Goal: Information Seeking & Learning: Learn about a topic

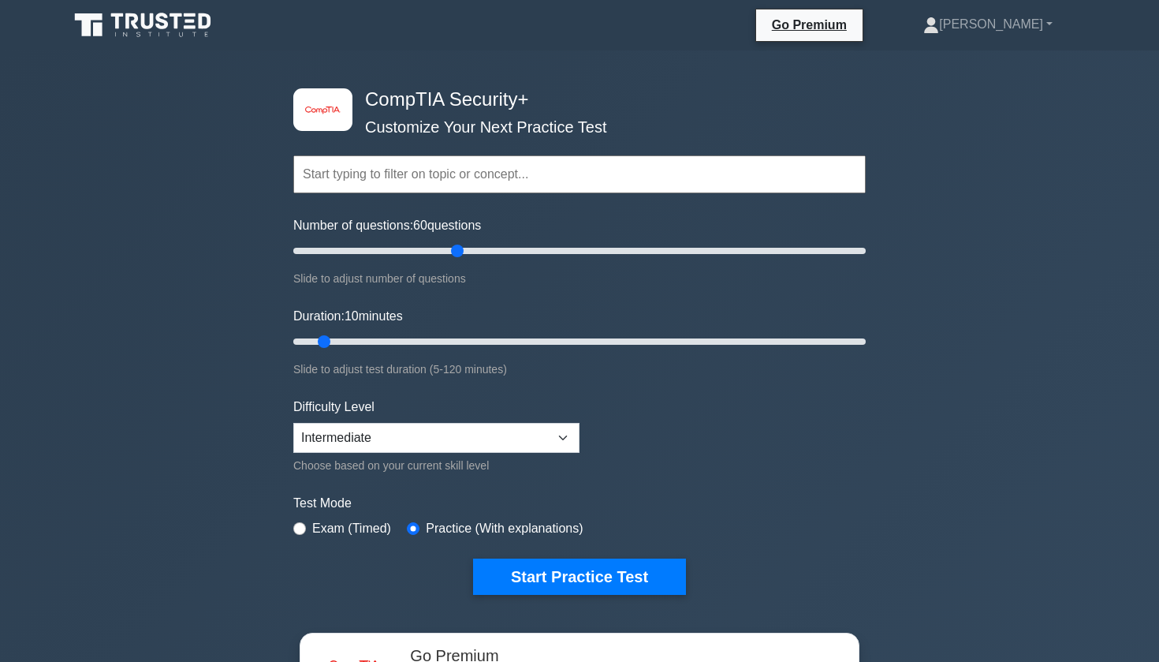
drag, startPoint x: 312, startPoint y: 246, endPoint x: 460, endPoint y: 244, distance: 148.3
type input "60"
click at [460, 244] on input "Number of questions: 60 questions" at bounding box center [579, 250] width 573 height 19
drag, startPoint x: 325, startPoint y: 341, endPoint x: 939, endPoint y: 341, distance: 614.3
type input "120"
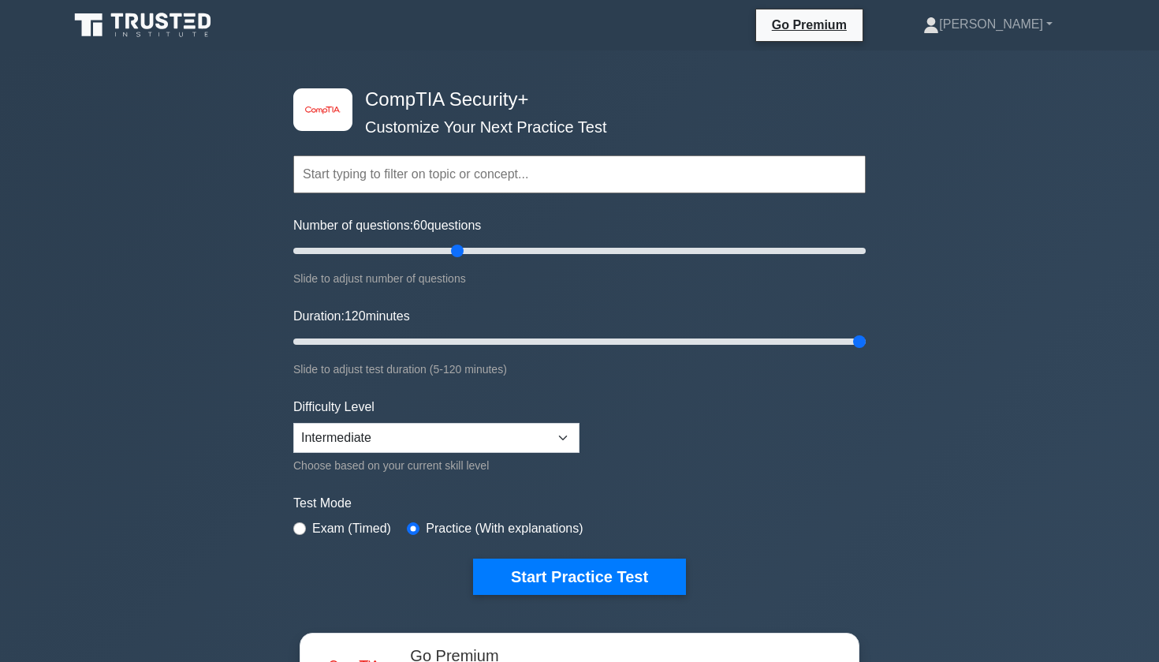
click at [939, 341] on div "image/svg+xml CompTIA Security+ Customize Your Next Practice Test Topics Crypto…" at bounding box center [579, 499] width 1159 height 899
click at [610, 560] on button "Start Practice Test" at bounding box center [579, 576] width 213 height 36
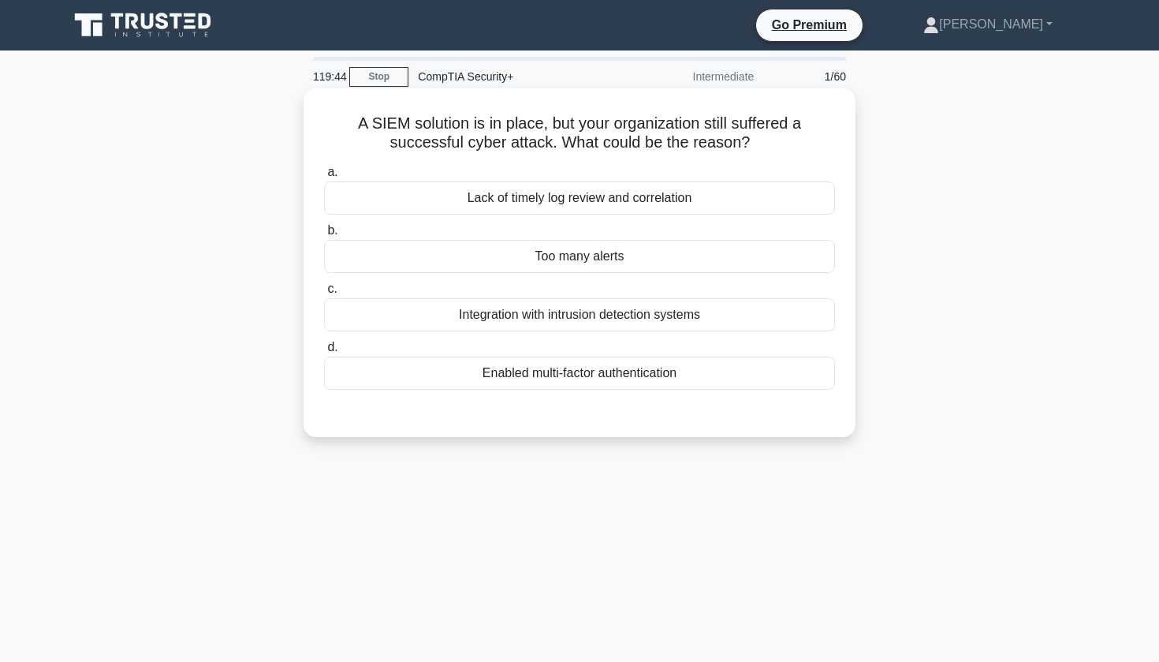
click at [566, 312] on div "Integration with intrusion detection systems" at bounding box center [579, 314] width 511 height 33
click at [324, 294] on input "c. Integration with intrusion detection systems" at bounding box center [324, 289] width 0 height 10
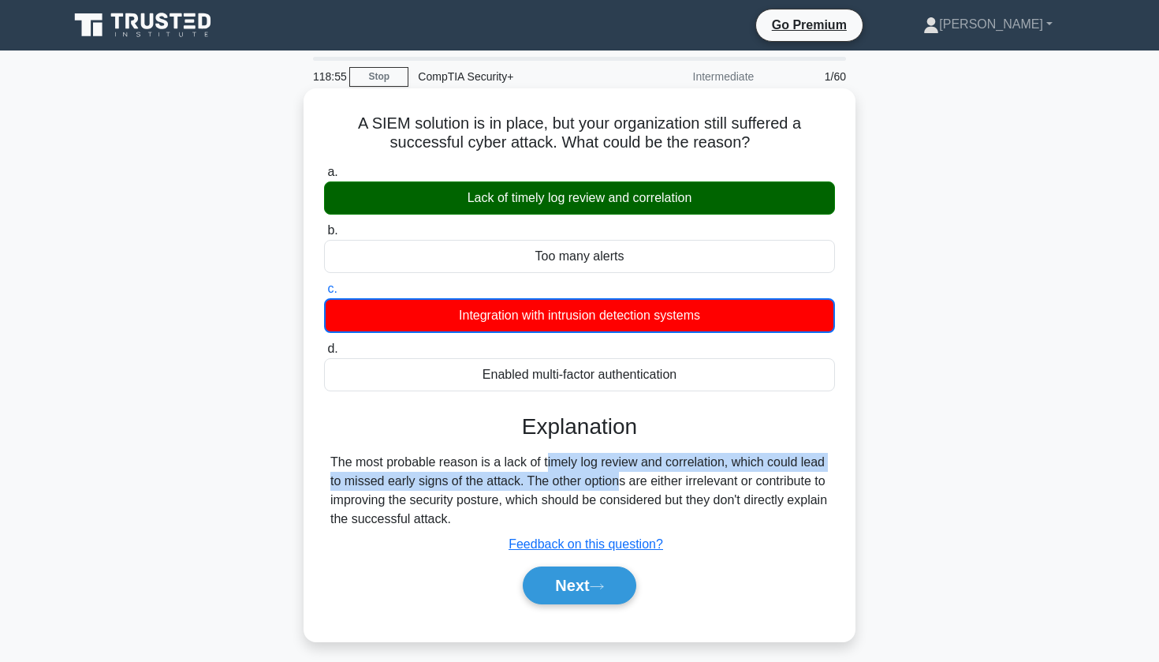
drag, startPoint x: 465, startPoint y: 466, endPoint x: 526, endPoint y: 476, distance: 62.2
click at [526, 476] on div "The most probable reason is a lack of timely log review and correlation, which …" at bounding box center [579, 491] width 498 height 76
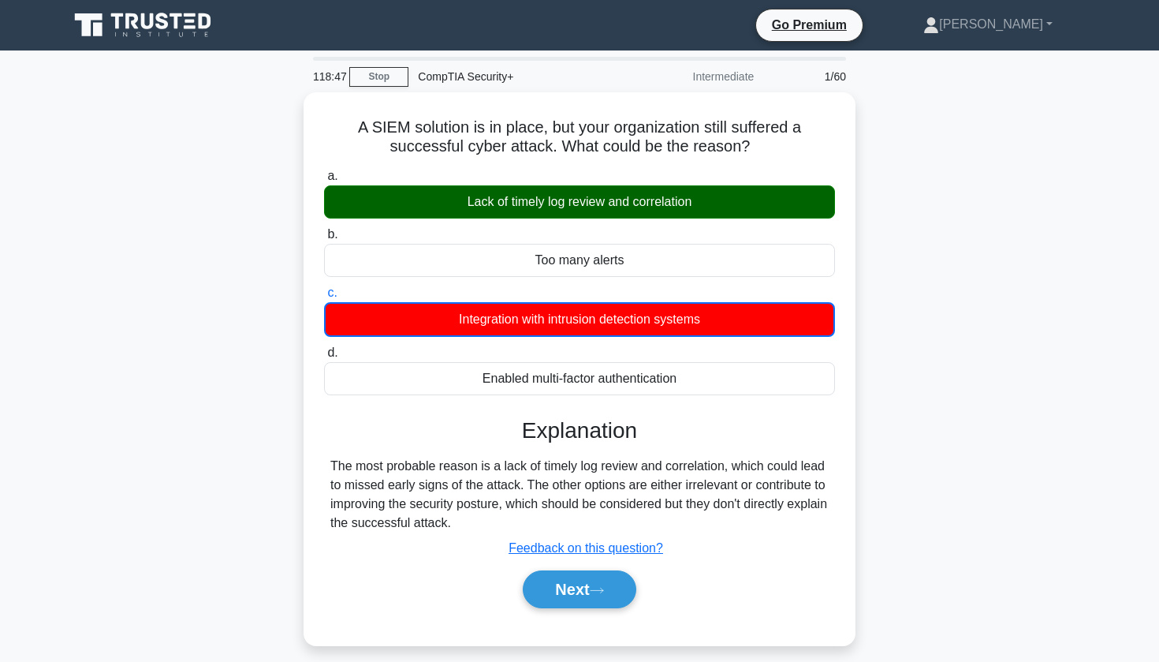
click at [154, 258] on div "A SIEM solution is in place, but your organization still suffered a successful …" at bounding box center [579, 378] width 1041 height 572
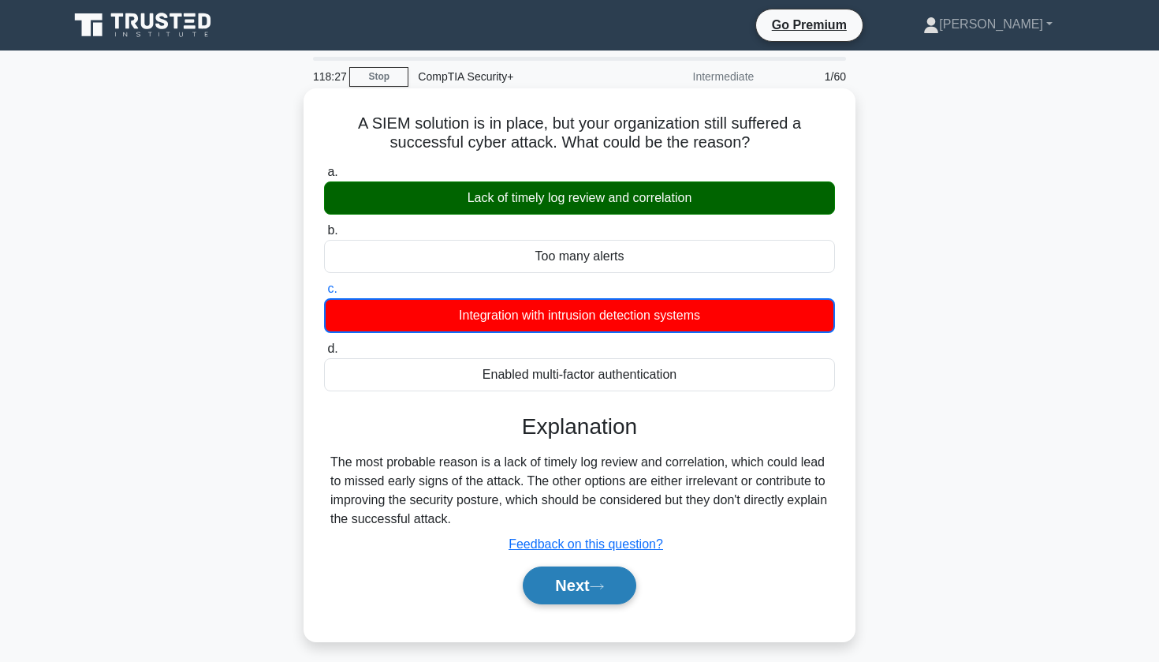
click at [565, 576] on button "Next" at bounding box center [579, 585] width 113 height 38
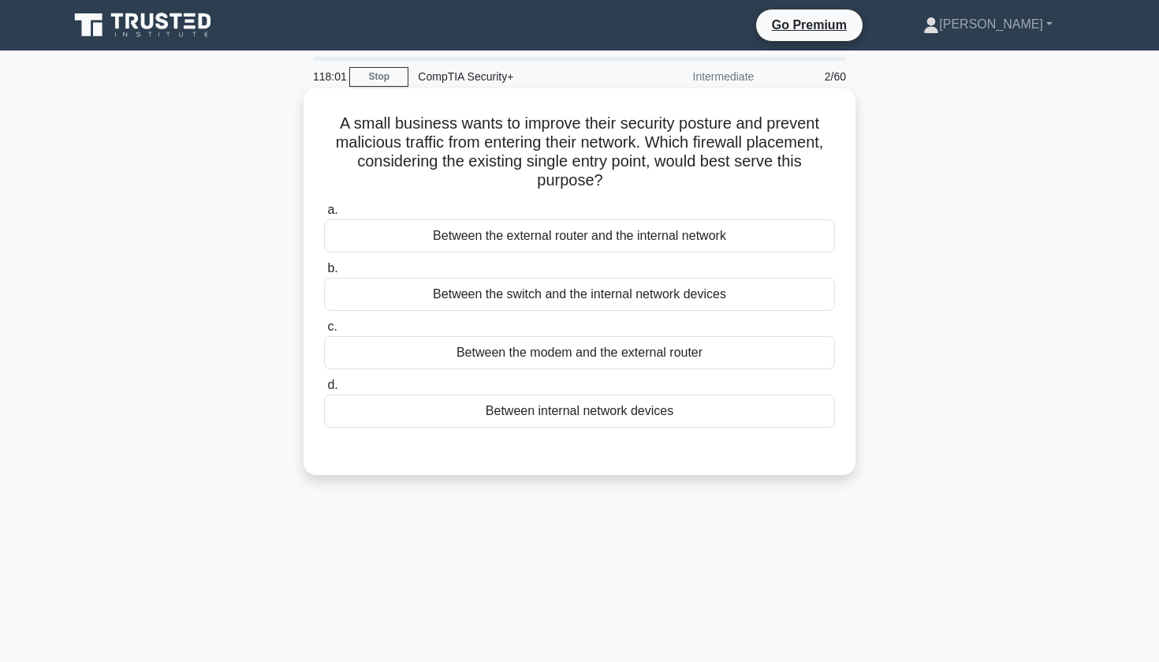
click at [576, 238] on div "Between the external router and the internal network" at bounding box center [579, 235] width 511 height 33
click at [324, 215] on input "a. Between the external router and the internal network" at bounding box center [324, 210] width 0 height 10
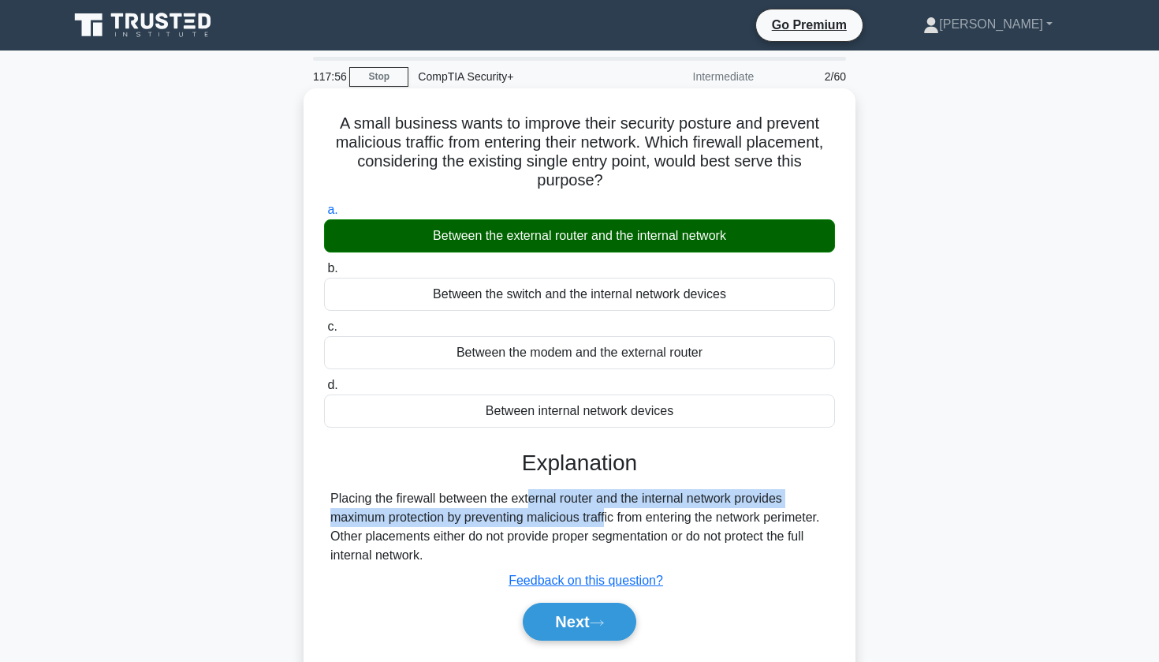
drag, startPoint x: 432, startPoint y: 501, endPoint x: 515, endPoint y: 510, distance: 83.3
click at [516, 511] on div "Placing the firewall between the external router and the internal network provi…" at bounding box center [579, 527] width 498 height 76
click at [559, 630] on button "Next" at bounding box center [579, 622] width 113 height 38
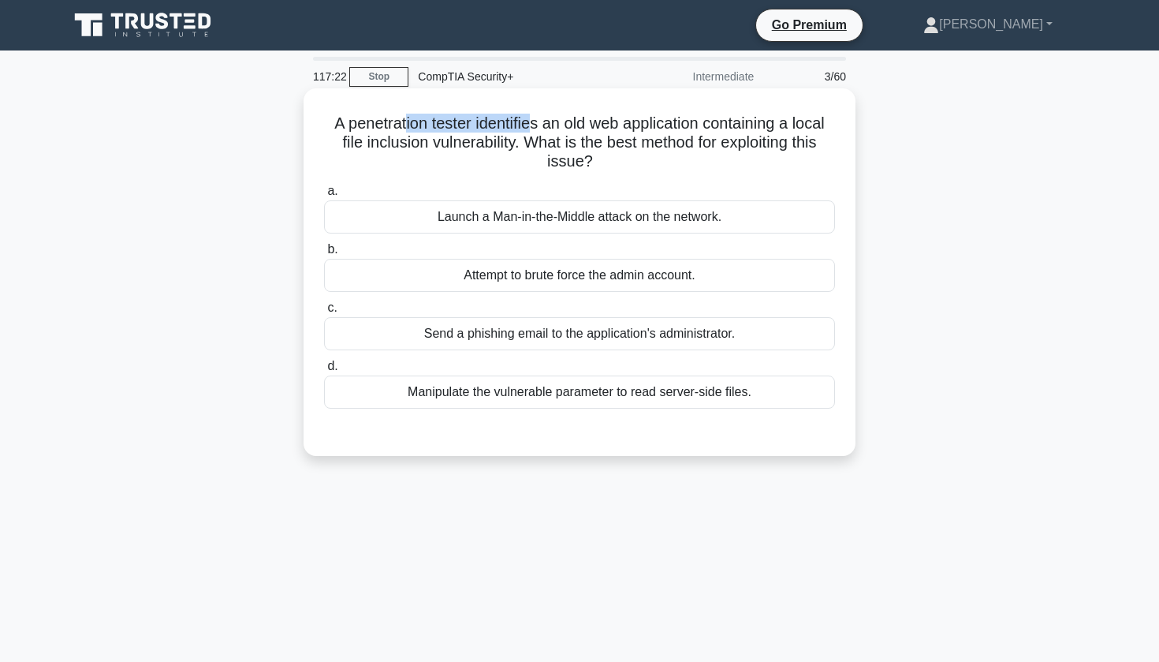
drag, startPoint x: 405, startPoint y: 124, endPoint x: 532, endPoint y: 128, distance: 127.8
click at [532, 128] on h5 "A penetration tester identifies an old web application containing a local file …" at bounding box center [580, 143] width 514 height 58
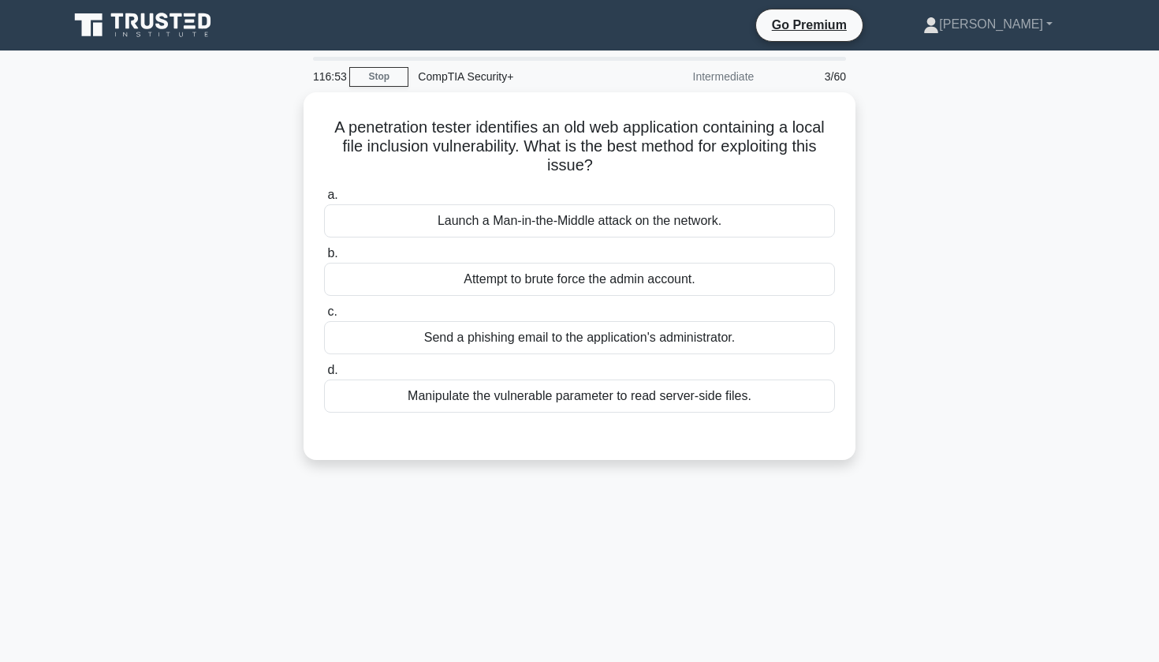
click at [208, 429] on div "A penetration tester identifies an old web application containing a local file …" at bounding box center [579, 285] width 1041 height 386
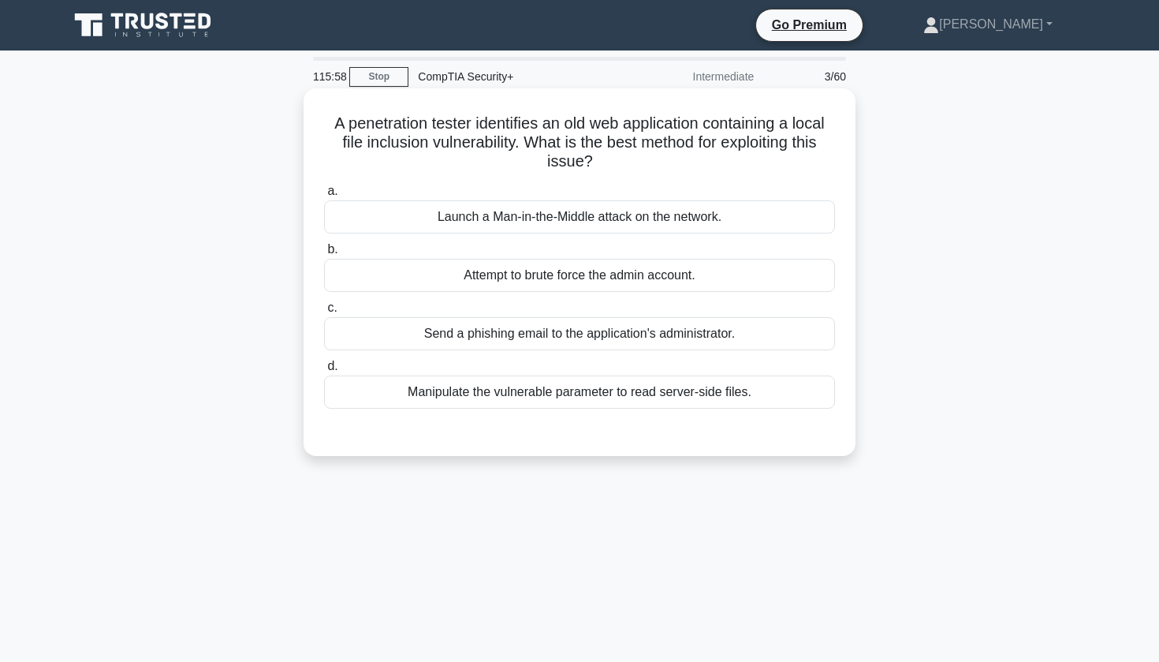
drag, startPoint x: 453, startPoint y: 261, endPoint x: 341, endPoint y: 401, distance: 179.0
click at [341, 401] on div "a. Launch a Man-in-the-Middle attack on the network. b. Attempt to brute force …" at bounding box center [580, 294] width 530 height 233
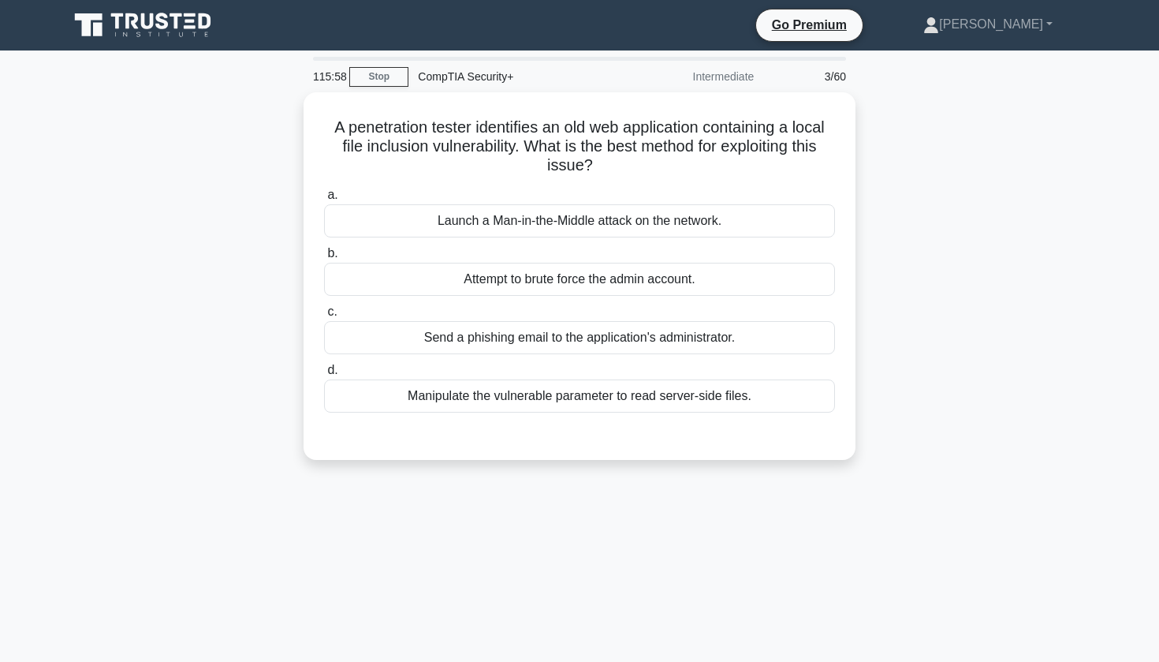
click at [295, 482] on div "115:58 Stop CompTIA Security+ Intermediate 3/60 A penetration tester identifies…" at bounding box center [579, 451] width 1041 height 789
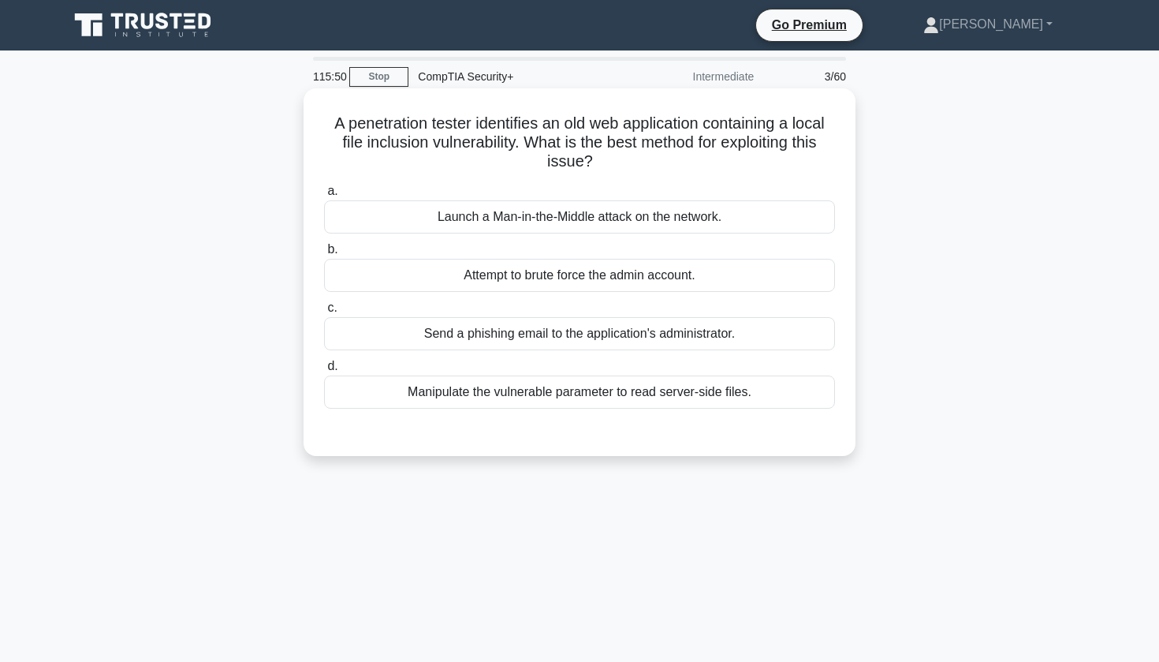
click at [409, 403] on div "Manipulate the vulnerable parameter to read server-side files." at bounding box center [579, 391] width 511 height 33
click at [324, 371] on input "d. Manipulate the vulnerable parameter to read server-side files." at bounding box center [324, 366] width 0 height 10
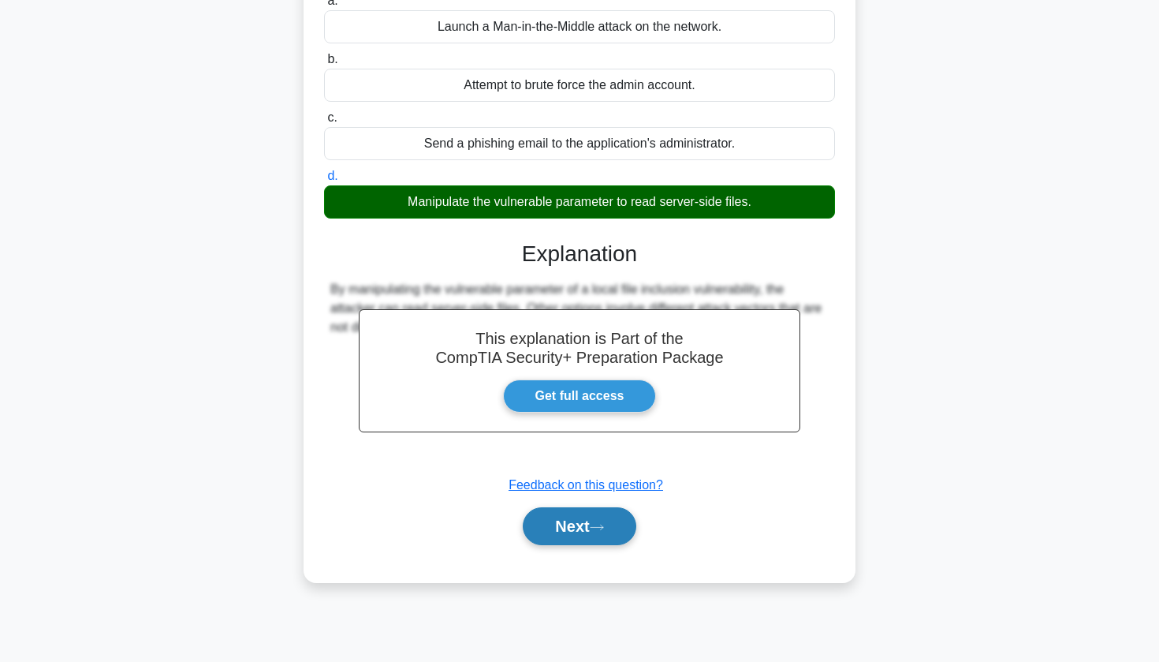
click at [528, 522] on button "Next" at bounding box center [579, 526] width 113 height 38
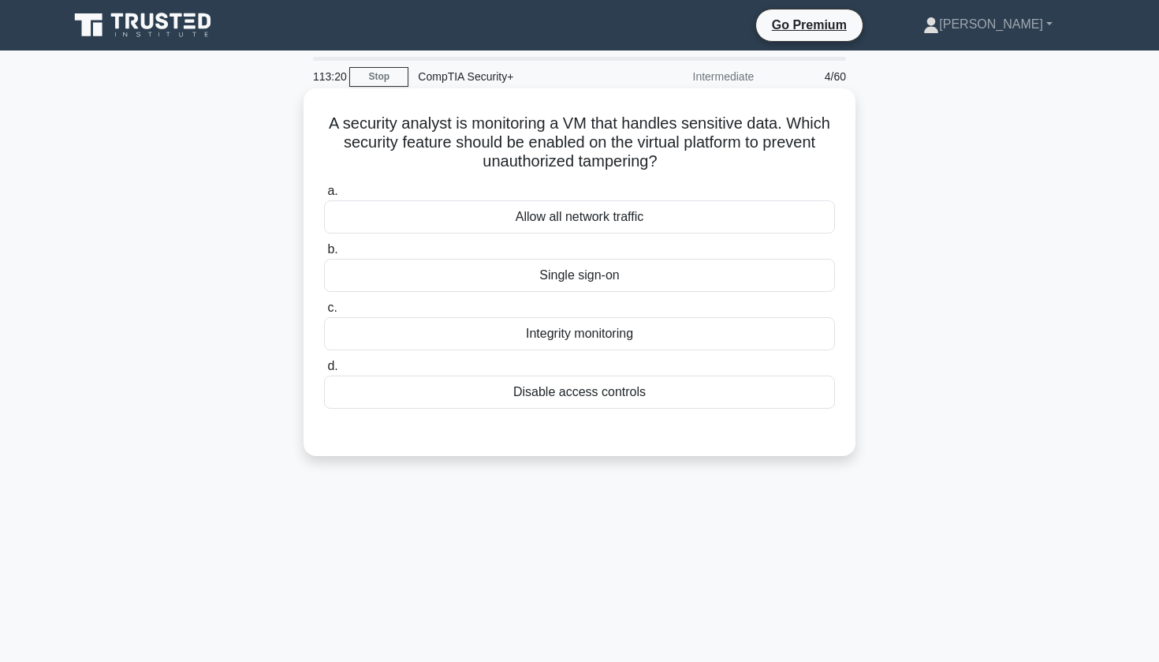
click at [645, 331] on div "Integrity monitoring" at bounding box center [579, 333] width 511 height 33
click at [324, 313] on input "c. Integrity monitoring" at bounding box center [324, 308] width 0 height 10
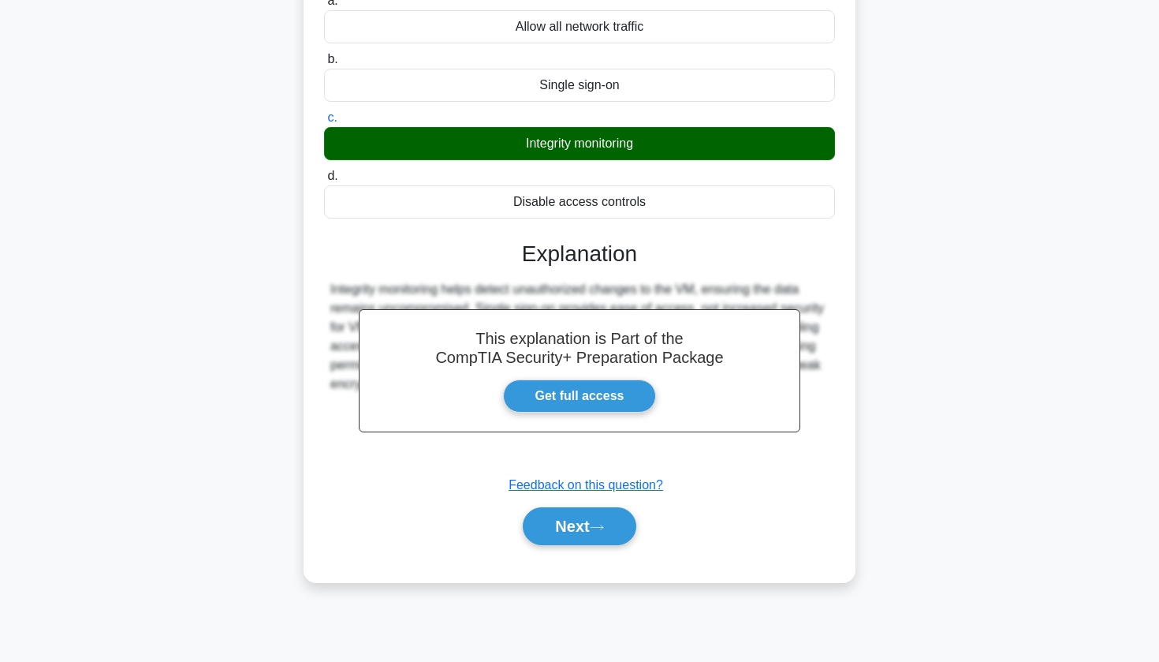
scroll to position [190, 0]
click at [572, 532] on button "Next" at bounding box center [579, 526] width 113 height 38
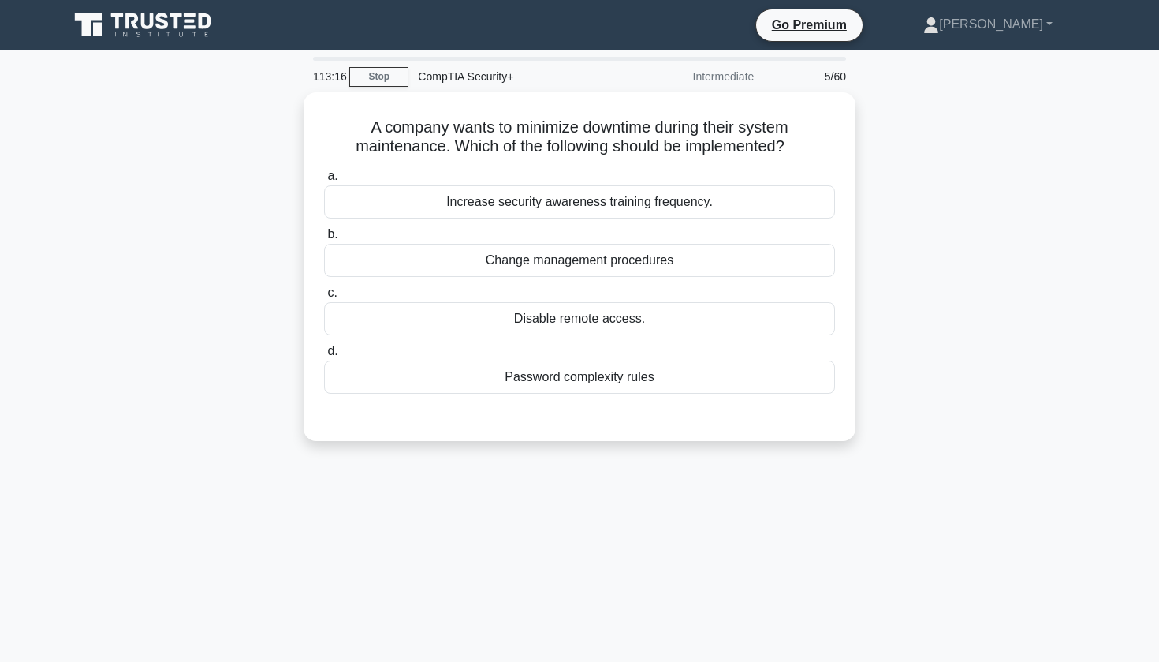
scroll to position [0, 0]
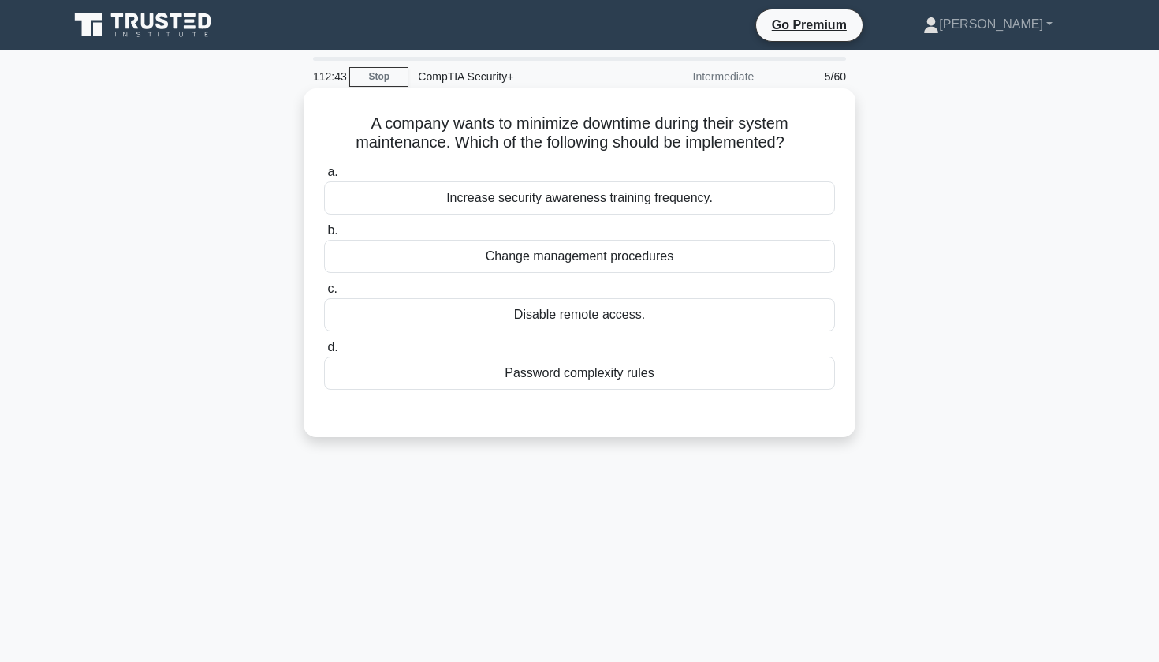
click at [662, 264] on div "Change management procedures" at bounding box center [579, 256] width 511 height 33
click at [324, 236] on input "b. Change management procedures" at bounding box center [324, 231] width 0 height 10
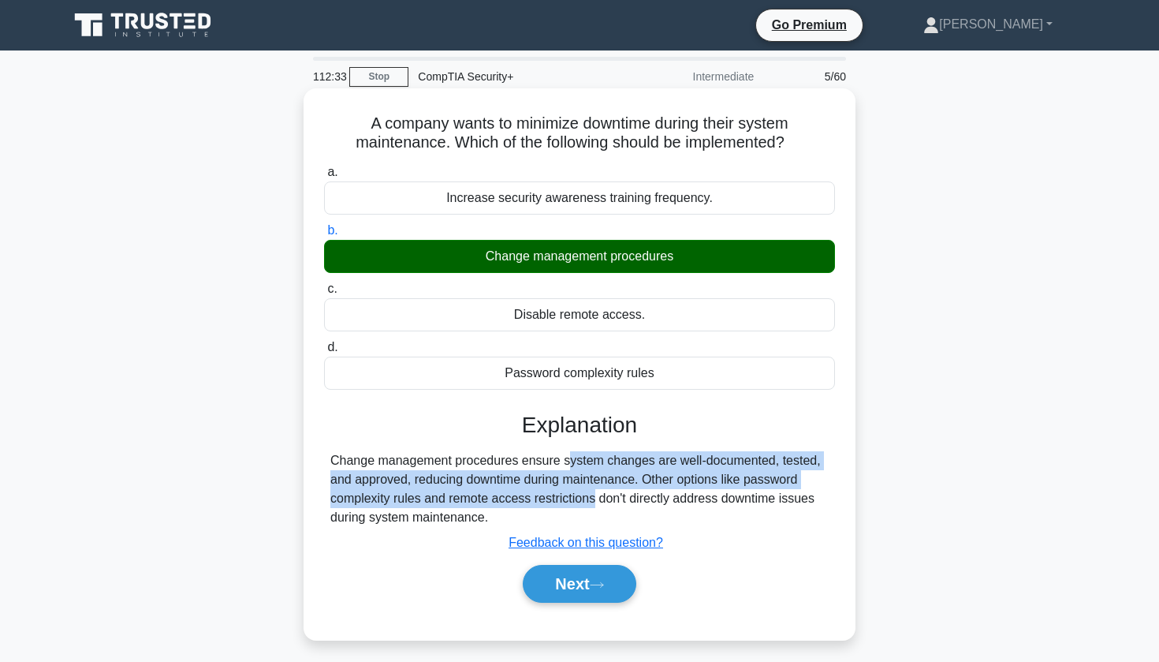
drag, startPoint x: 468, startPoint y: 461, endPoint x: 502, endPoint y: 491, distance: 45.8
click at [502, 491] on div "Change management procedures ensure system changes are well-documented, tested,…" at bounding box center [579, 489] width 498 height 76
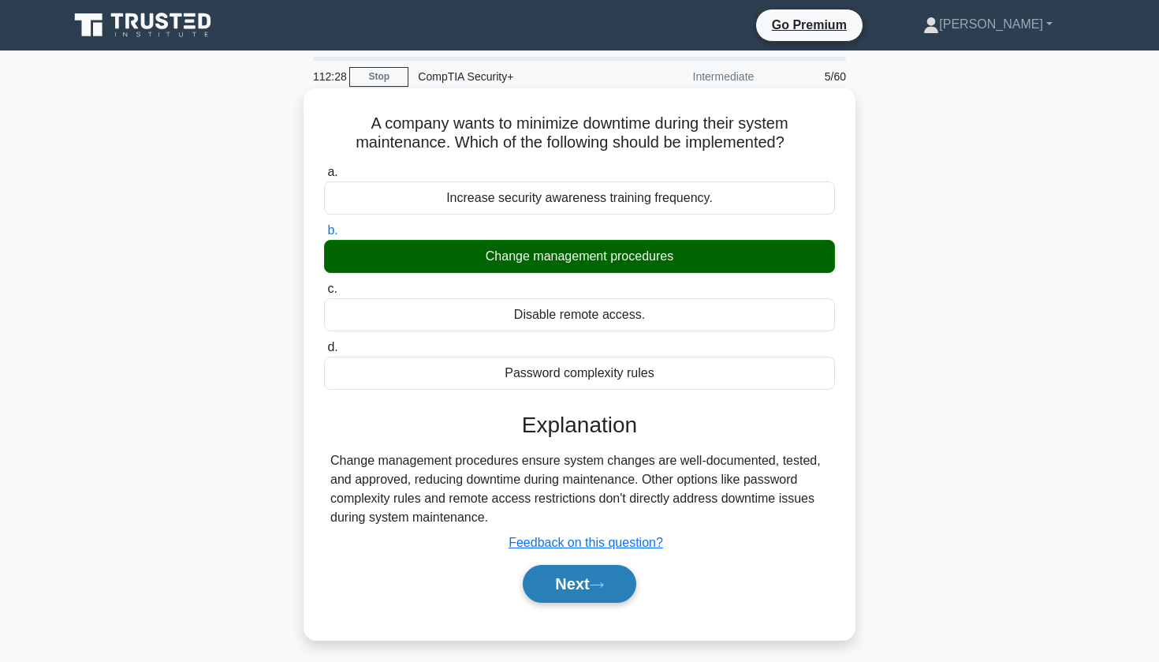
click at [596, 579] on button "Next" at bounding box center [579, 584] width 113 height 38
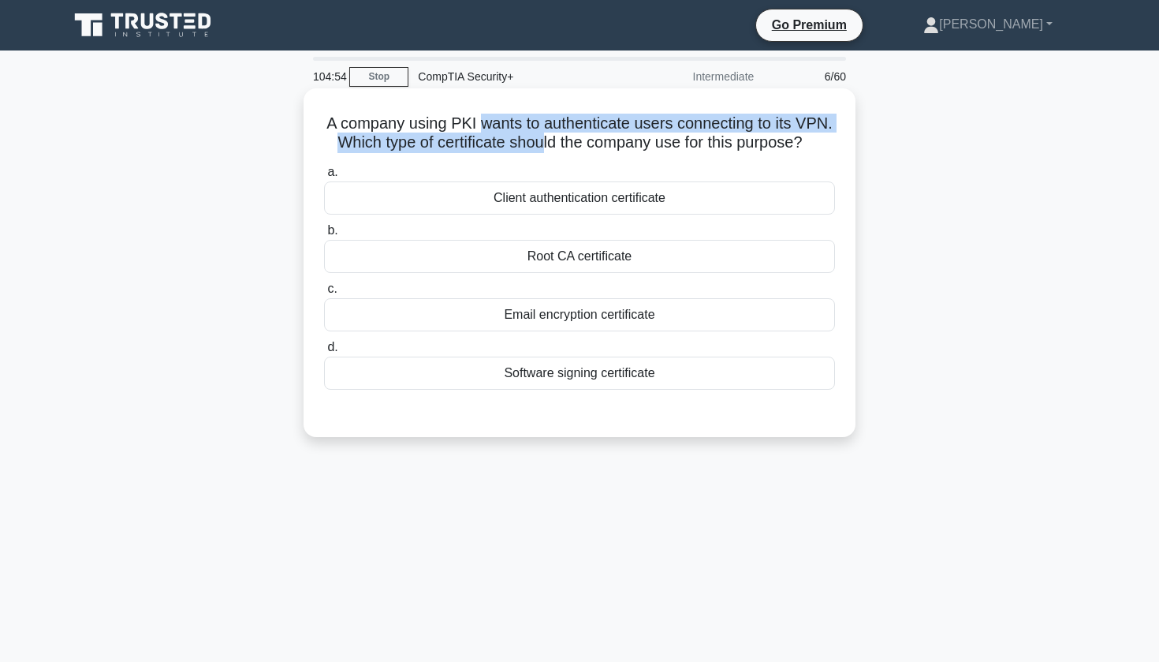
drag, startPoint x: 483, startPoint y: 120, endPoint x: 538, endPoint y: 136, distance: 57.4
click at [538, 136] on h5 "A company using PKI wants to authenticate users connecting to its VPN. Which ty…" at bounding box center [580, 133] width 514 height 39
click at [538, 135] on h5 "A company using PKI wants to authenticate users connecting to its VPN. Which ty…" at bounding box center [580, 133] width 514 height 39
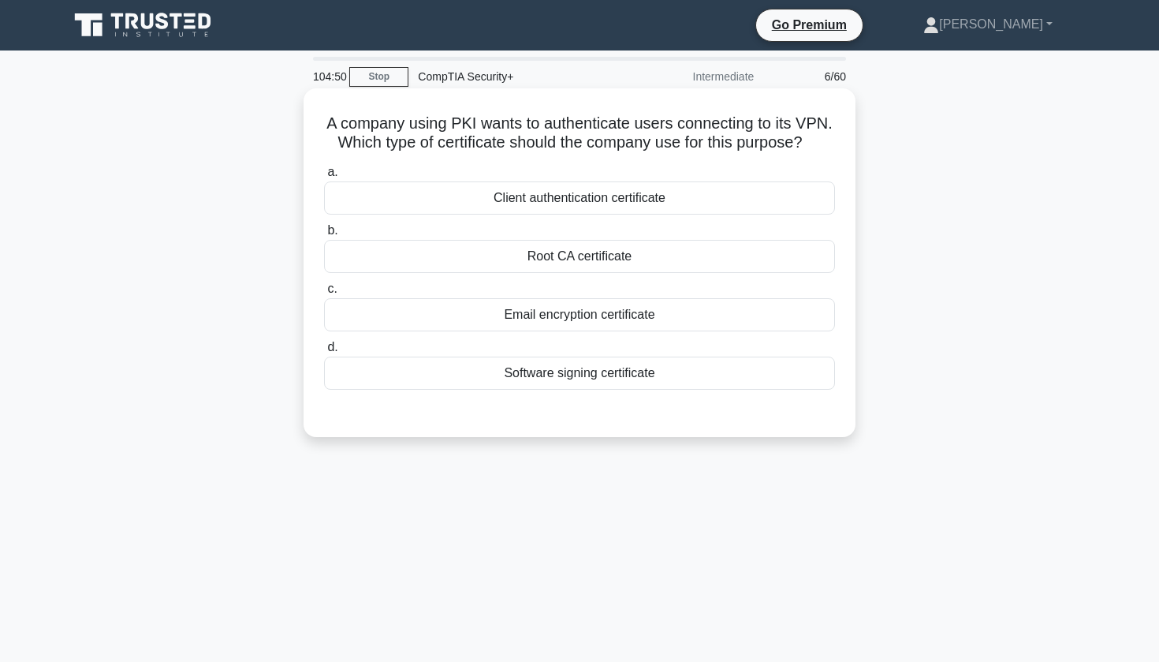
click at [552, 196] on div "Client authentication certificate" at bounding box center [579, 197] width 511 height 33
click at [324, 177] on input "a. Client authentication certificate" at bounding box center [324, 172] width 0 height 10
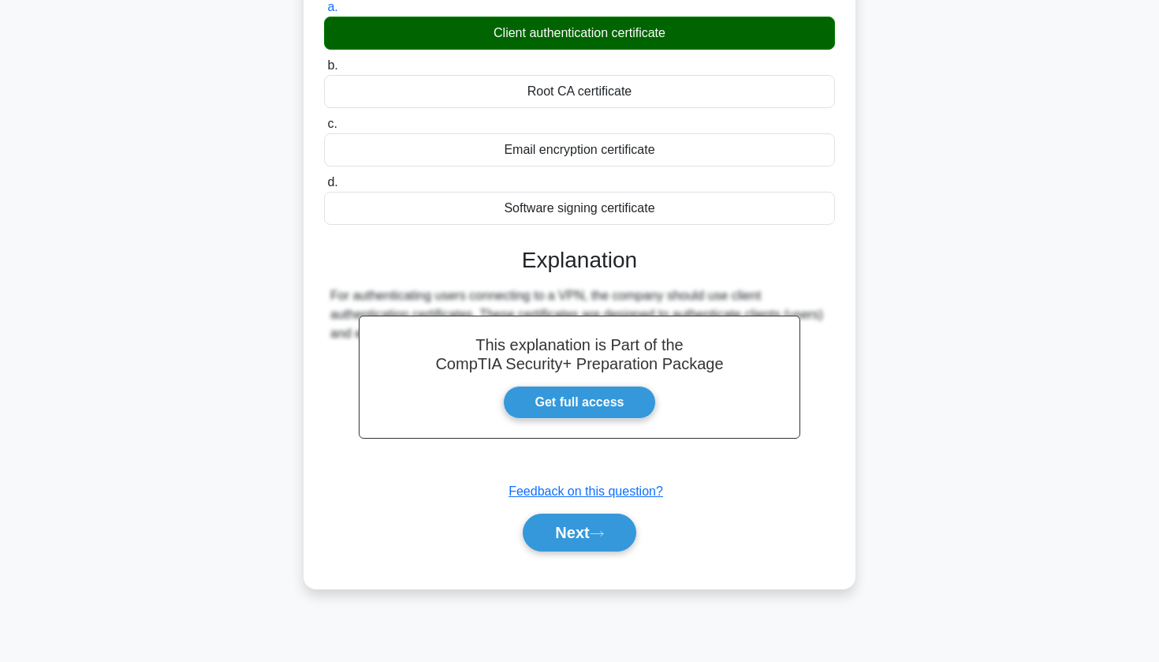
scroll to position [159, 0]
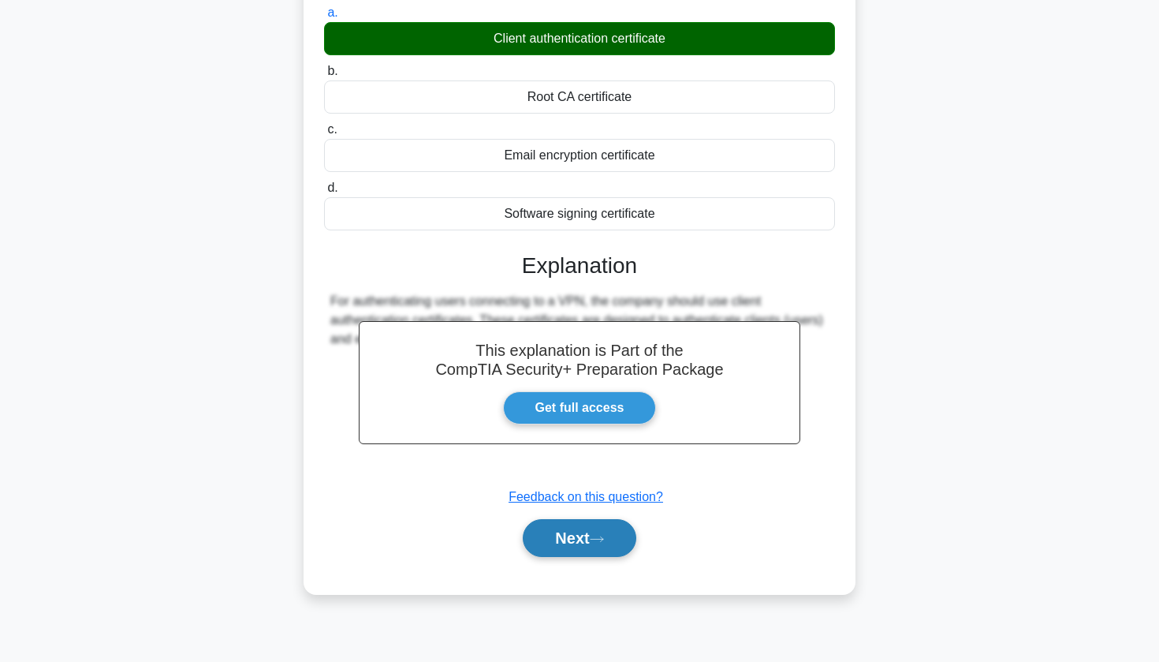
click at [591, 543] on button "Next" at bounding box center [579, 538] width 113 height 38
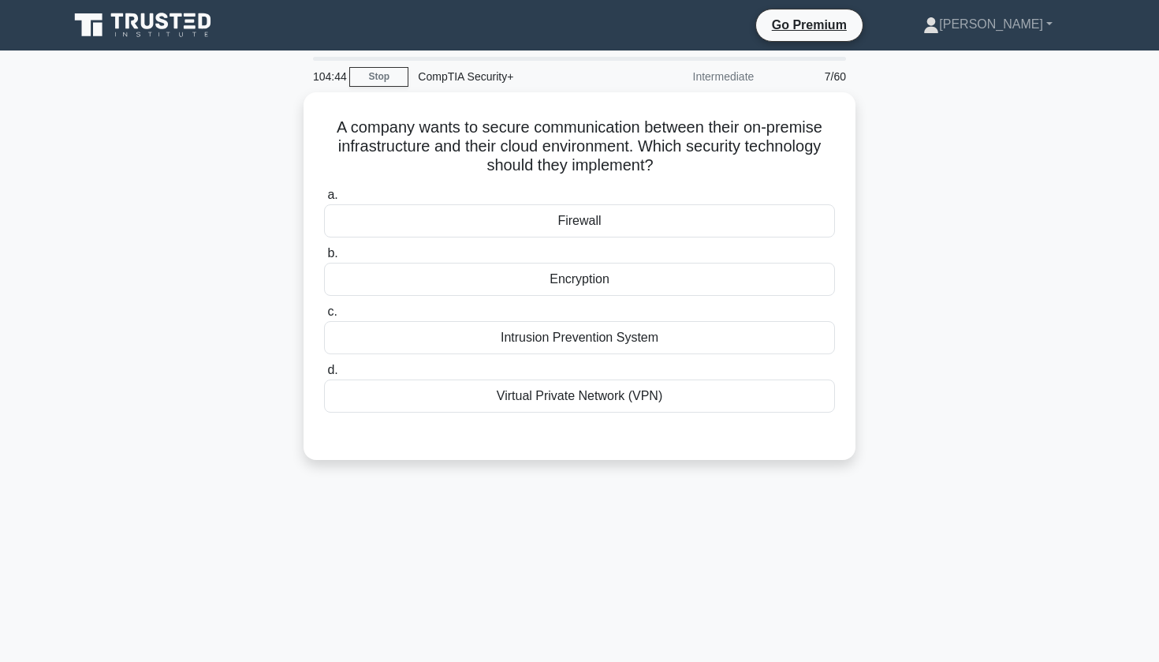
scroll to position [0, 0]
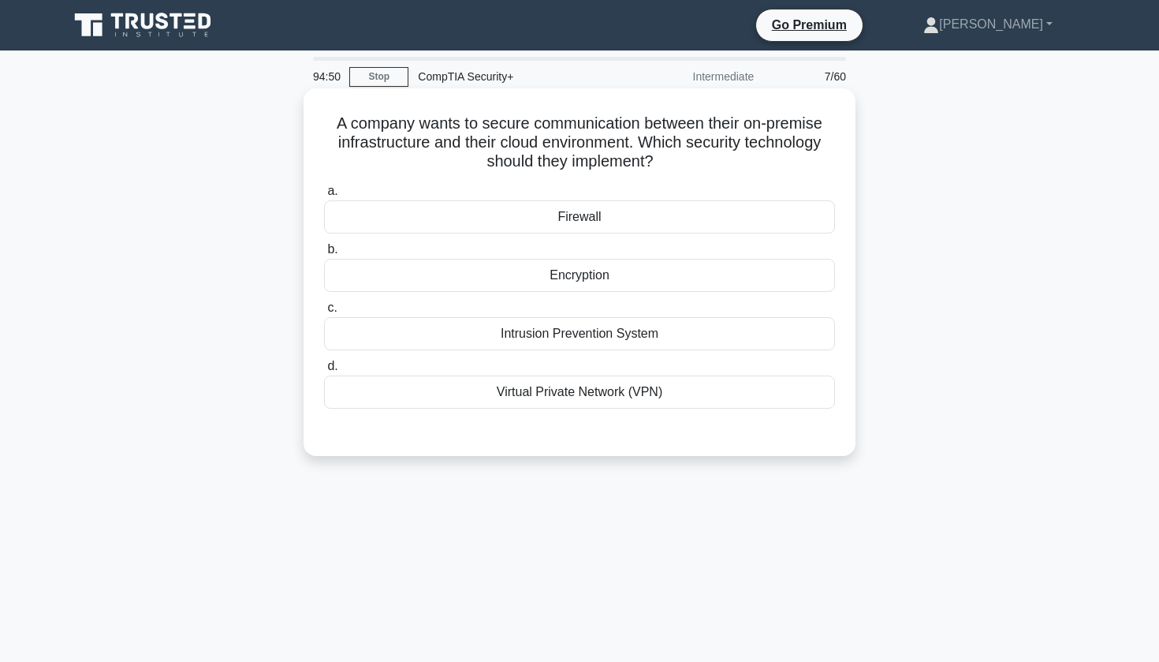
drag, startPoint x: 338, startPoint y: 122, endPoint x: 670, endPoint y: 173, distance: 335.9
click at [671, 173] on div "A company wants to secure communication between their on-premise infrastructure…" at bounding box center [579, 272] width 539 height 355
copy h5 "A company wants to secure communication between their on-premise infrastructure…"
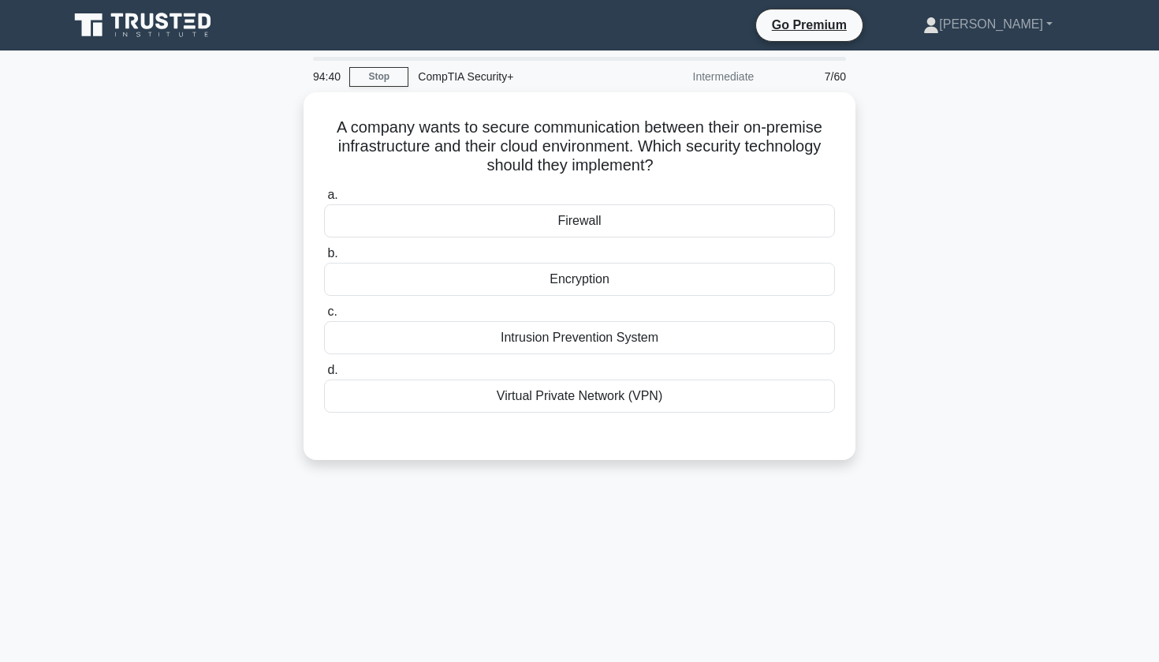
click at [166, 280] on div "A company wants to secure communication between their on-premise infrastructure…" at bounding box center [579, 285] width 1041 height 386
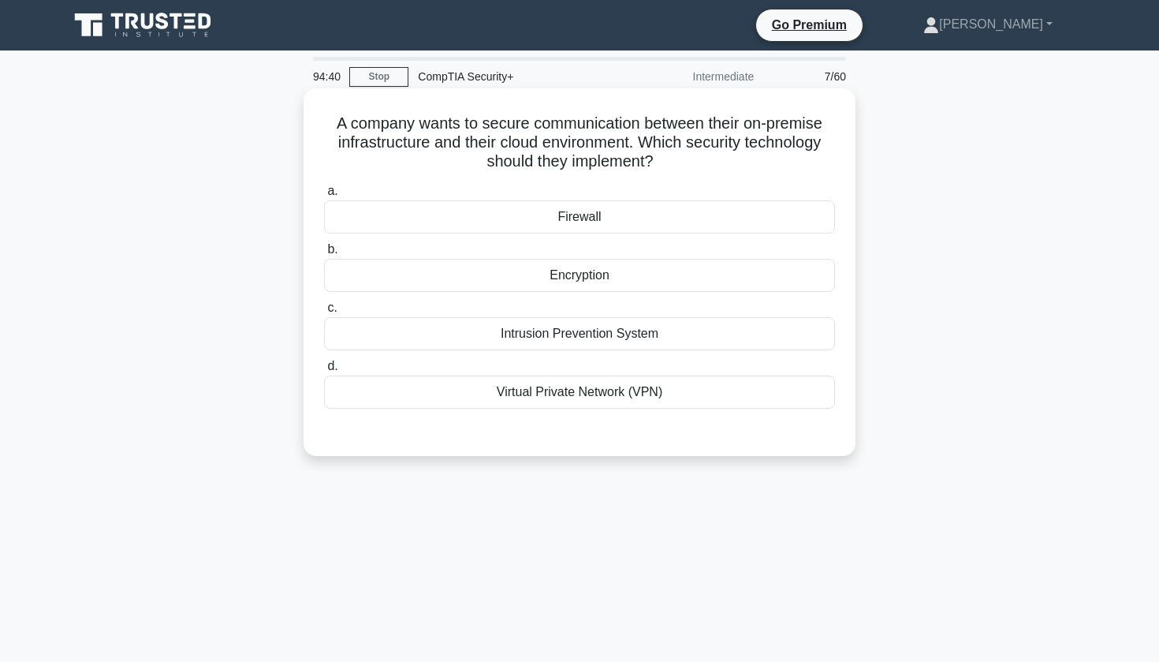
click at [409, 401] on div "Virtual Private Network (VPN)" at bounding box center [579, 391] width 511 height 33
click at [324, 371] on input "d. Virtual Private Network (VPN)" at bounding box center [324, 366] width 0 height 10
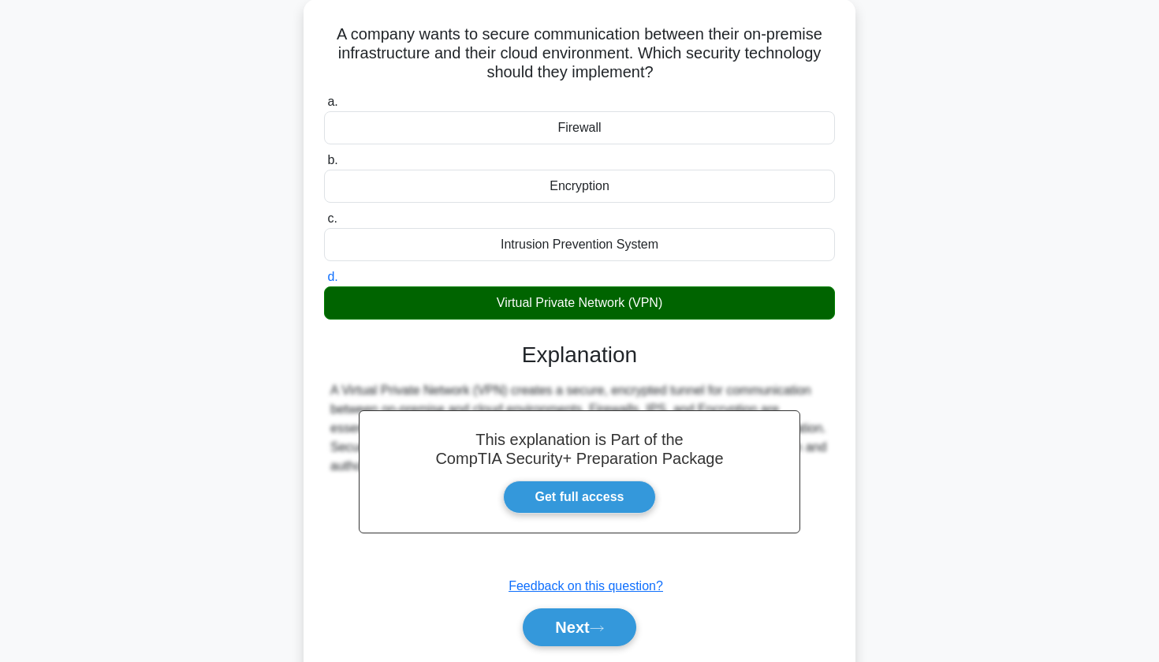
scroll to position [91, 0]
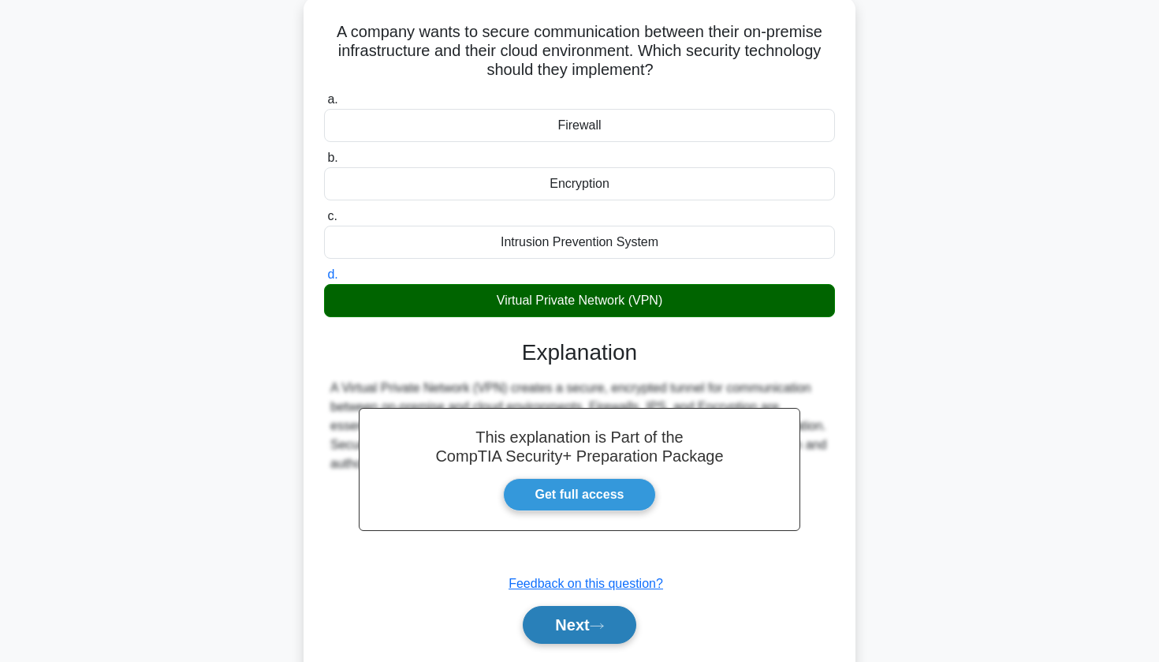
click at [580, 621] on button "Next" at bounding box center [579, 625] width 113 height 38
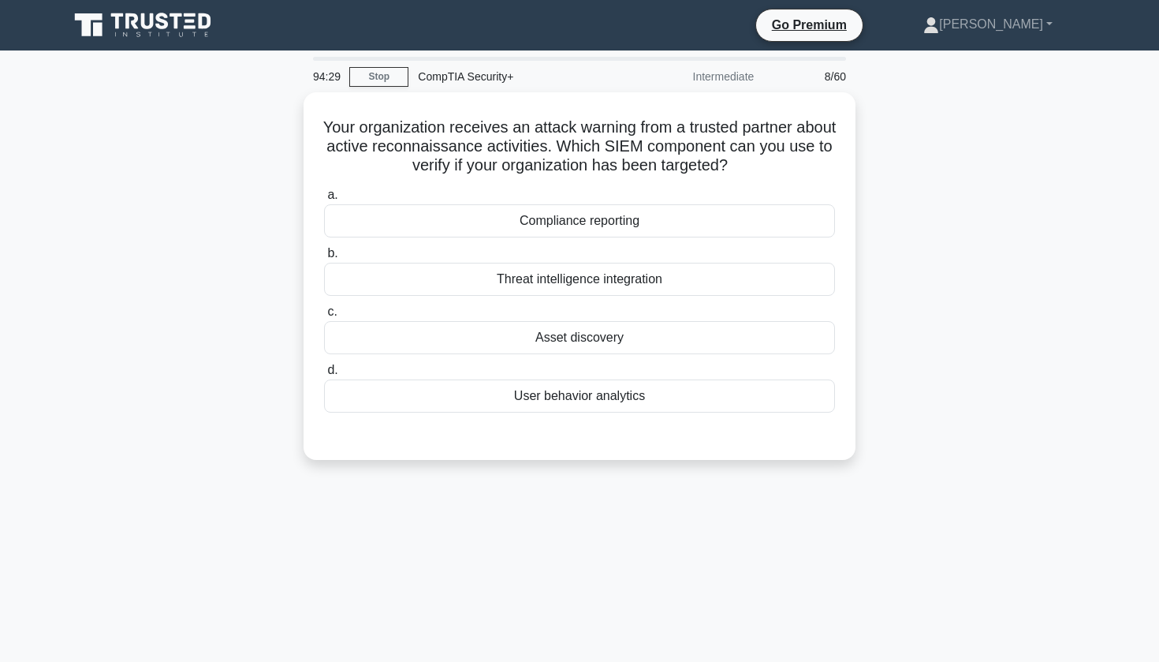
scroll to position [0, 0]
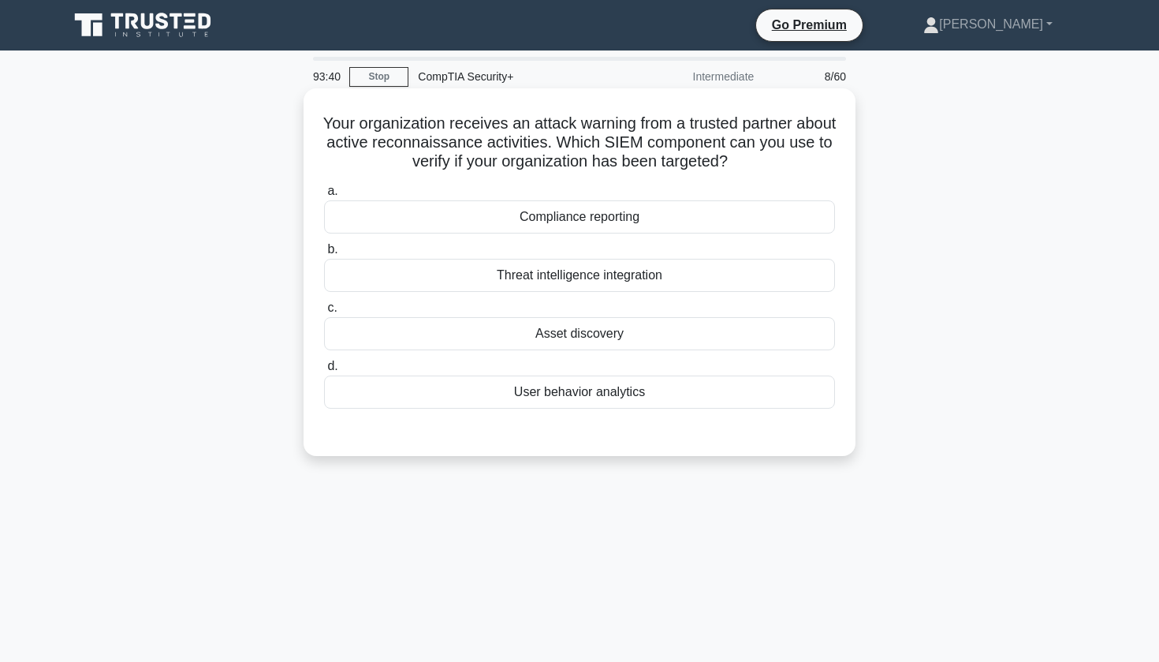
drag, startPoint x: 345, startPoint y: 119, endPoint x: 800, endPoint y: 172, distance: 458.9
click at [800, 172] on h5 "Your organization receives an attack warning from a trusted partner about activ…" at bounding box center [580, 143] width 514 height 58
copy h5 "Your organization receives an attack warning from a trusted partner about activ…"
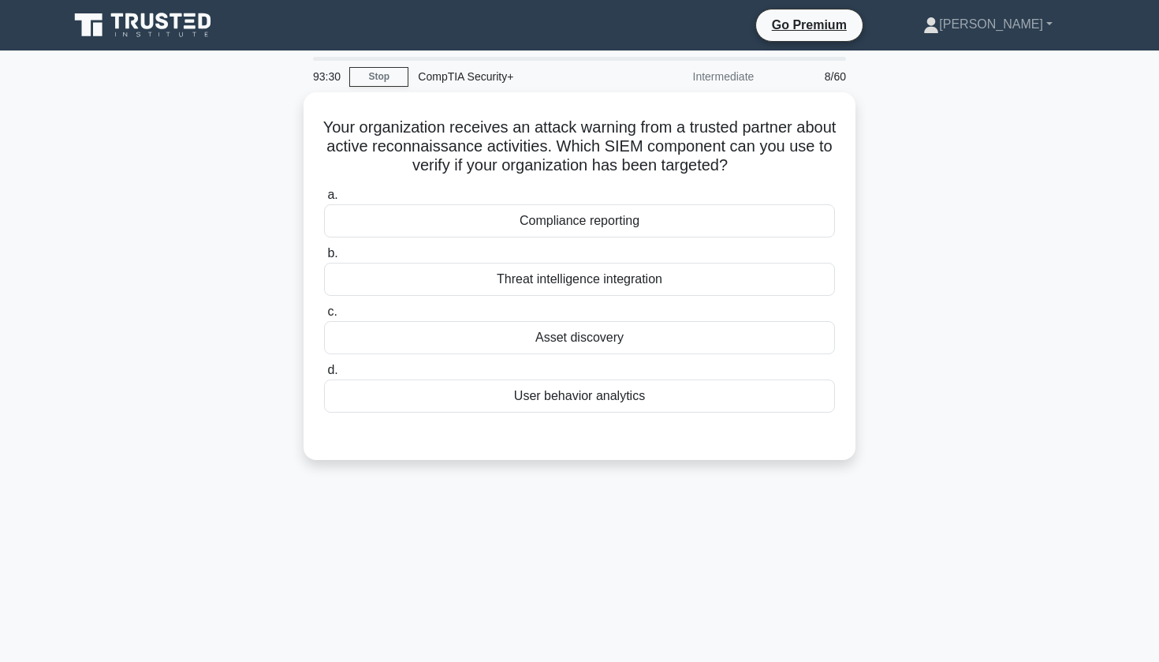
click at [88, 223] on div "Your organization receives an attack warning from a trusted partner about activ…" at bounding box center [579, 285] width 1041 height 386
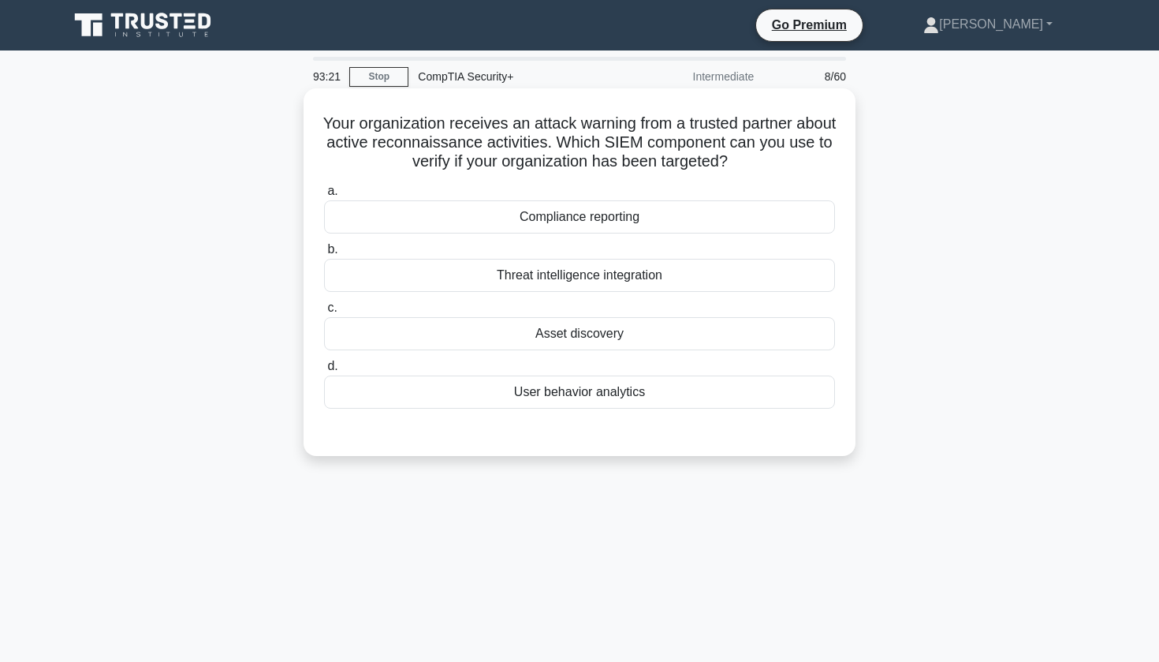
click at [397, 212] on div "Compliance reporting" at bounding box center [579, 216] width 511 height 33
click at [324, 196] on input "a. Compliance reporting" at bounding box center [324, 191] width 0 height 10
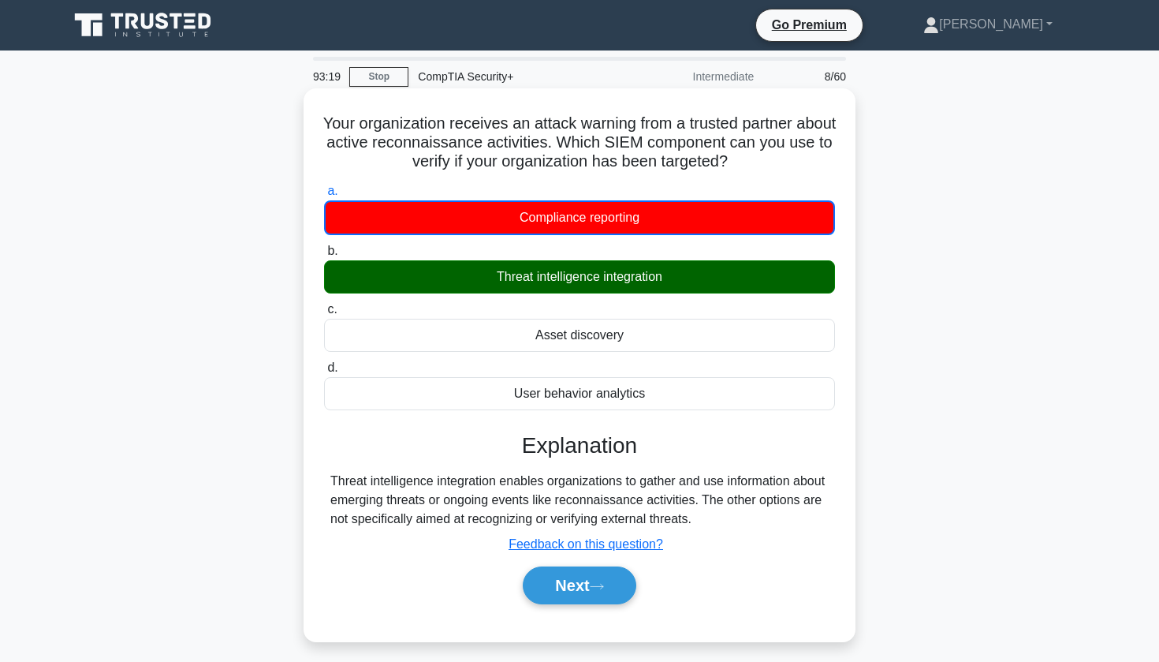
scroll to position [24, 0]
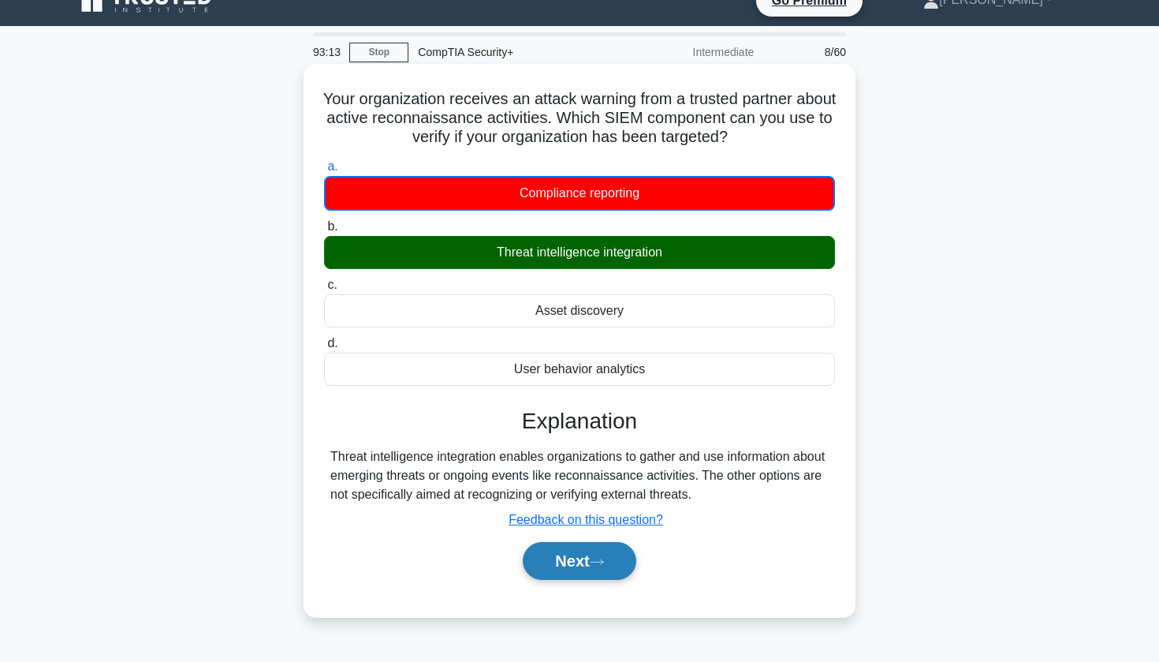
click at [574, 562] on button "Next" at bounding box center [579, 561] width 113 height 38
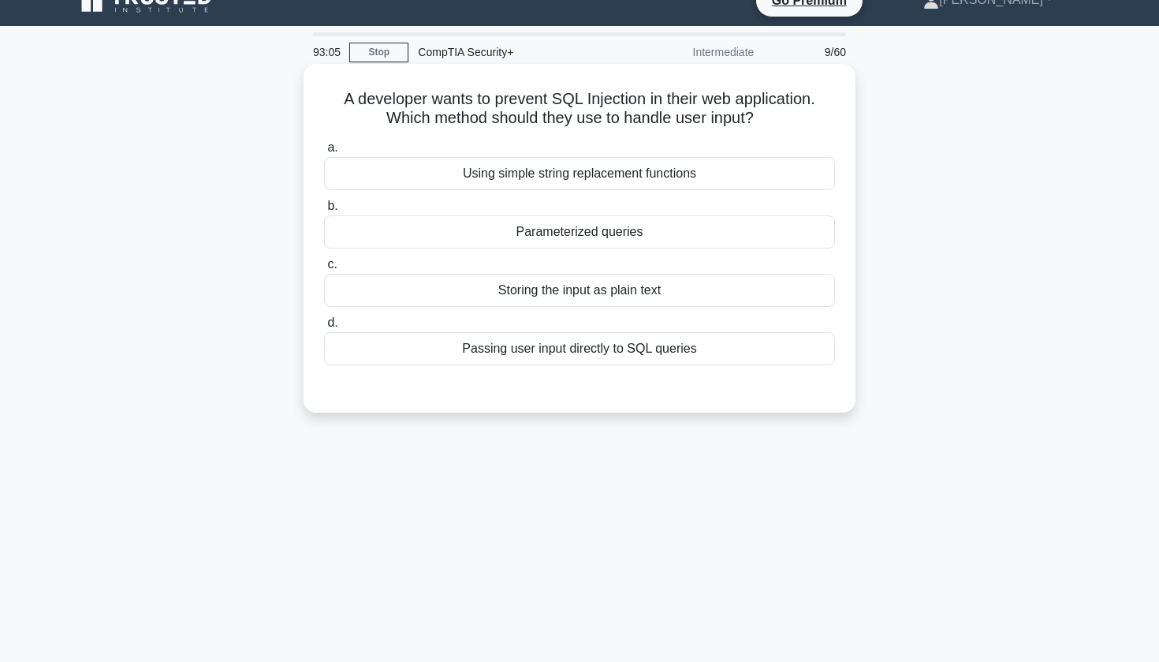
click at [493, 243] on div "Parameterized queries" at bounding box center [579, 231] width 511 height 33
click at [324, 211] on input "b. Parameterized queries" at bounding box center [324, 206] width 0 height 10
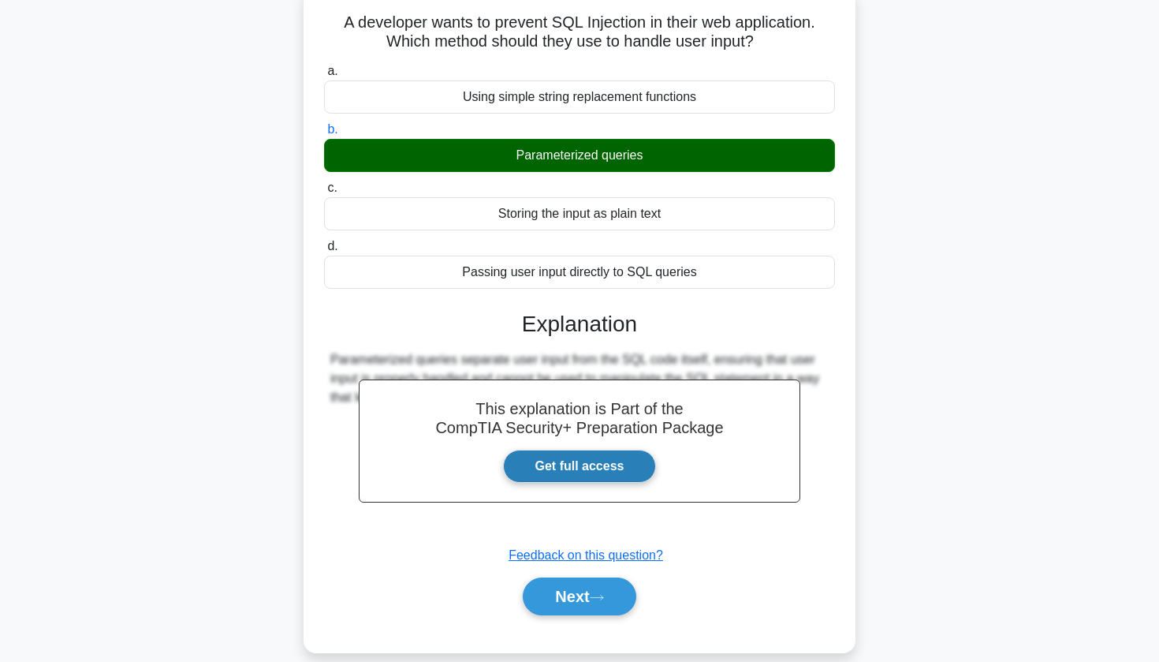
scroll to position [105, 0]
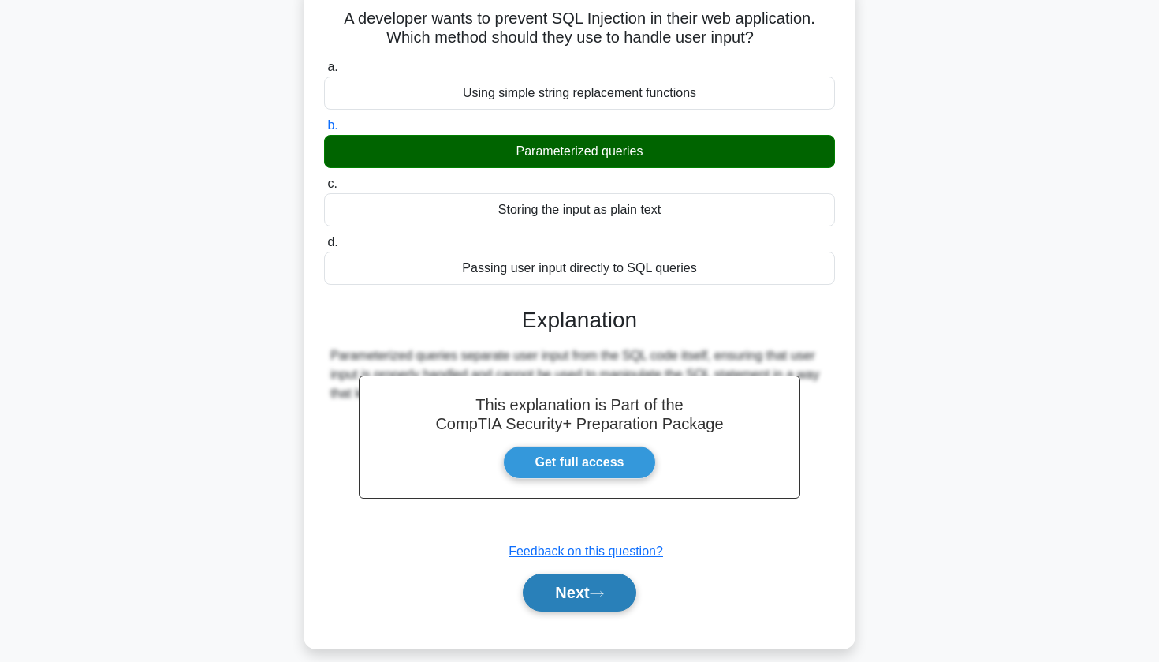
click at [565, 590] on button "Next" at bounding box center [579, 592] width 113 height 38
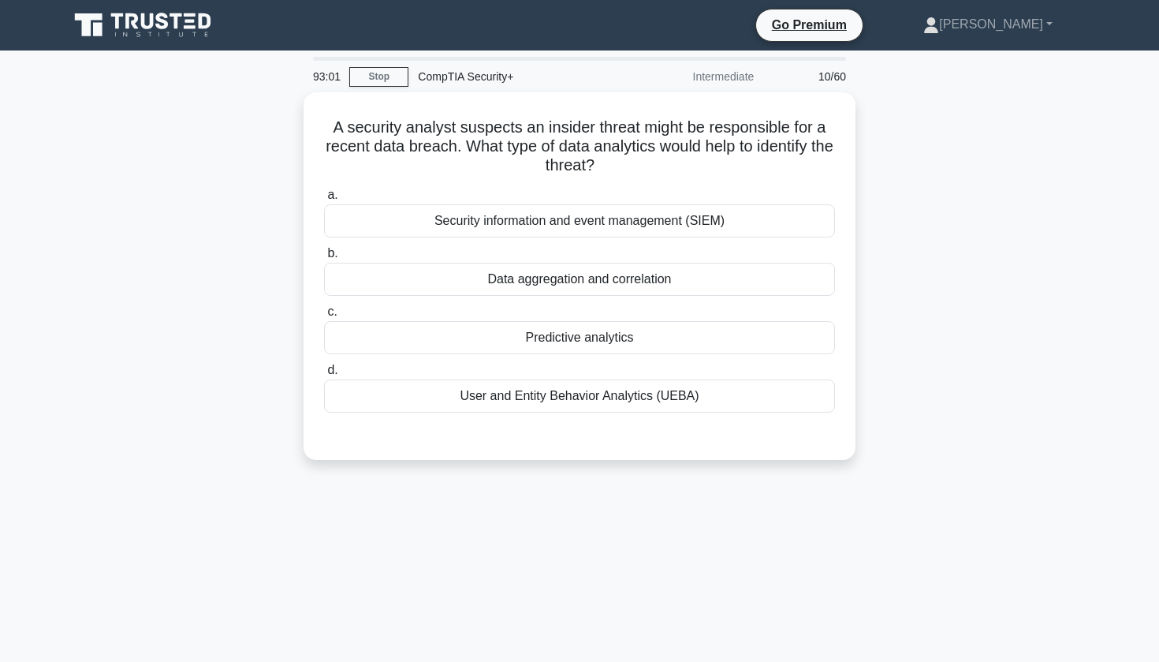
scroll to position [0, 0]
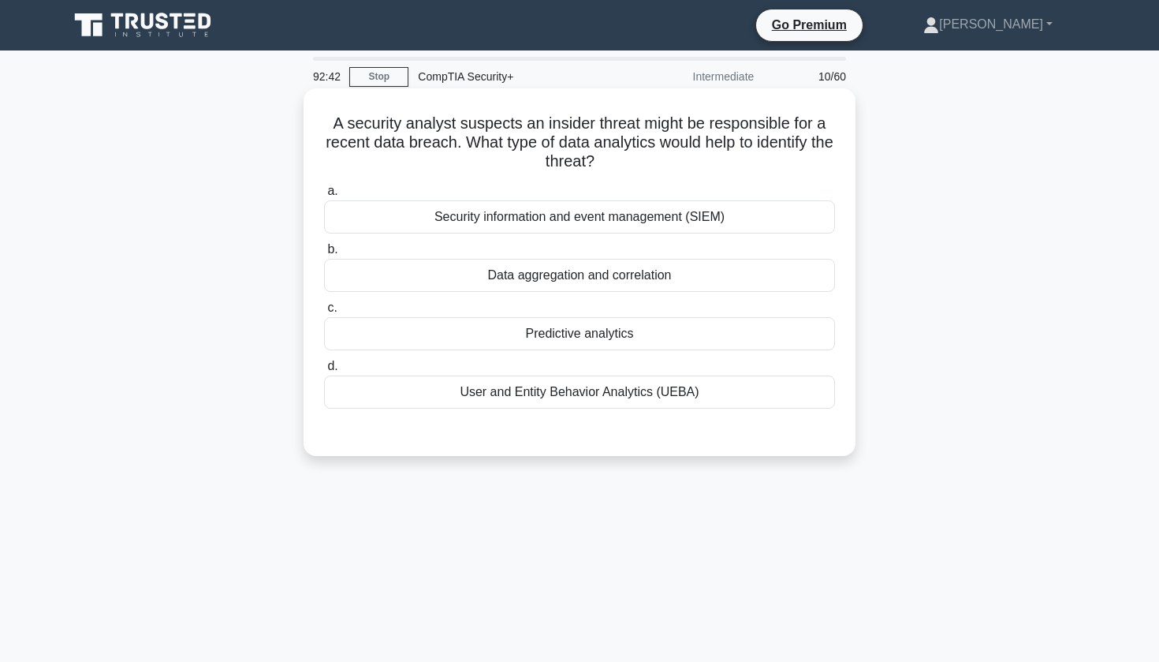
click at [714, 227] on div "Security information and event management (SIEM)" at bounding box center [579, 216] width 511 height 33
click at [324, 196] on input "a. Security information and event management (SIEM)" at bounding box center [324, 191] width 0 height 10
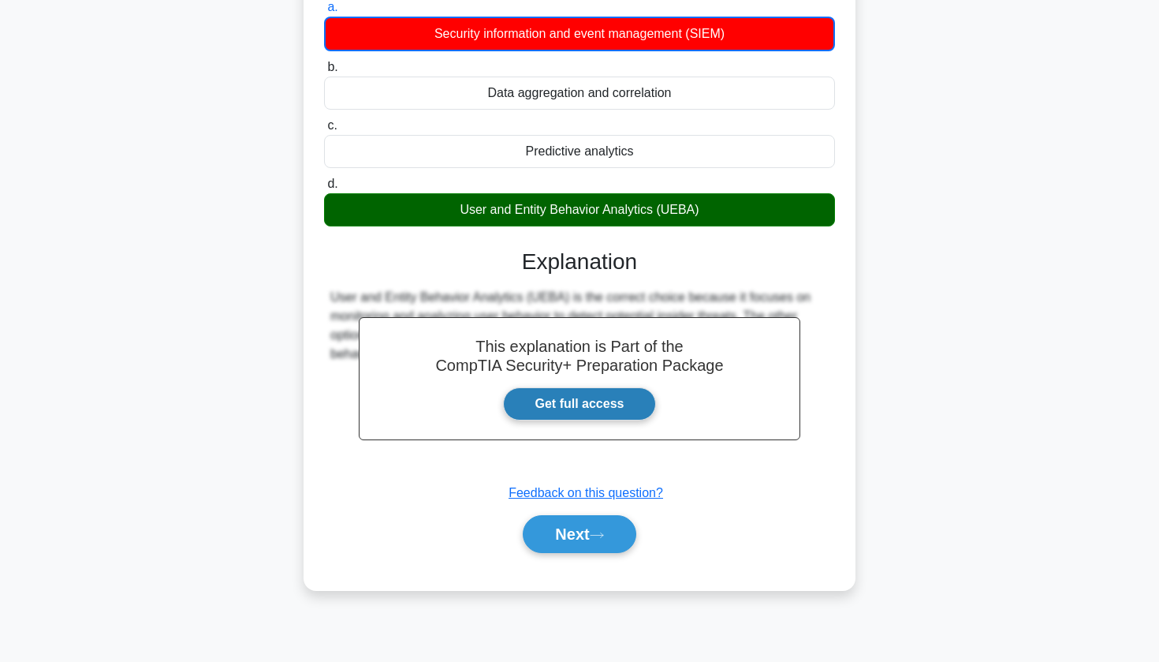
scroll to position [190, 0]
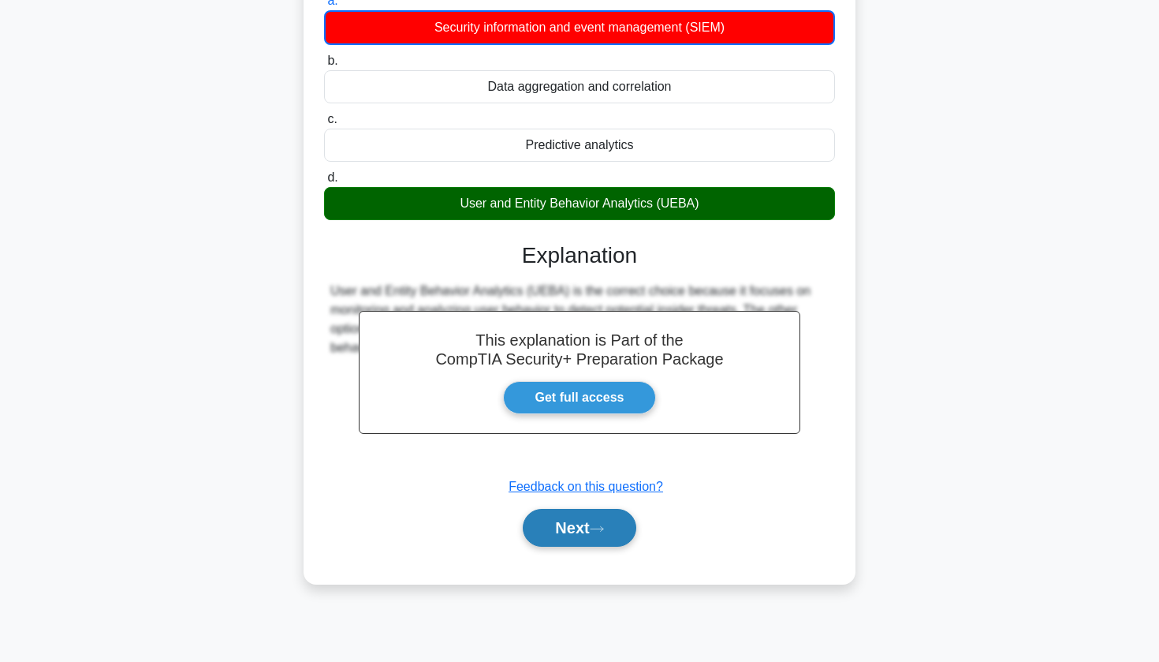
click at [562, 538] on button "Next" at bounding box center [579, 528] width 113 height 38
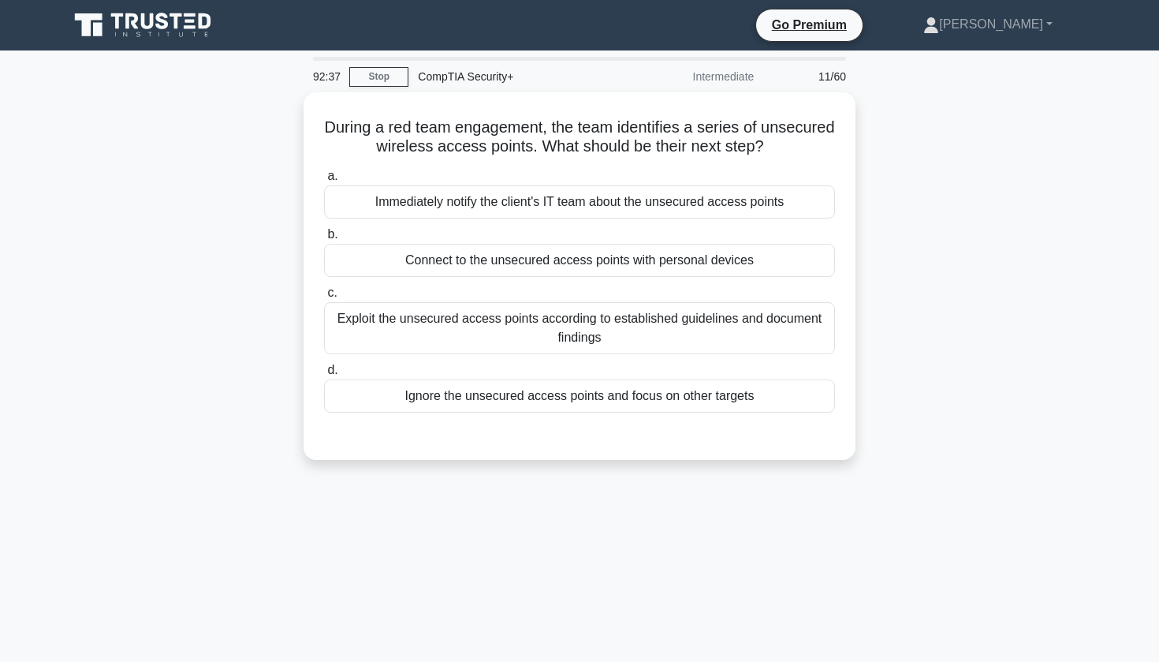
scroll to position [0, 0]
drag, startPoint x: 377, startPoint y: 40, endPoint x: 961, endPoint y: 166, distance: 597.8
click at [961, 166] on div "During a red team engagement, the team identifies a series of unsecured wireles…" at bounding box center [579, 285] width 1041 height 386
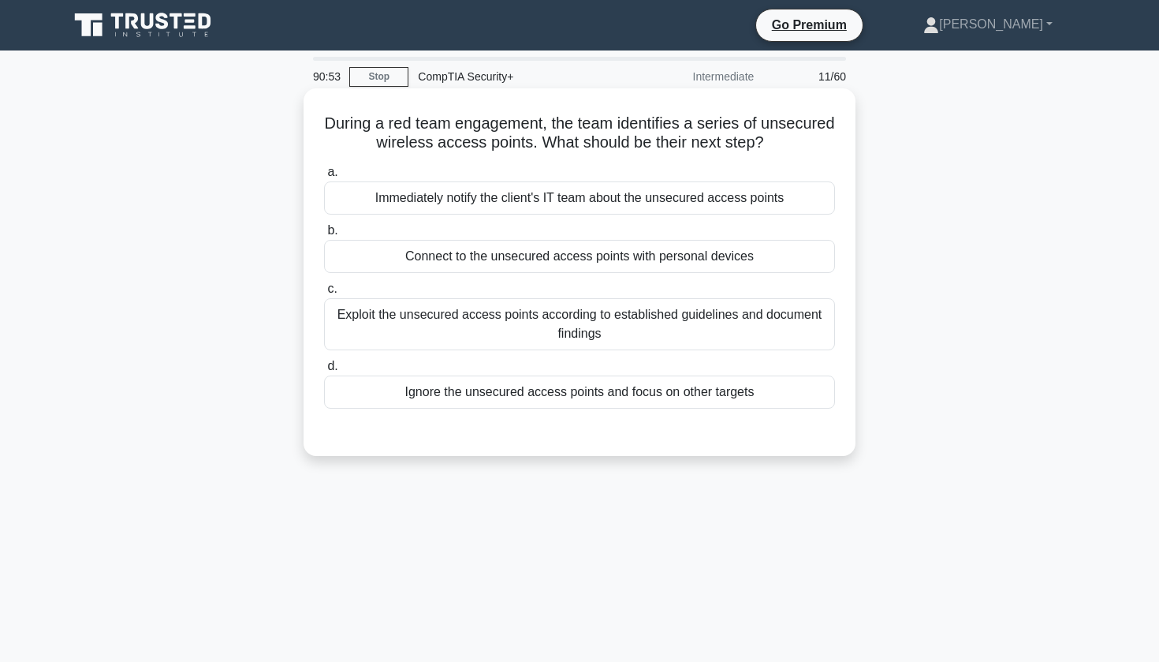
click at [524, 325] on div "Exploit the unsecured access points according to established guidelines and doc…" at bounding box center [579, 324] width 511 height 52
click at [324, 294] on input "c. Exploit the unsecured access points according to established guidelines and …" at bounding box center [324, 289] width 0 height 10
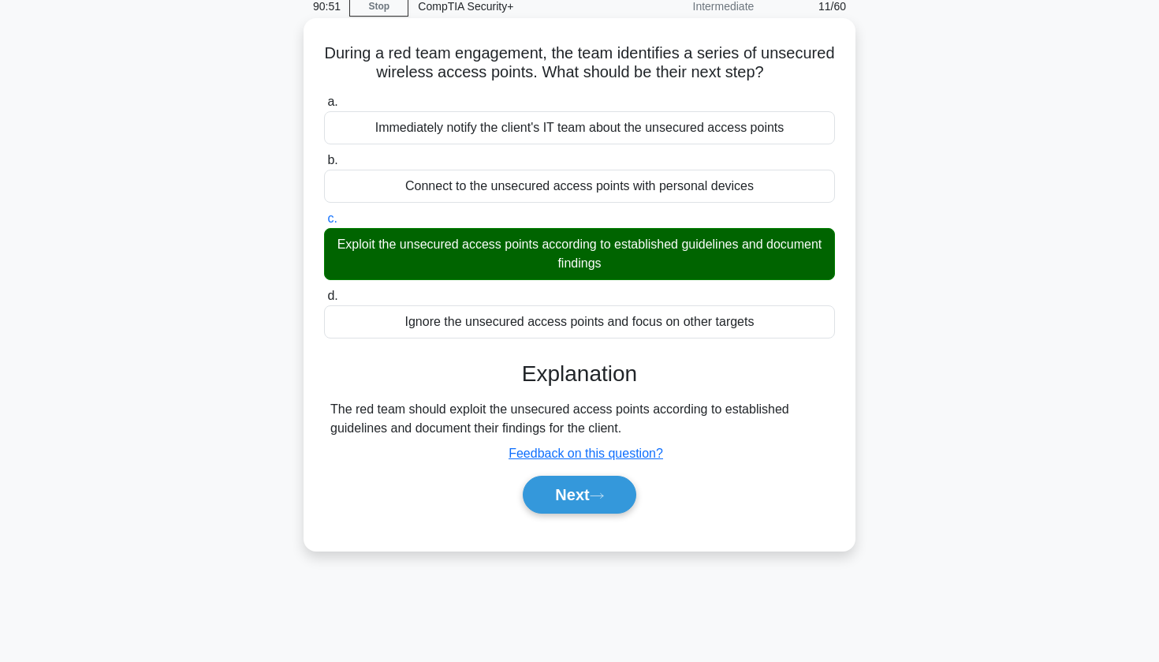
scroll to position [94, 0]
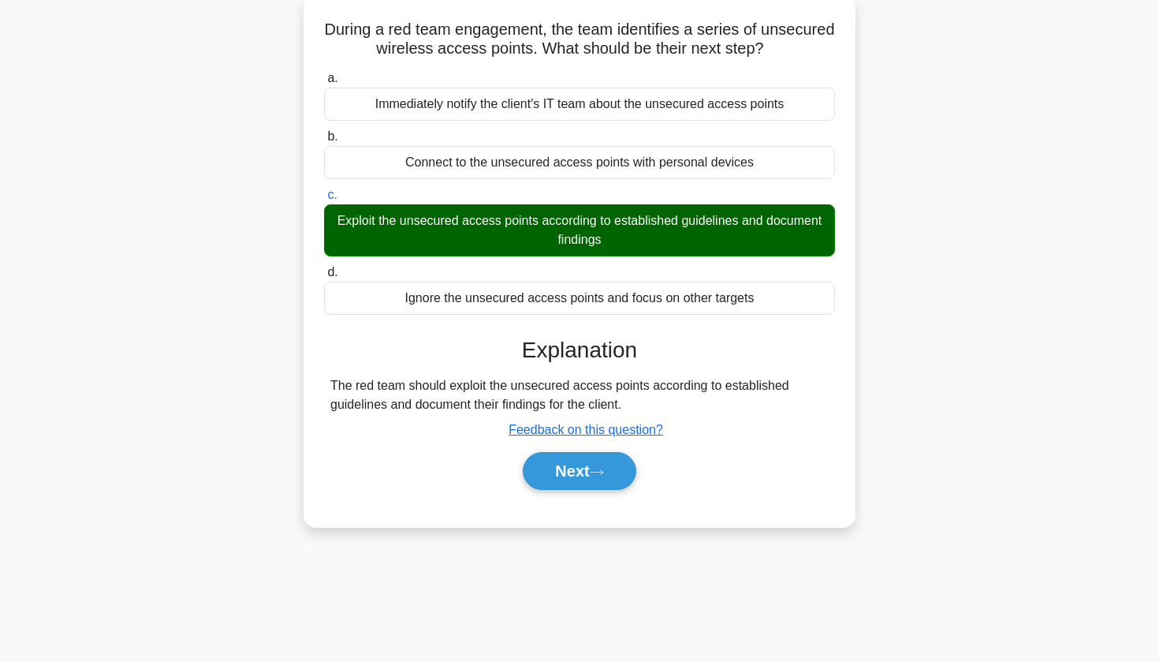
click at [562, 491] on div "Next" at bounding box center [579, 471] width 511 height 50
click at [565, 479] on button "Next" at bounding box center [579, 471] width 113 height 38
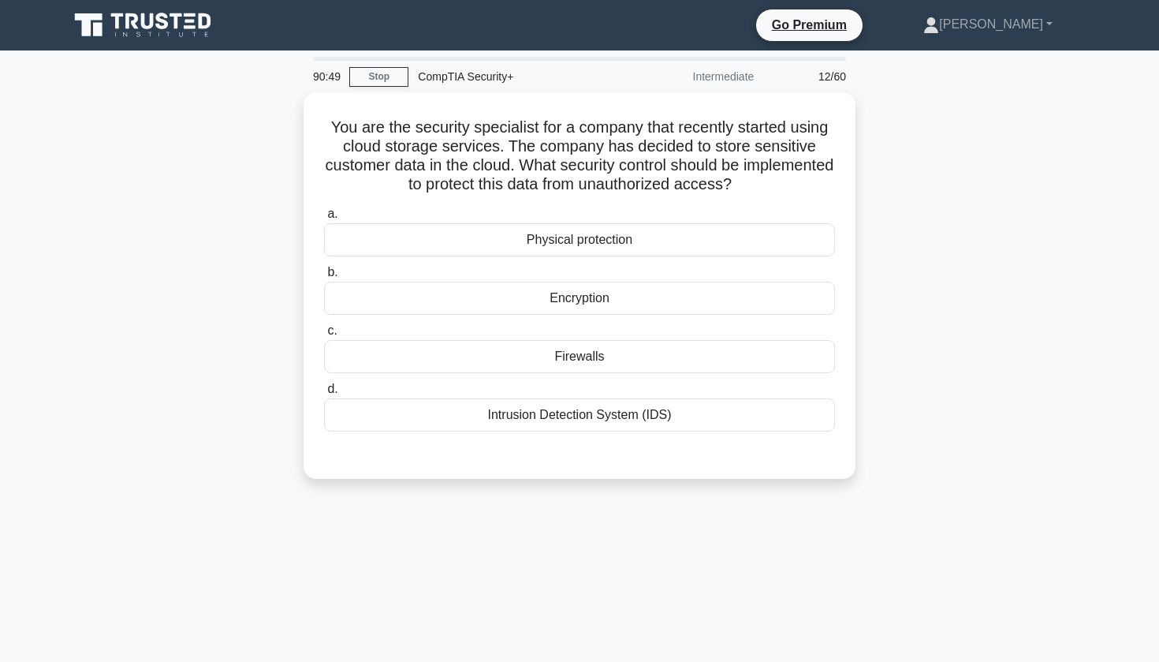
scroll to position [0, 0]
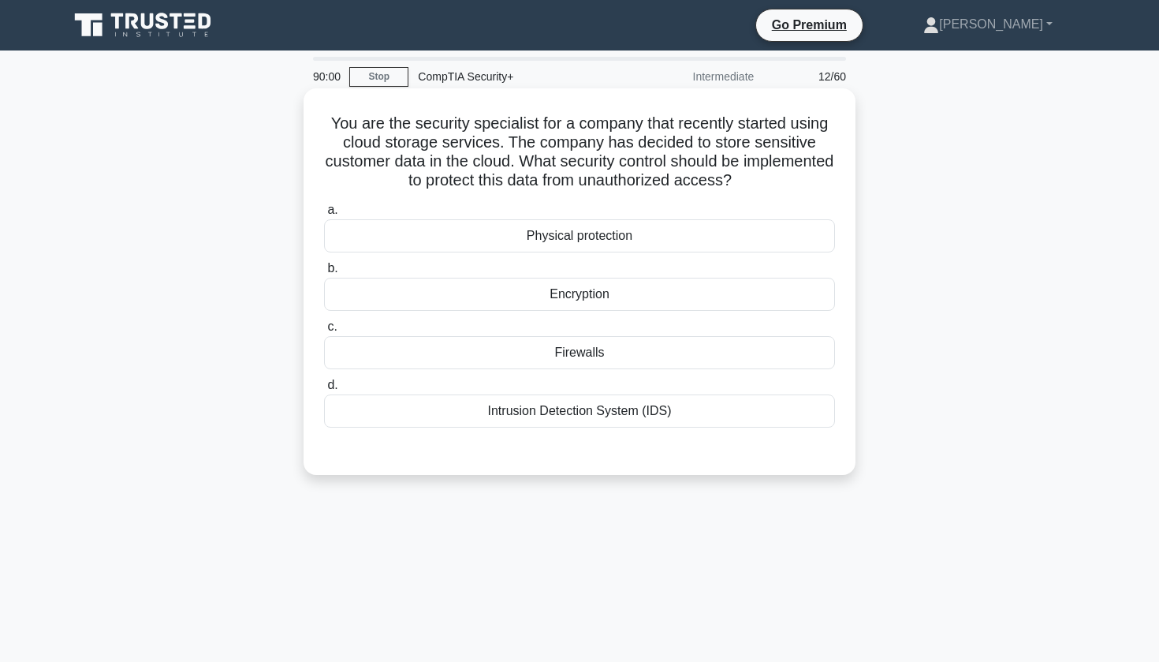
click at [513, 291] on div "Encryption" at bounding box center [579, 294] width 511 height 33
click at [324, 274] on input "b. Encryption" at bounding box center [324, 268] width 0 height 10
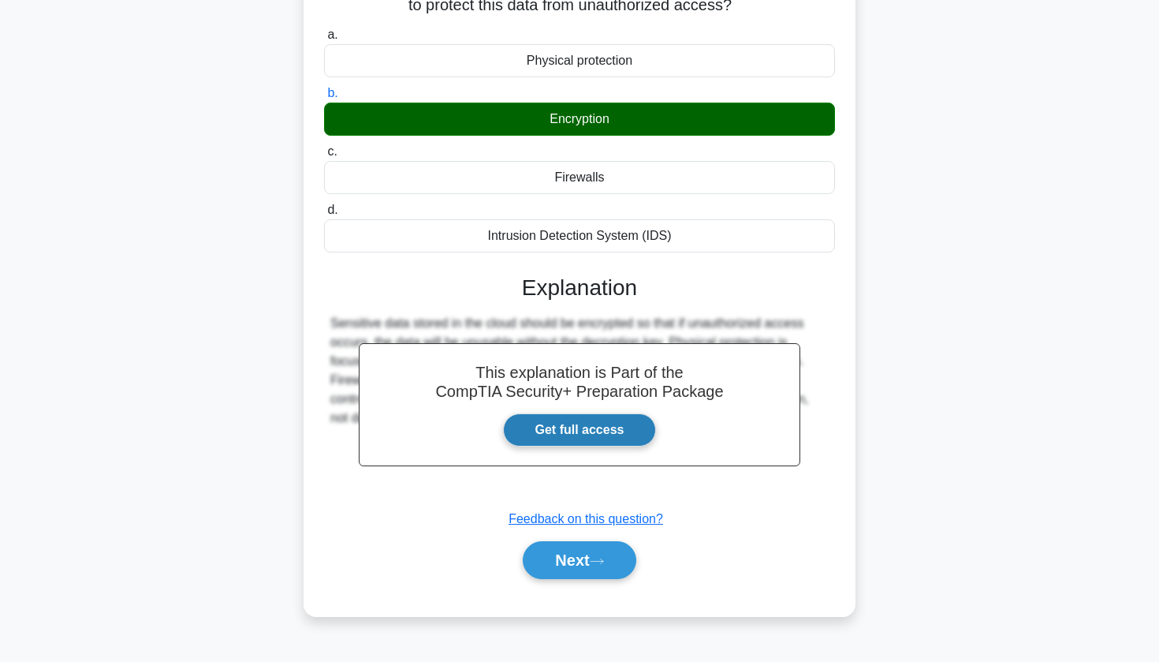
scroll to position [186, 0]
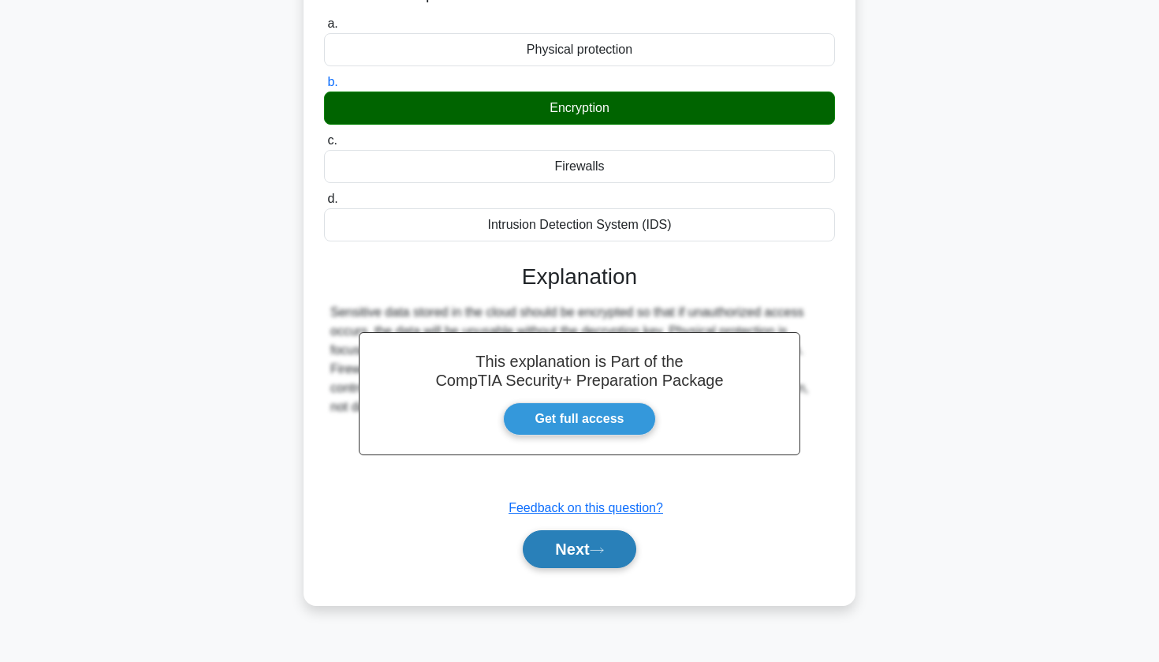
click at [539, 550] on button "Next" at bounding box center [579, 549] width 113 height 38
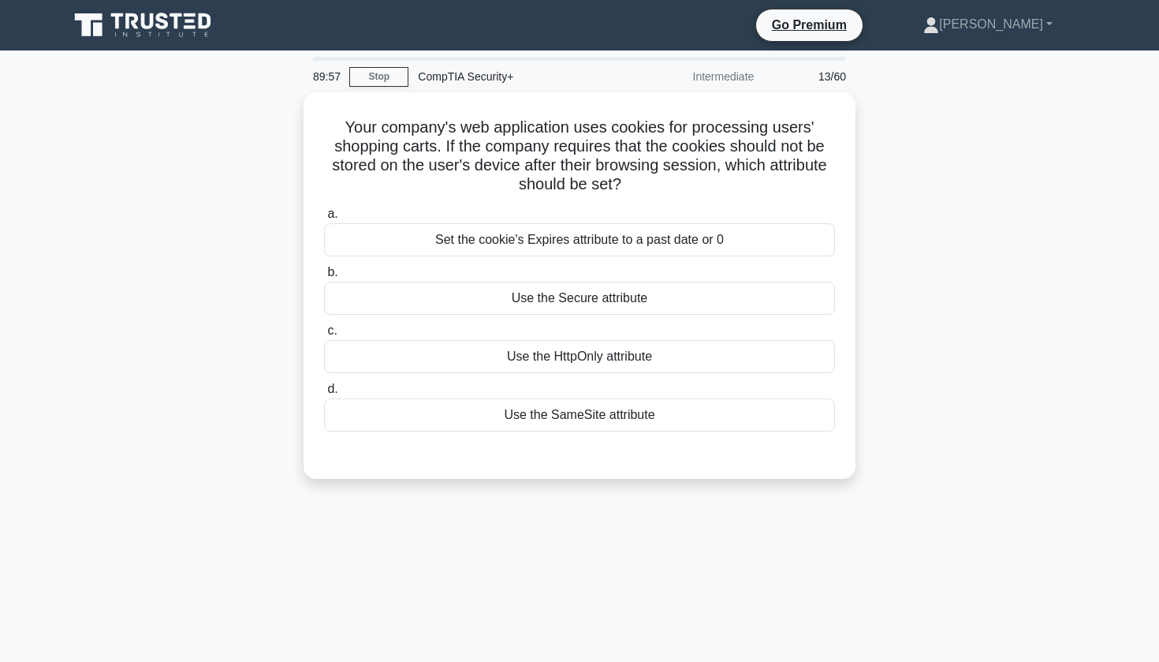
scroll to position [0, 0]
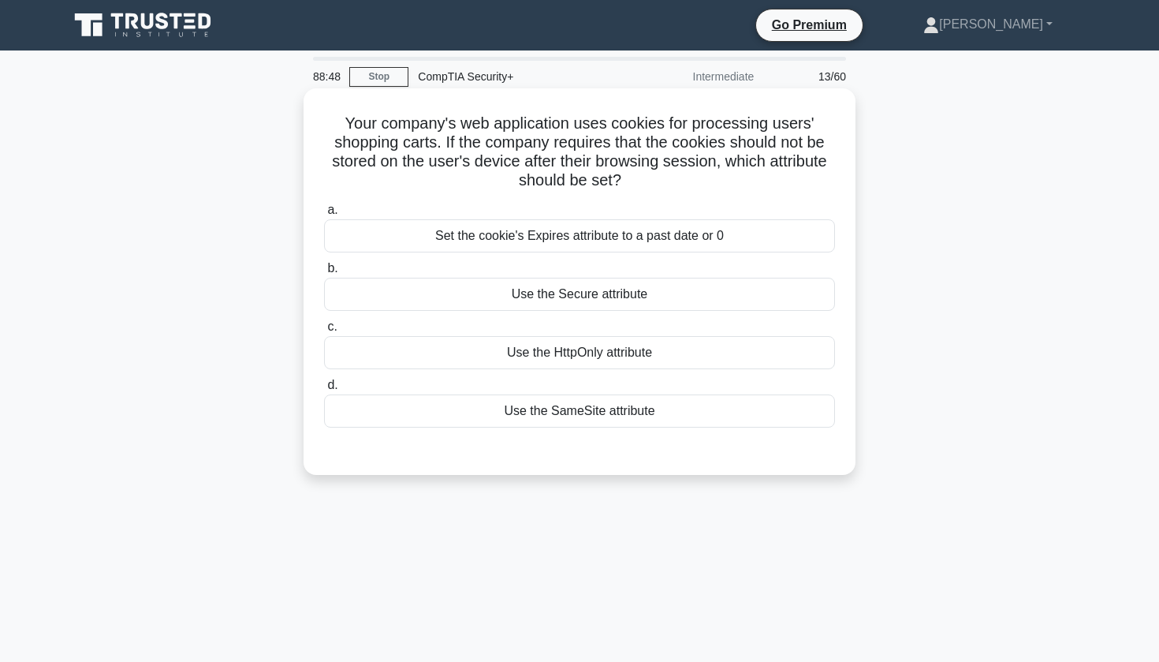
drag, startPoint x: 526, startPoint y: 235, endPoint x: 554, endPoint y: 169, distance: 72.1
click at [554, 169] on div "Your company's web application uses cookies for processing users' shopping cart…" at bounding box center [579, 282] width 539 height 374
click at [554, 169] on h5 "Your company's web application uses cookies for processing users' shopping cart…" at bounding box center [580, 152] width 514 height 77
click at [608, 235] on div "Set the cookie's Expires attribute to a past date or 0" at bounding box center [579, 235] width 511 height 33
click at [324, 215] on input "a. Set the cookie's Expires attribute to a past date or 0" at bounding box center [324, 210] width 0 height 10
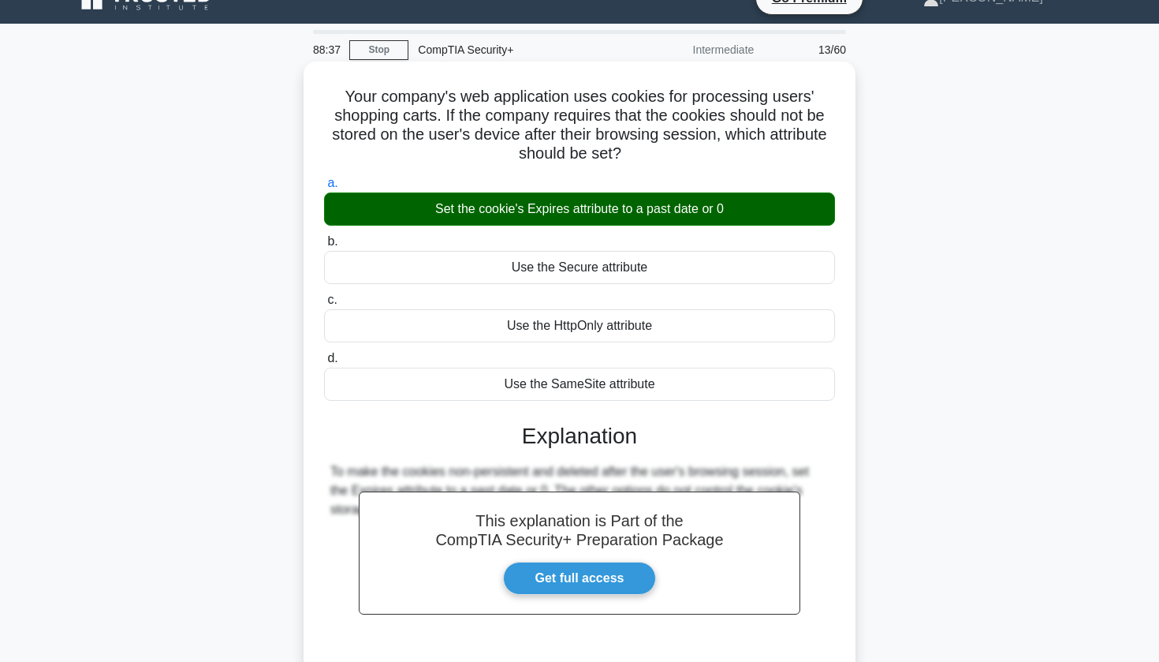
scroll to position [32, 0]
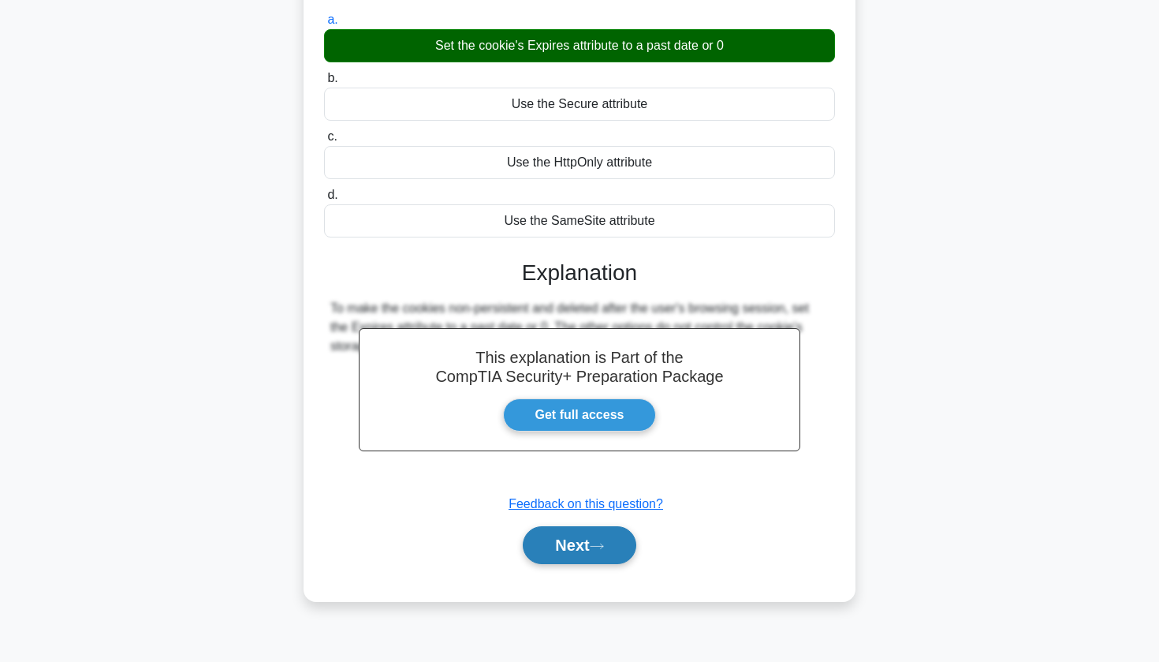
click at [539, 550] on button "Next" at bounding box center [579, 545] width 113 height 38
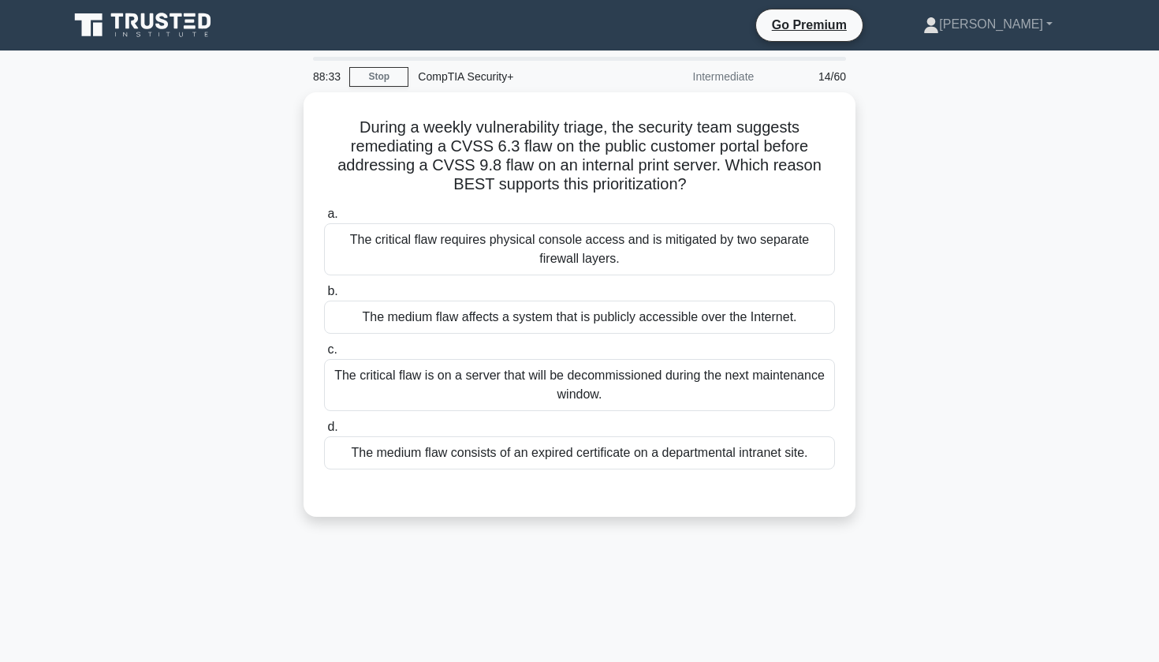
scroll to position [0, 0]
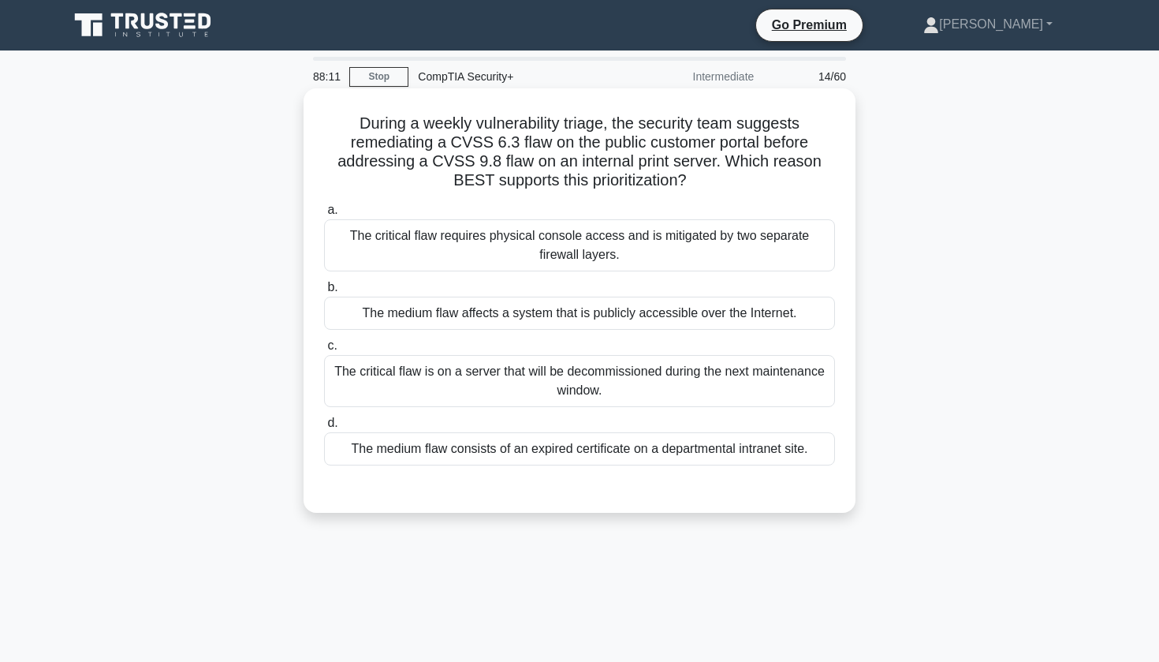
click at [532, 251] on div "The critical flaw requires physical console access and is mitigated by two sepa…" at bounding box center [579, 245] width 511 height 52
click at [324, 215] on input "a. The critical flaw requires physical console access and is mitigated by two s…" at bounding box center [324, 210] width 0 height 10
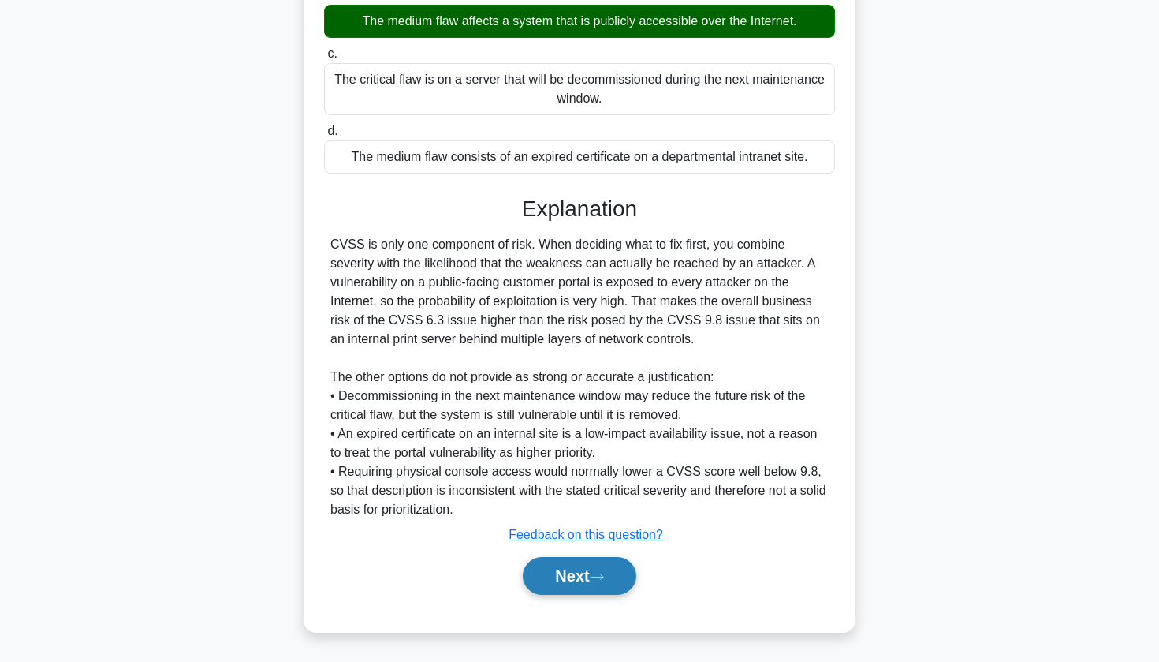
click at [576, 582] on button "Next" at bounding box center [579, 576] width 113 height 38
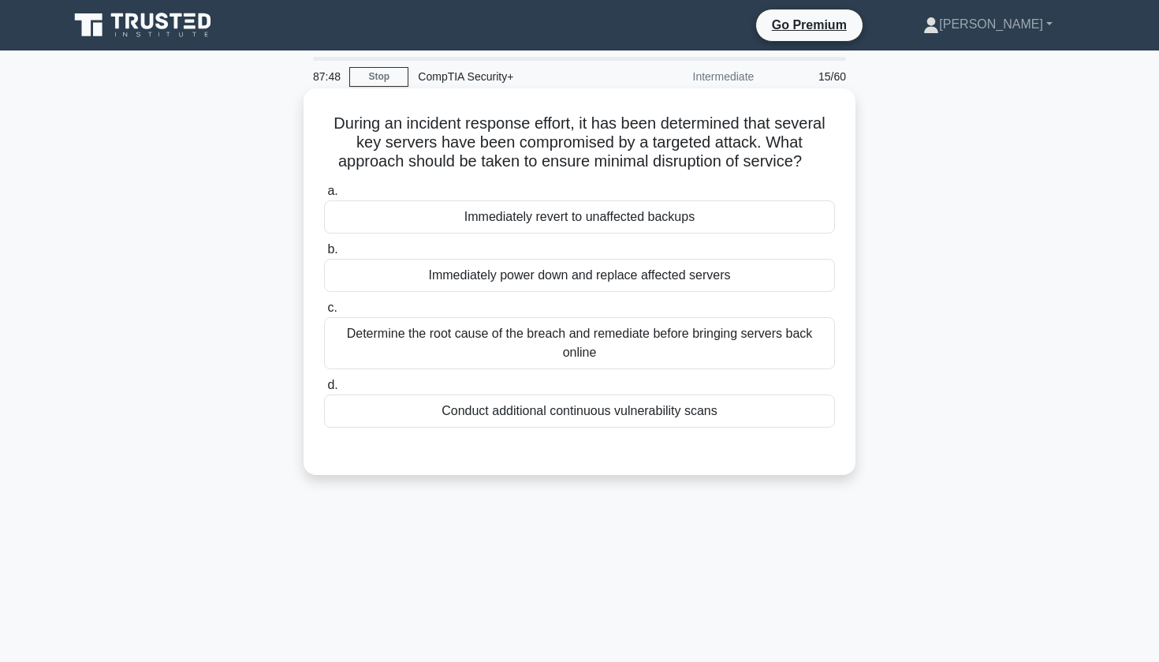
click at [687, 221] on div "Immediately revert to unaffected backups" at bounding box center [579, 216] width 511 height 33
click at [324, 196] on input "a. Immediately revert to unaffected backups" at bounding box center [324, 191] width 0 height 10
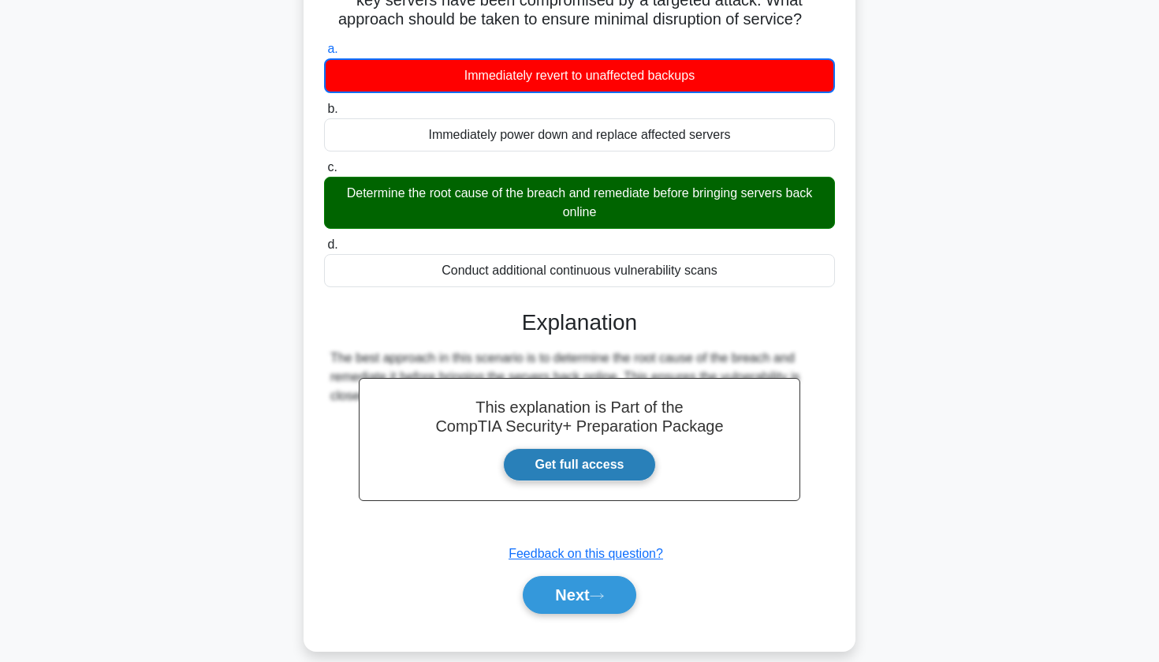
scroll to position [149, 0]
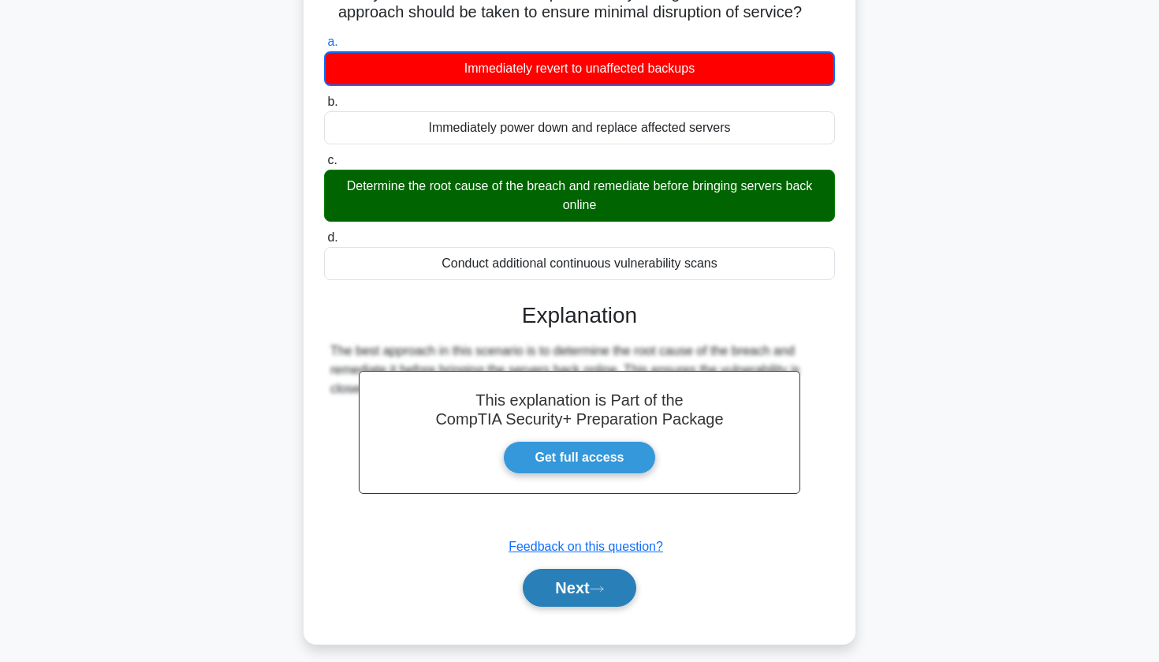
click at [565, 585] on button "Next" at bounding box center [579, 588] width 113 height 38
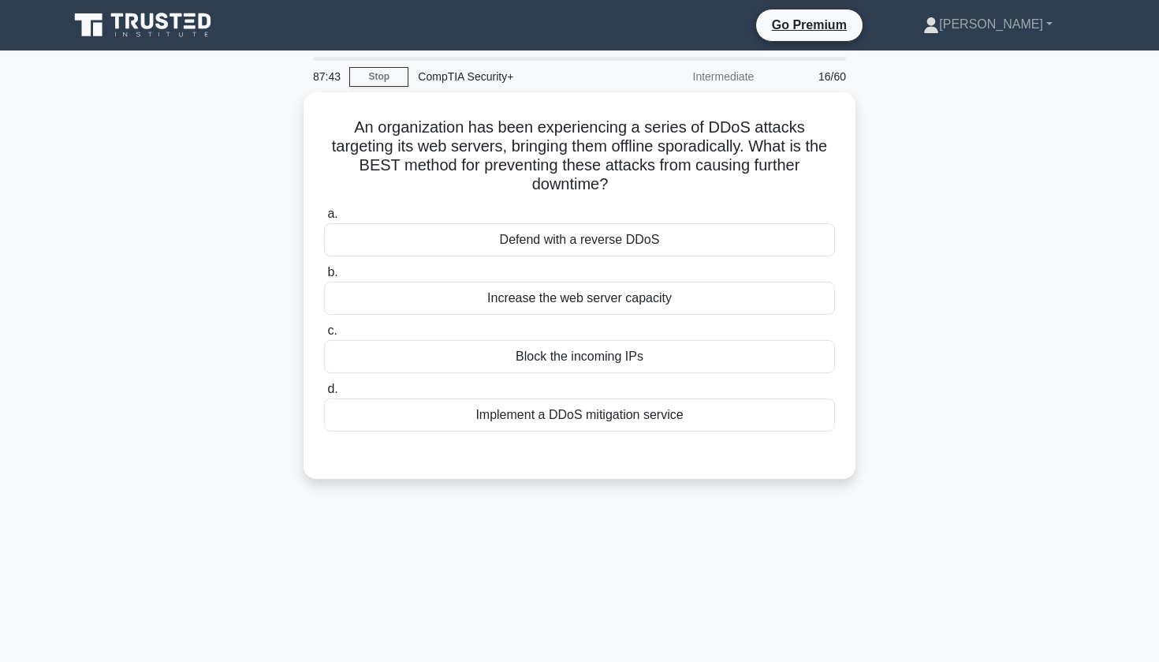
scroll to position [0, 0]
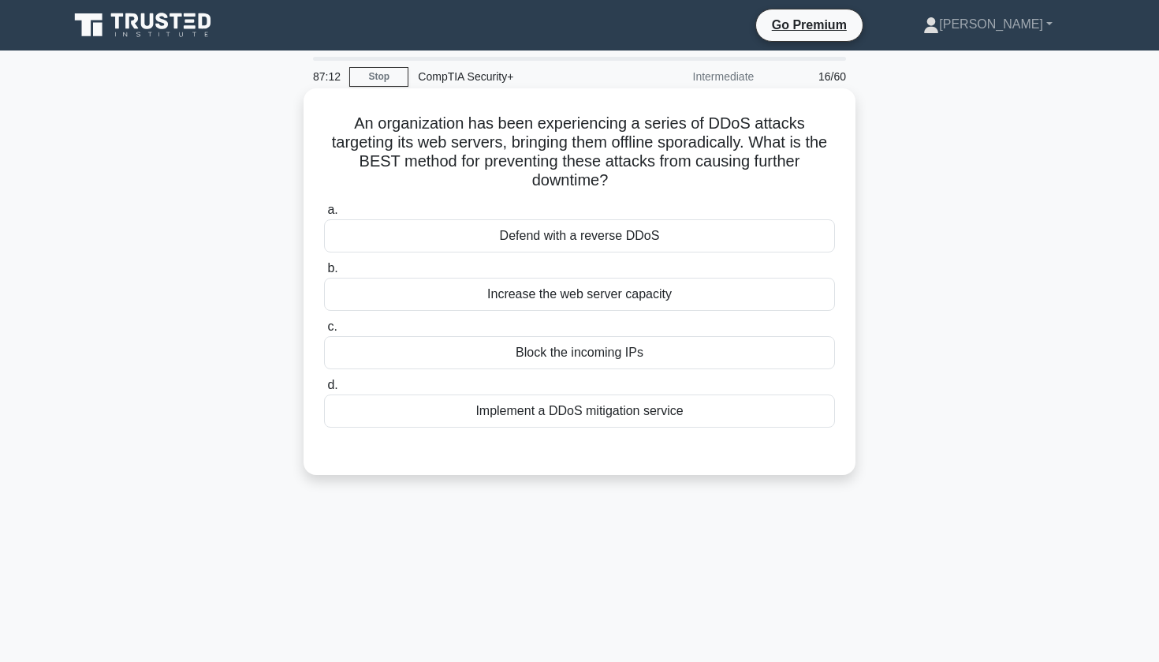
click at [499, 397] on div "Implement a DDoS mitigation service" at bounding box center [579, 410] width 511 height 33
click at [324, 390] on input "d. Implement a DDoS mitigation service" at bounding box center [324, 385] width 0 height 10
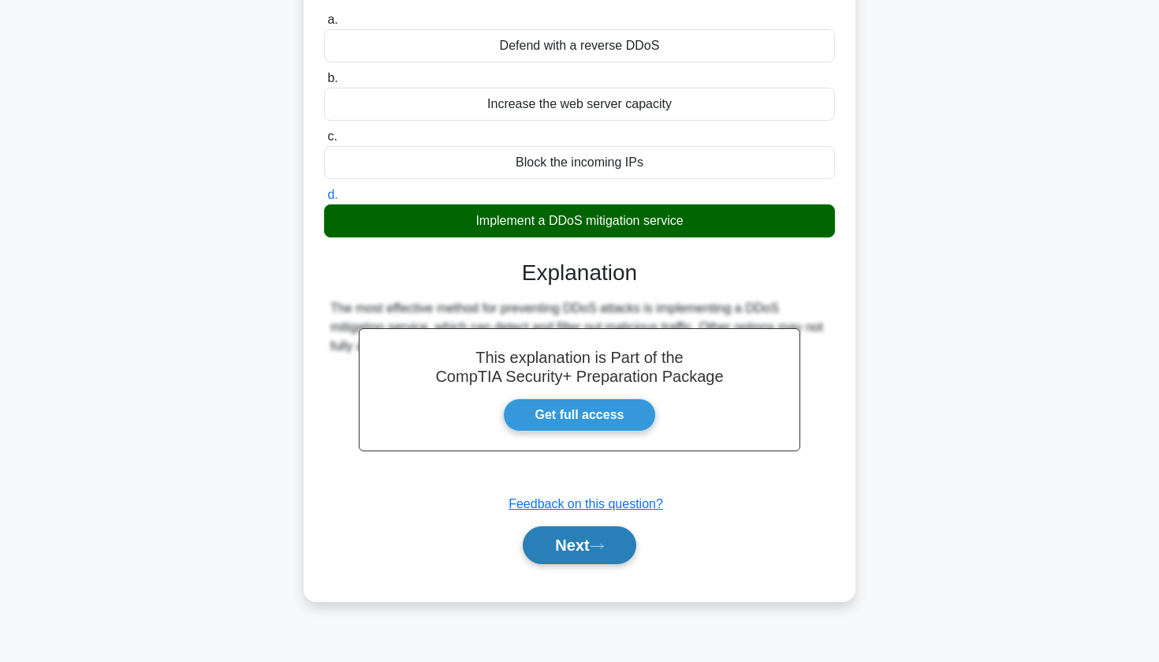
click at [545, 526] on button "Next" at bounding box center [579, 545] width 113 height 38
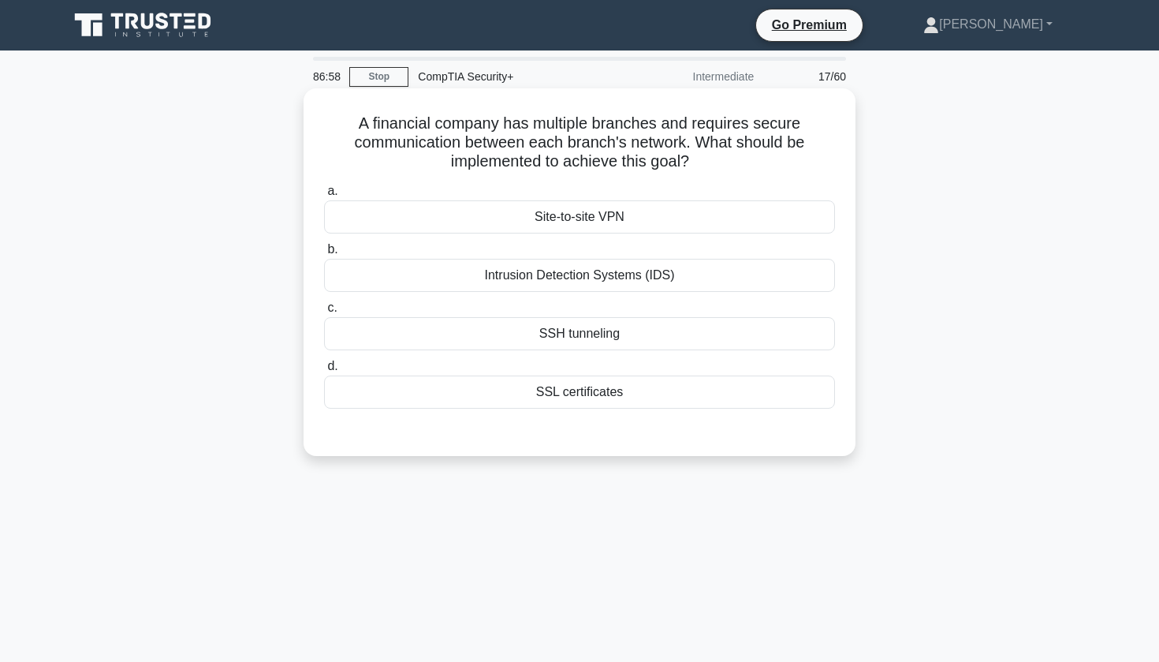
click at [640, 224] on div "Site-to-site VPN" at bounding box center [579, 216] width 511 height 33
click at [324, 196] on input "a. Site-to-site VPN" at bounding box center [324, 191] width 0 height 10
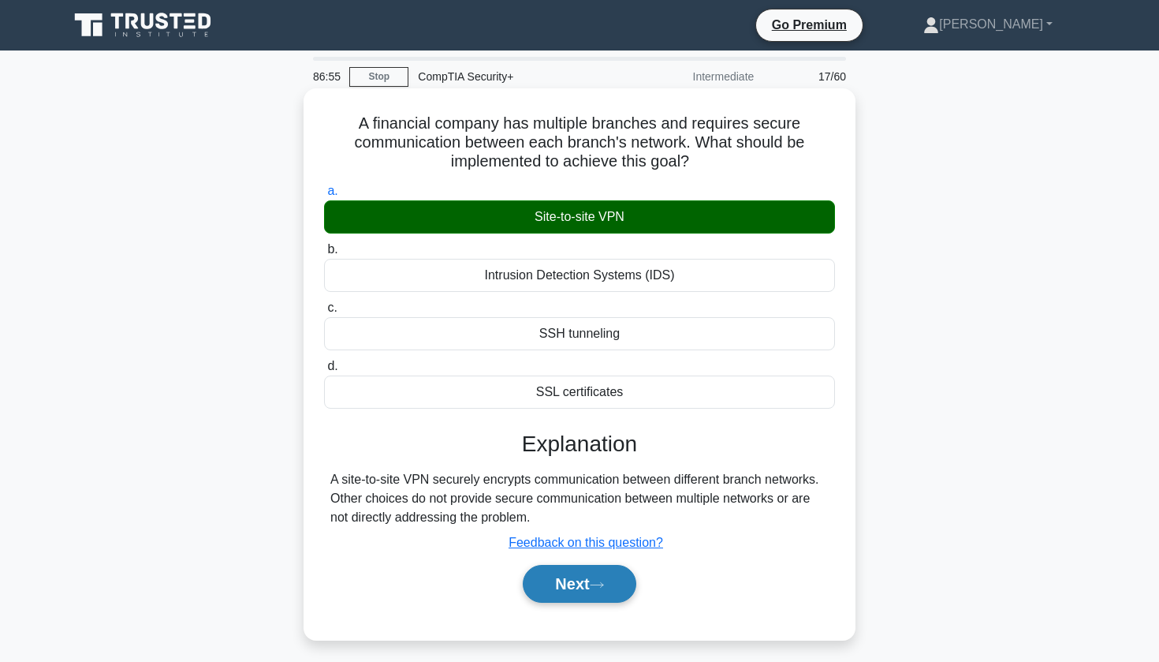
click at [572, 578] on button "Next" at bounding box center [579, 584] width 113 height 38
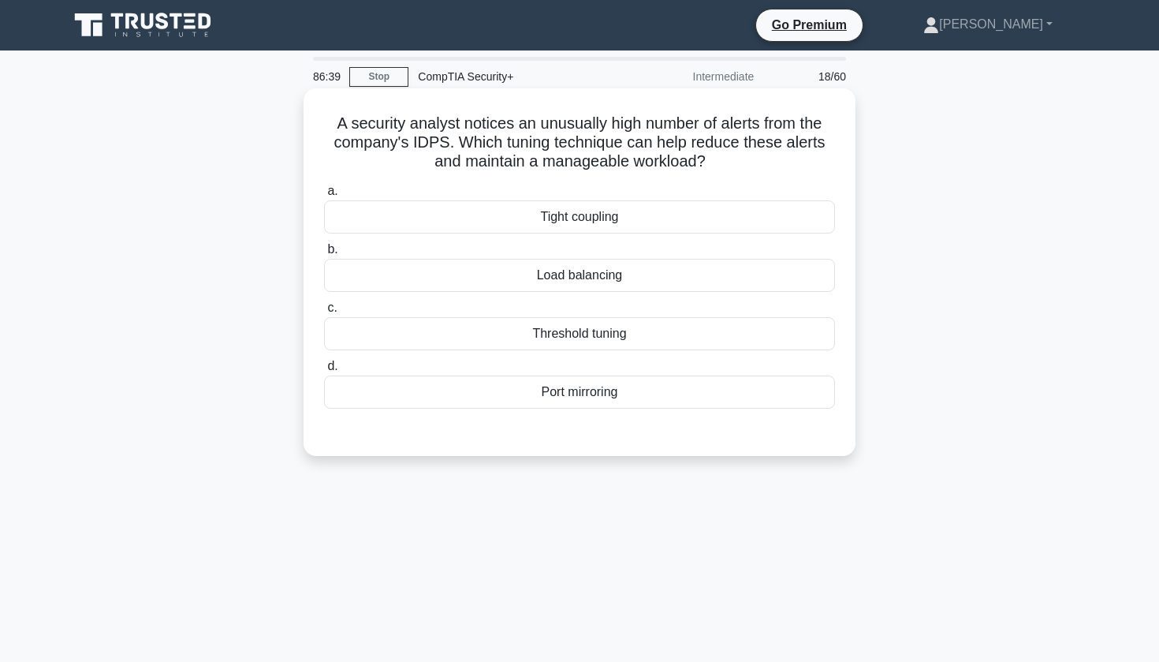
click at [744, 326] on div "Threshold tuning" at bounding box center [579, 333] width 511 height 33
click at [324, 313] on input "c. Threshold tuning" at bounding box center [324, 308] width 0 height 10
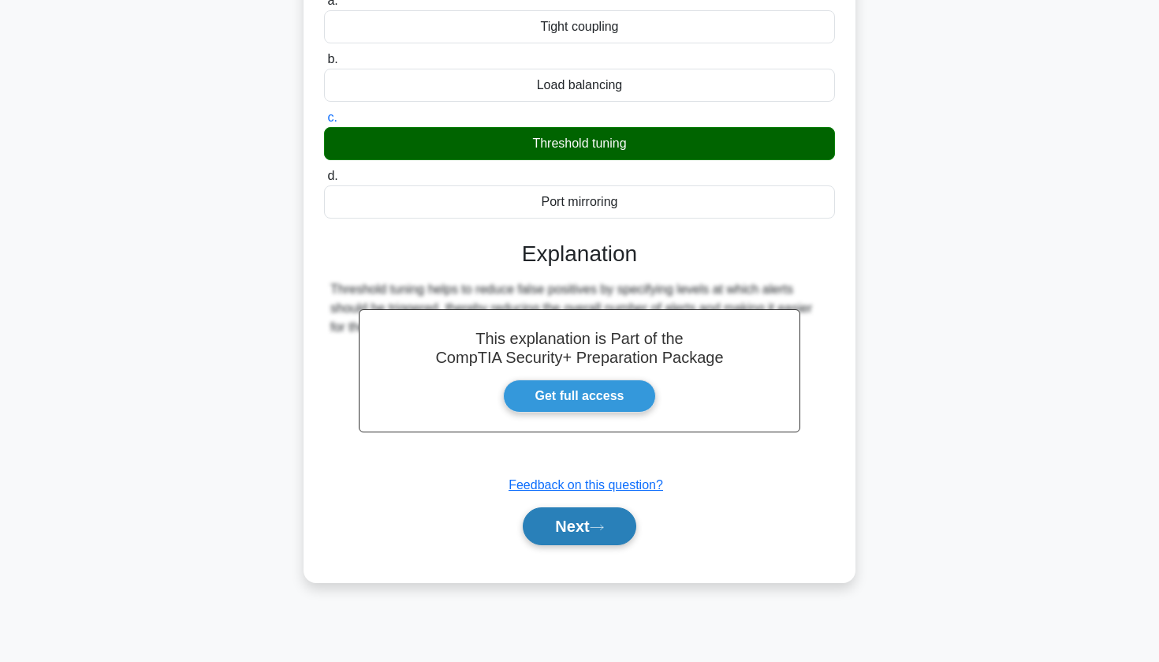
scroll to position [190, 0]
click at [566, 537] on button "Next" at bounding box center [579, 526] width 113 height 38
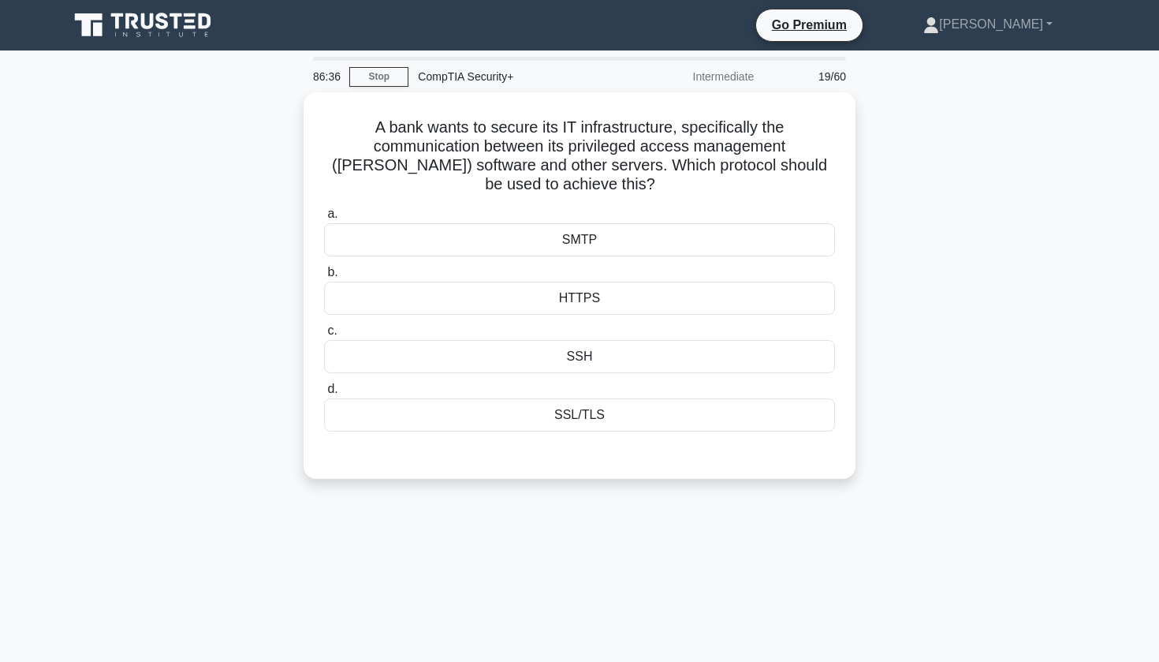
scroll to position [0, 0]
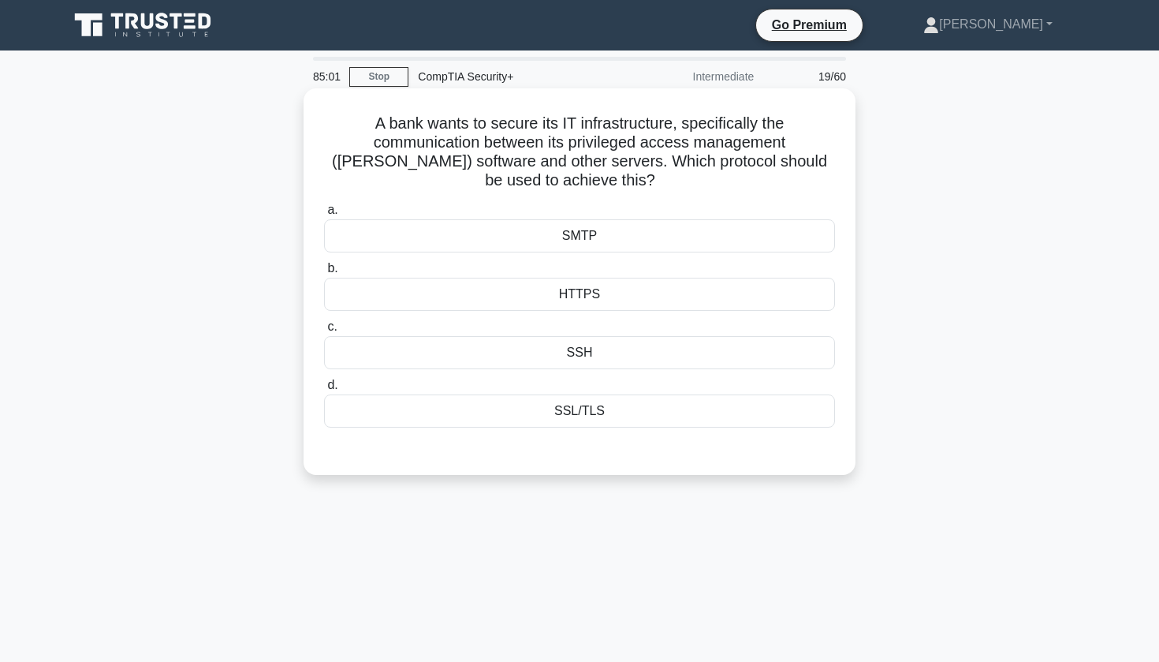
click at [562, 357] on div "SSH" at bounding box center [579, 352] width 511 height 33
click at [324, 332] on input "c. SSH" at bounding box center [324, 327] width 0 height 10
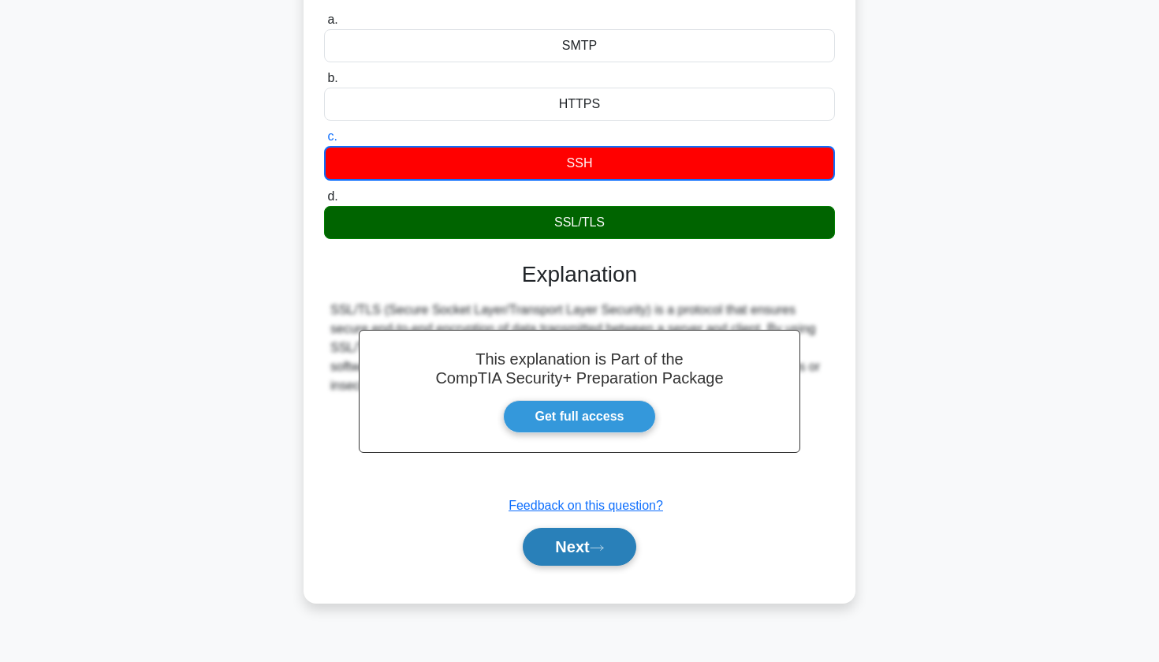
click at [561, 539] on button "Next" at bounding box center [579, 547] width 113 height 38
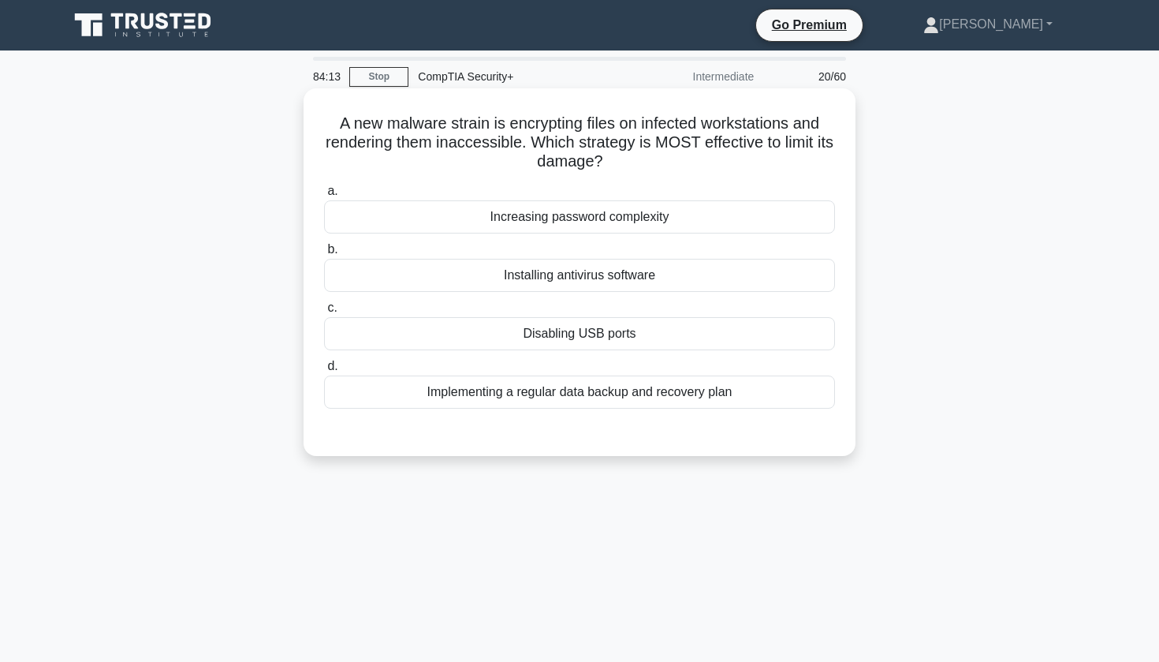
click at [549, 397] on div "Implementing a regular data backup and recovery plan" at bounding box center [579, 391] width 511 height 33
click at [324, 371] on input "d. Implementing a regular data backup and recovery plan" at bounding box center [324, 366] width 0 height 10
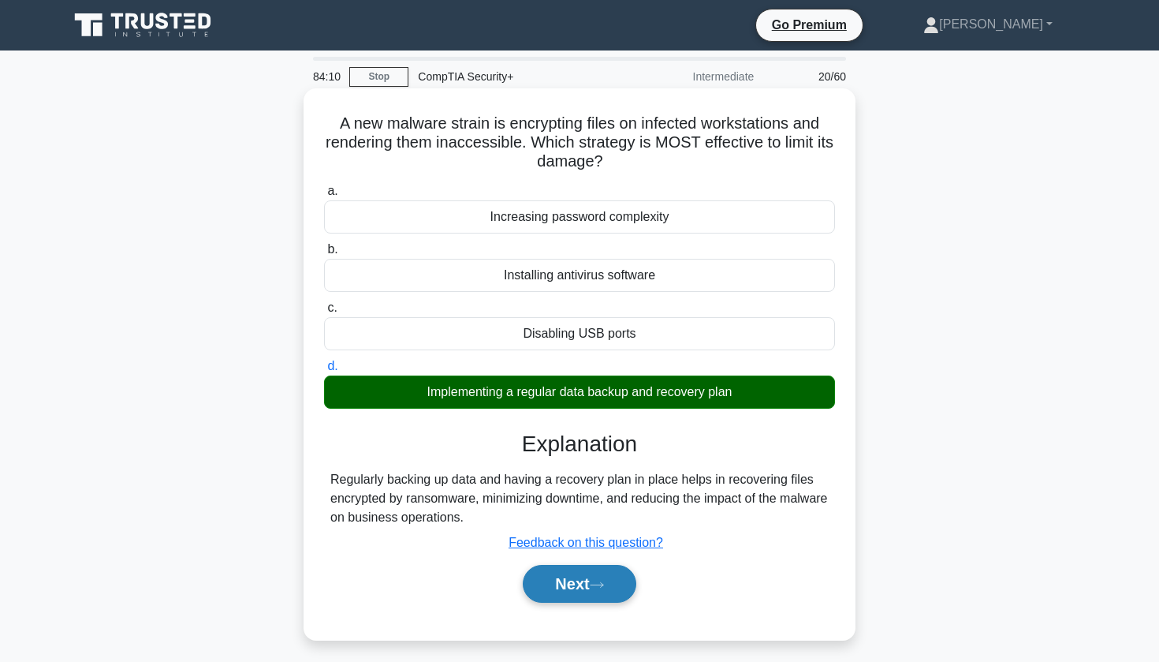
click at [577, 585] on button "Next" at bounding box center [579, 584] width 113 height 38
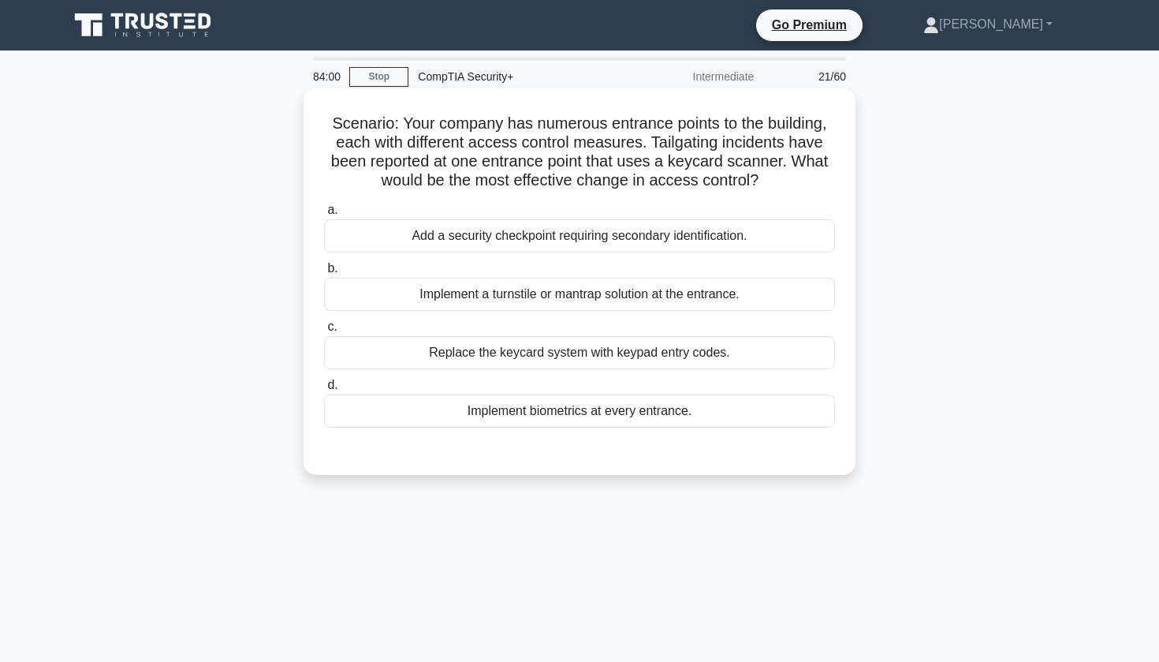
click at [557, 123] on h5 "Scenario: Your company has numerous entrance points to the building, each with …" at bounding box center [580, 152] width 514 height 77
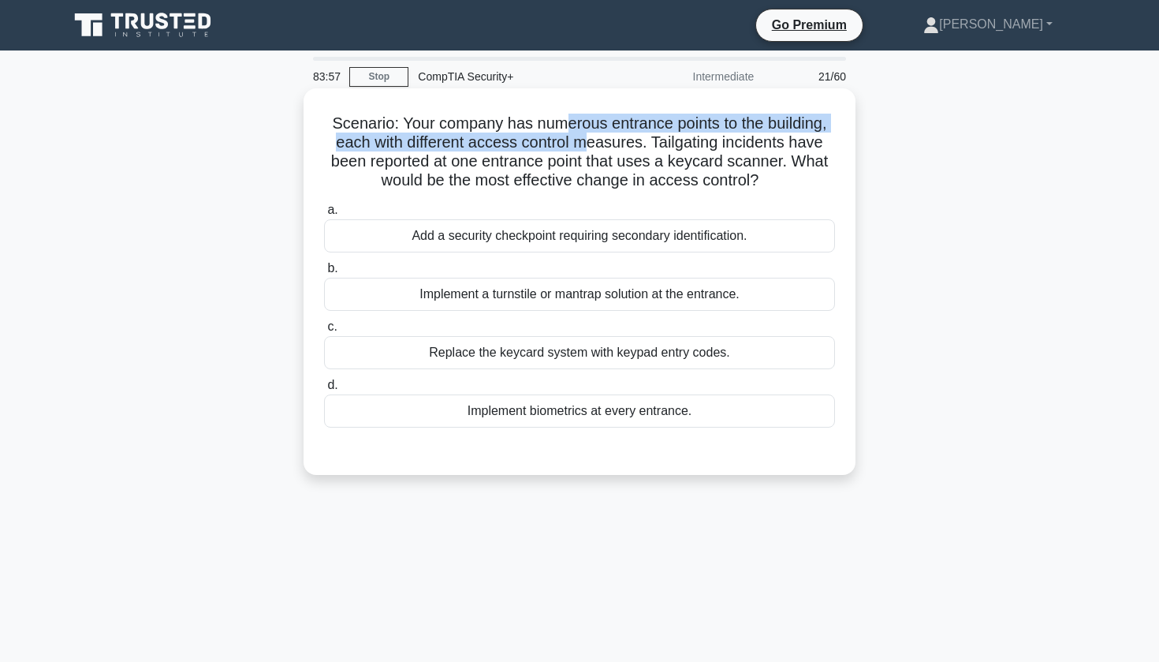
drag, startPoint x: 567, startPoint y: 132, endPoint x: 588, endPoint y: 135, distance: 20.7
click at [588, 135] on h5 "Scenario: Your company has numerous entrance points to the building, each with …" at bounding box center [580, 152] width 514 height 77
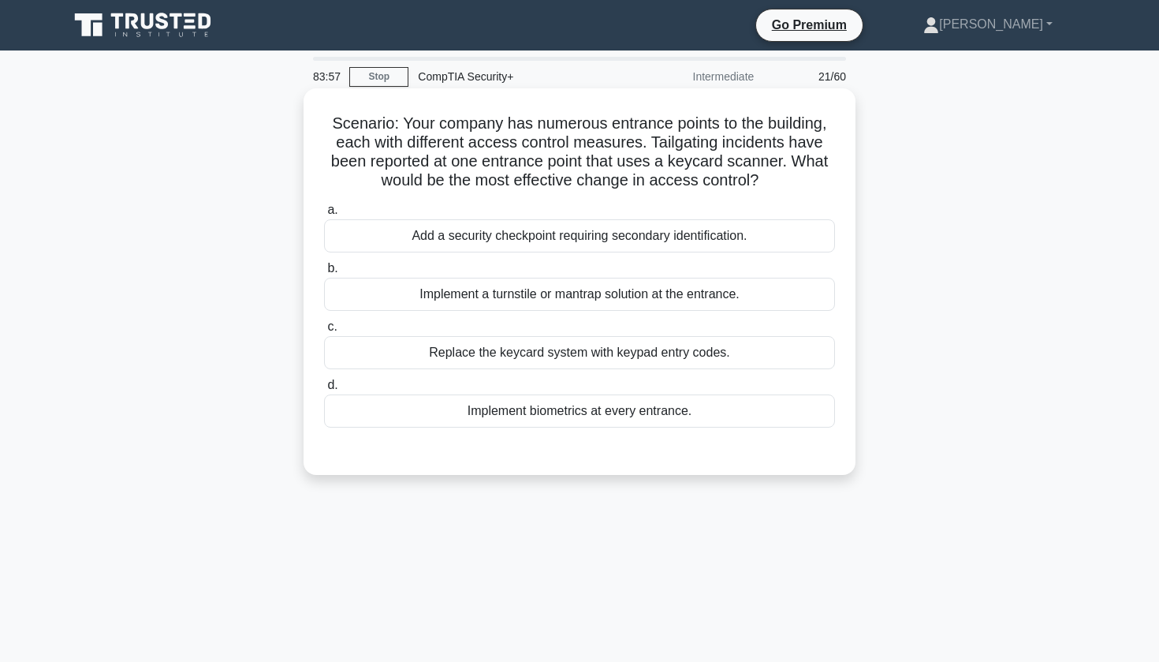
click at [589, 138] on h5 "Scenario: Your company has numerous entrance points to the building, each with …" at bounding box center [580, 152] width 514 height 77
click at [552, 248] on div "Add a security checkpoint requiring secondary identification." at bounding box center [579, 235] width 511 height 33
click at [324, 215] on input "a. Add a security checkpoint requiring secondary identification." at bounding box center [324, 210] width 0 height 10
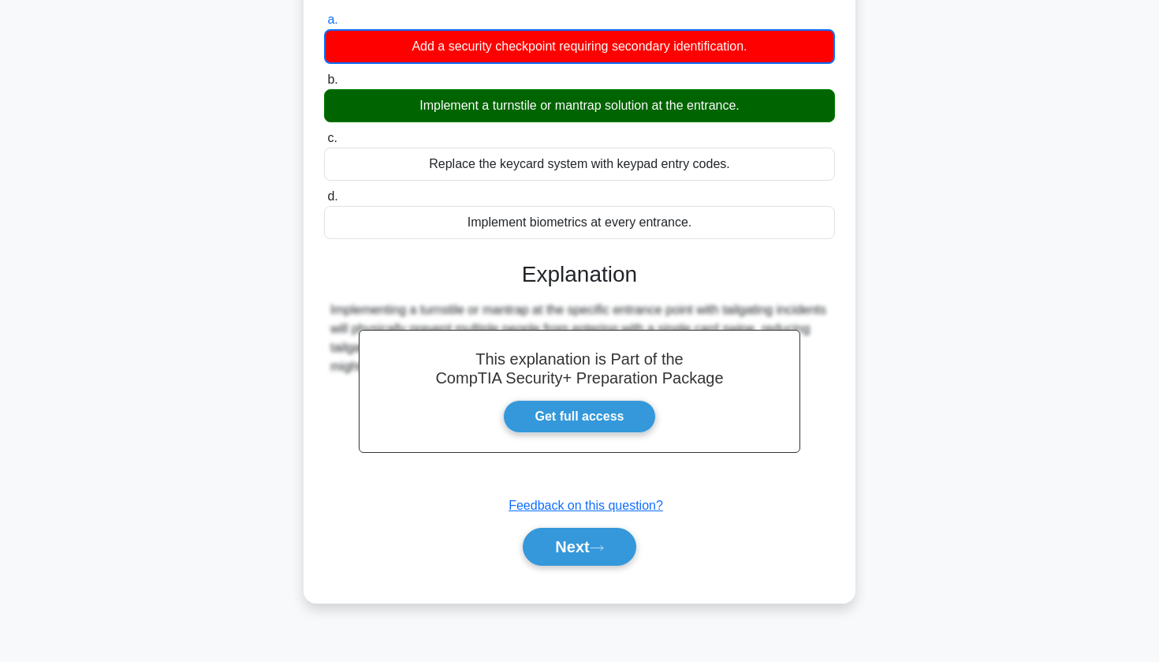
scroll to position [190, 0]
click at [581, 559] on button "Next" at bounding box center [579, 547] width 113 height 38
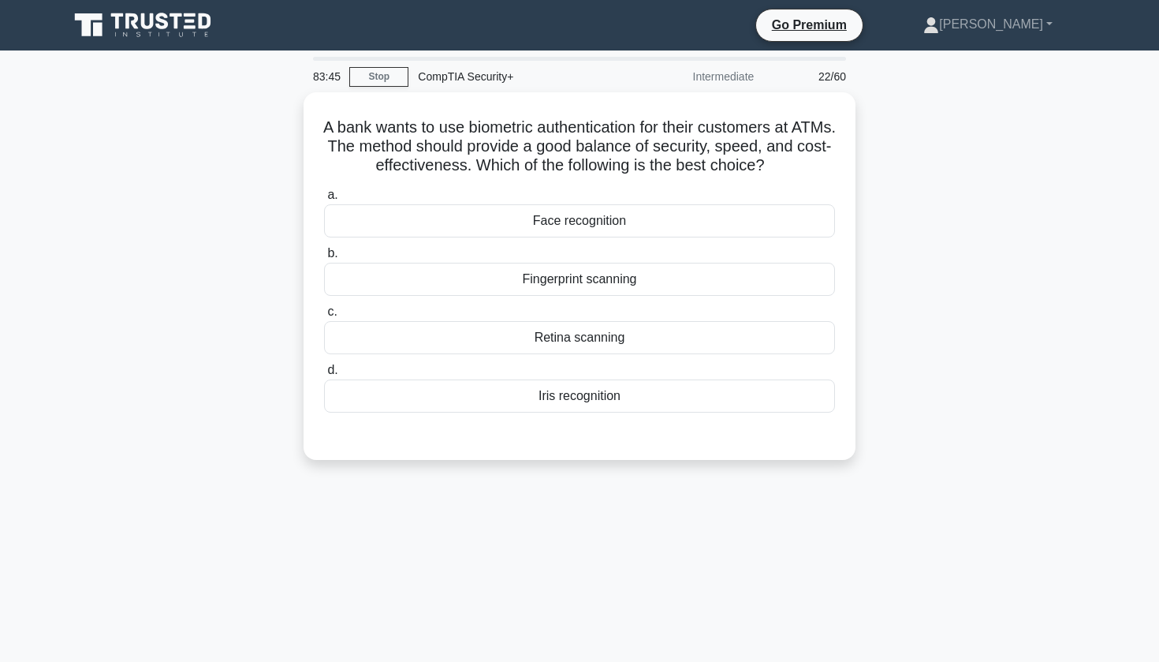
scroll to position [0, 0]
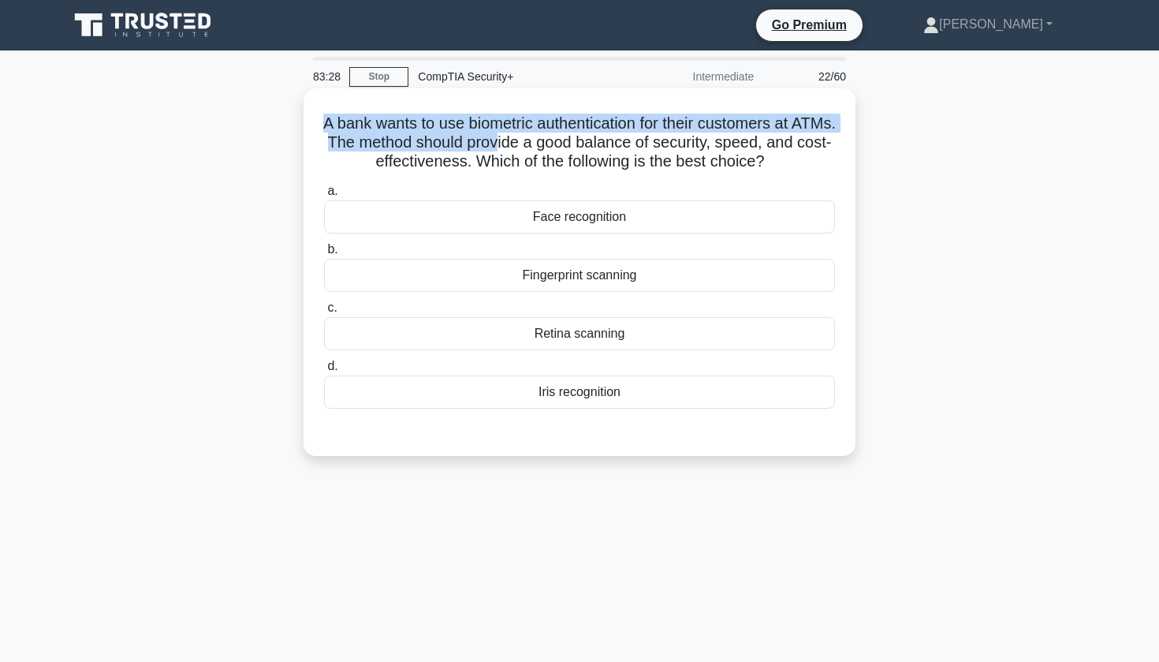
drag, startPoint x: 513, startPoint y: 113, endPoint x: 541, endPoint y: 134, distance: 34.9
click at [541, 134] on div "A bank wants to use biometric authentication for their customers at ATMs. The m…" at bounding box center [579, 272] width 539 height 355
click at [541, 134] on h5 "A bank wants to use biometric authentication for their customers at ATMs. The m…" at bounding box center [580, 143] width 514 height 58
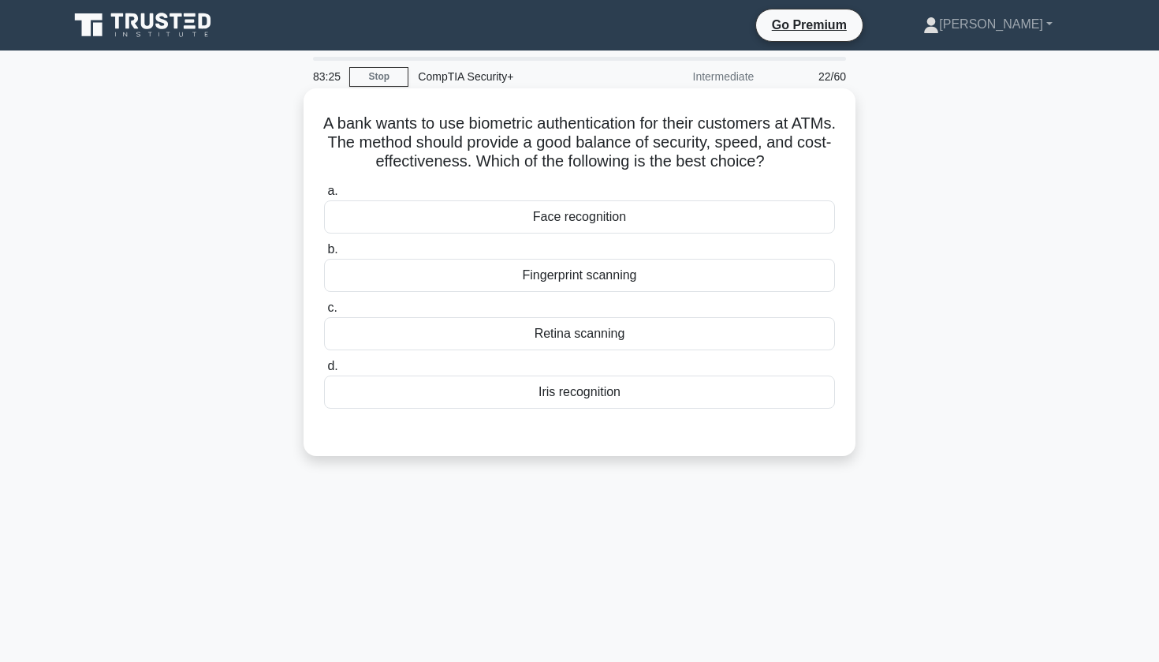
click at [588, 222] on div "Face recognition" at bounding box center [579, 216] width 511 height 33
click at [324, 196] on input "a. Face recognition" at bounding box center [324, 191] width 0 height 10
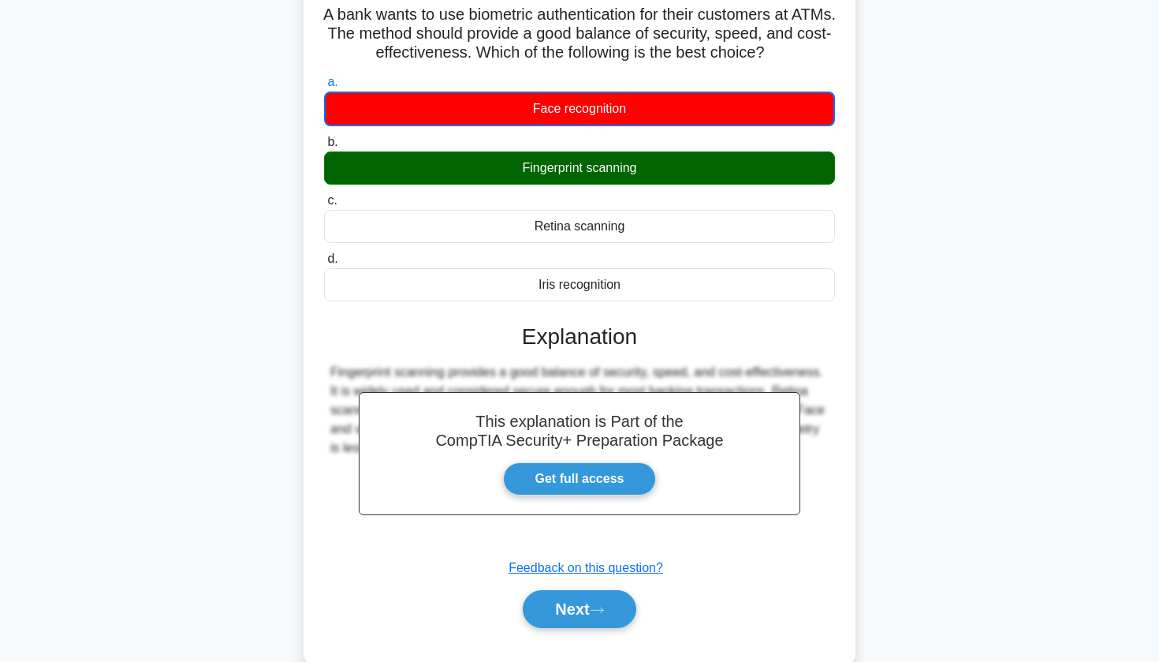
scroll to position [111, 0]
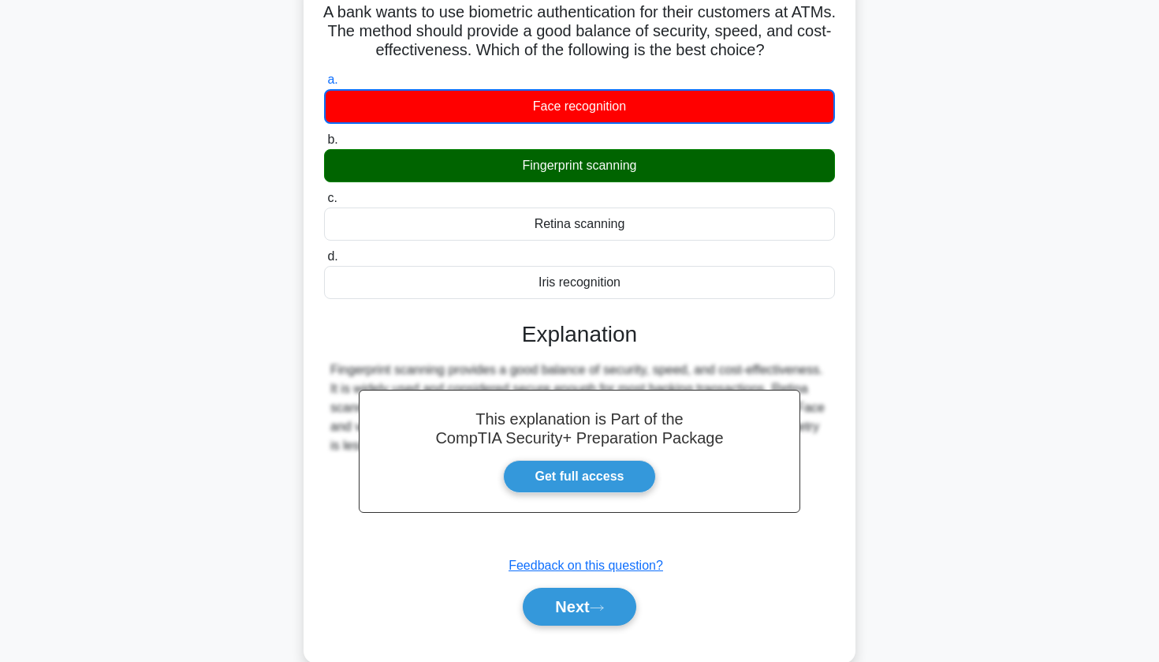
click at [570, 630] on div "Next" at bounding box center [579, 606] width 511 height 50
click at [573, 607] on button "Next" at bounding box center [579, 607] width 113 height 38
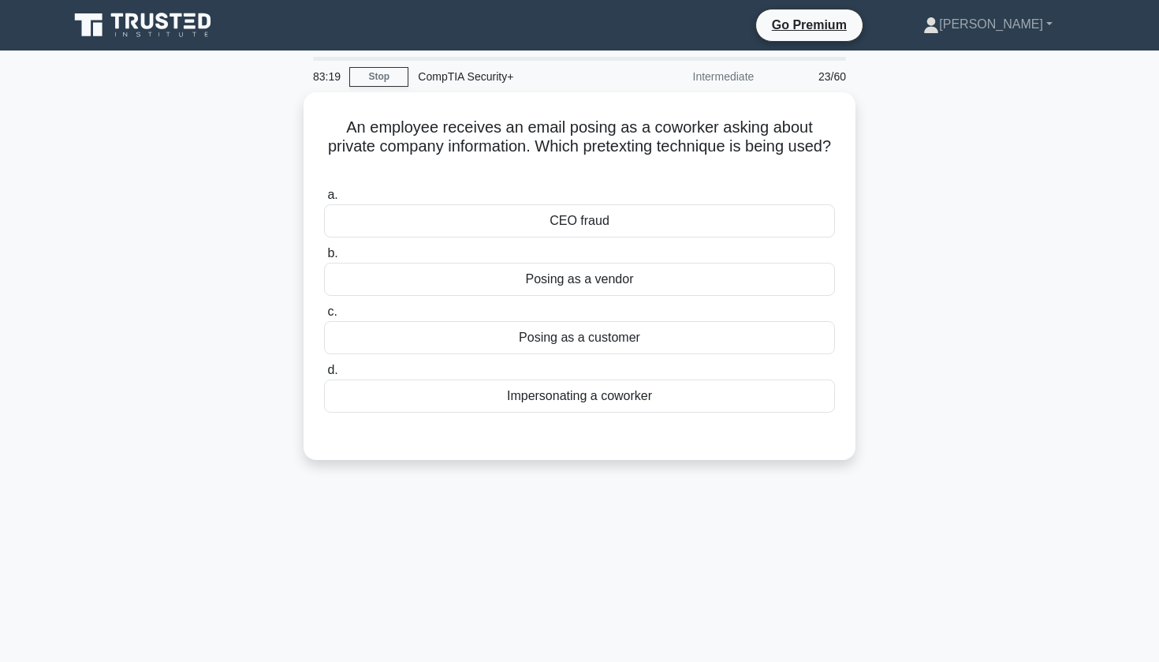
scroll to position [0, 0]
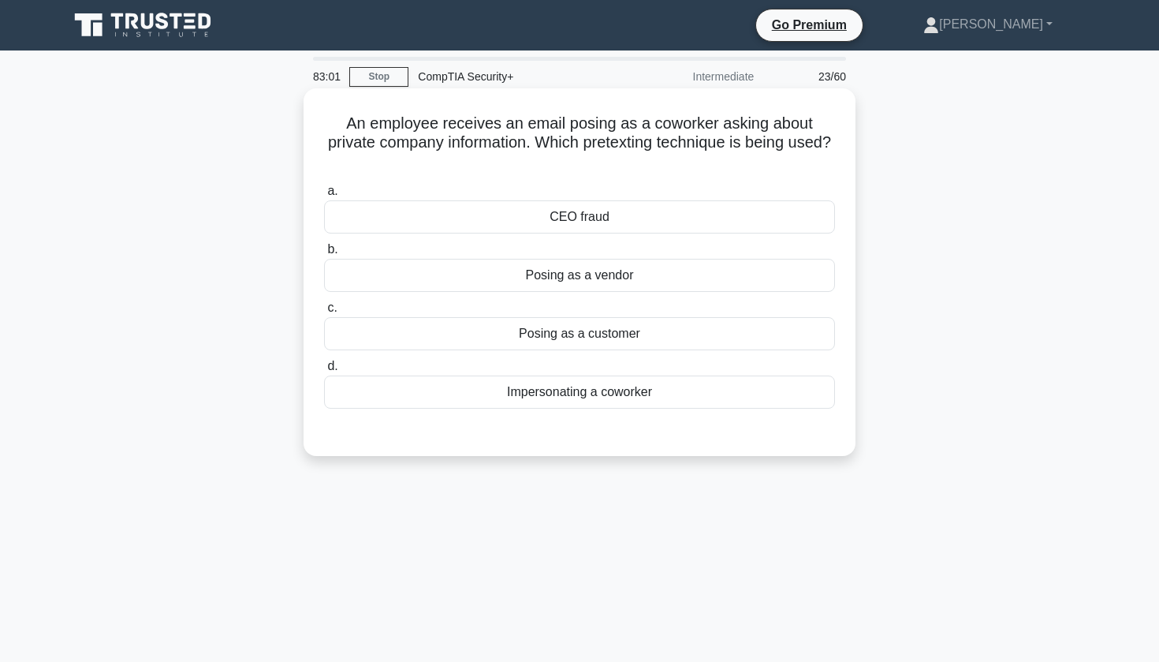
click at [528, 375] on div "Impersonating a coworker" at bounding box center [579, 391] width 511 height 33
click at [324, 371] on input "d. Impersonating a coworker" at bounding box center [324, 366] width 0 height 10
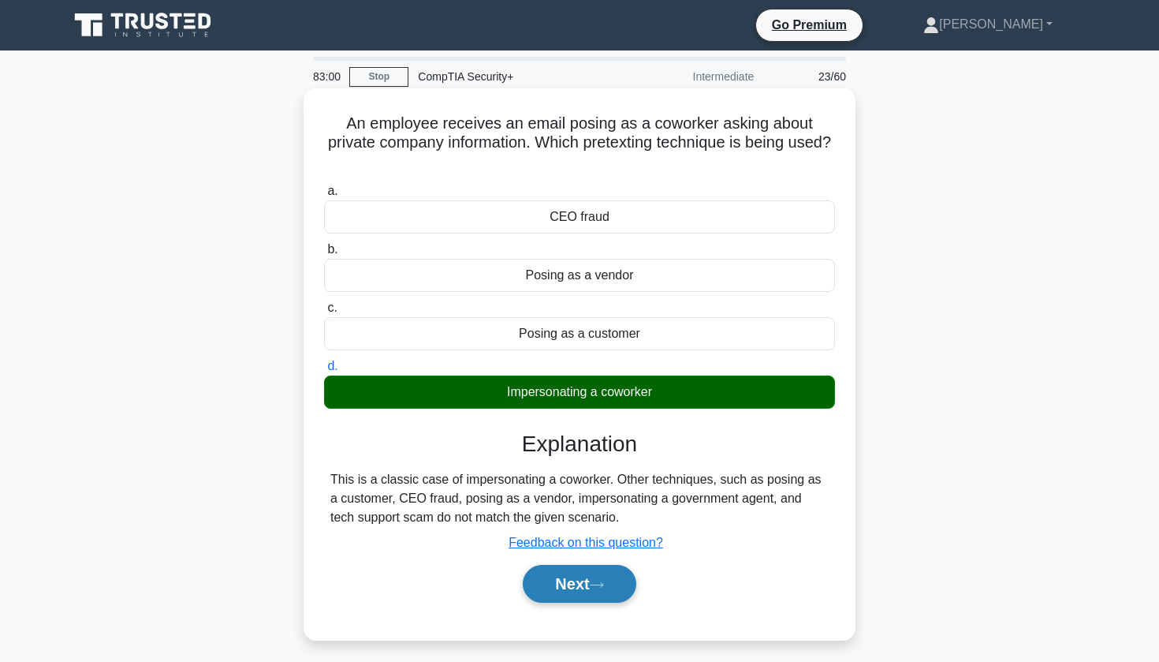
click at [591, 565] on button "Next" at bounding box center [579, 584] width 113 height 38
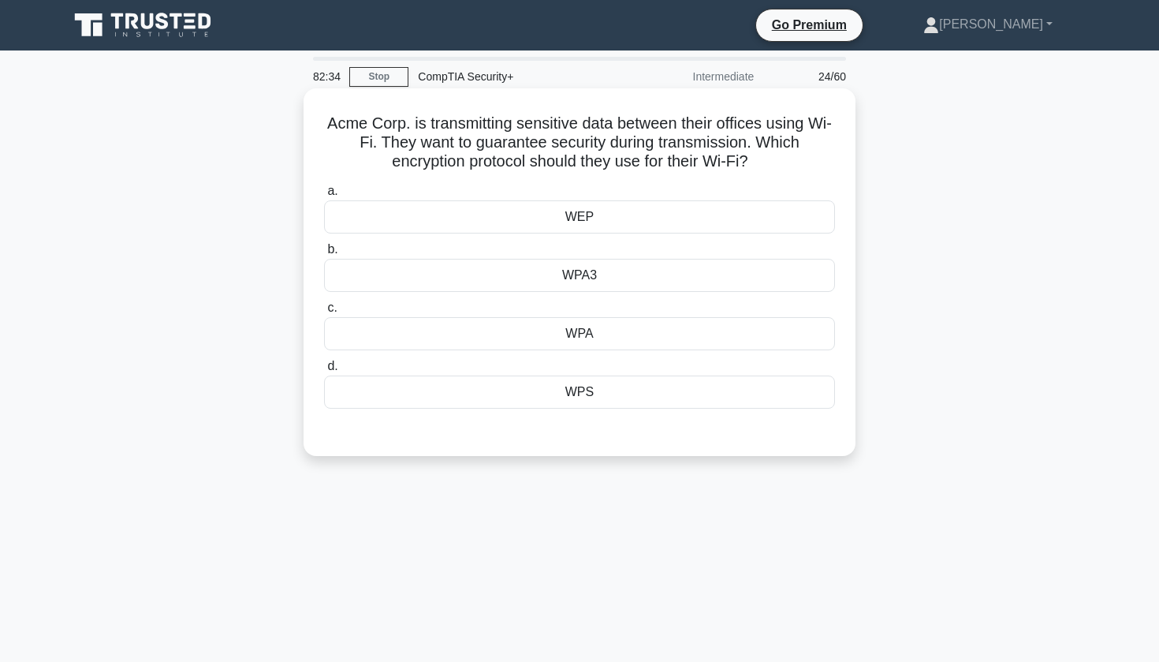
click at [537, 282] on div "WPA3" at bounding box center [579, 275] width 511 height 33
click at [324, 255] on input "b. WPA3" at bounding box center [324, 249] width 0 height 10
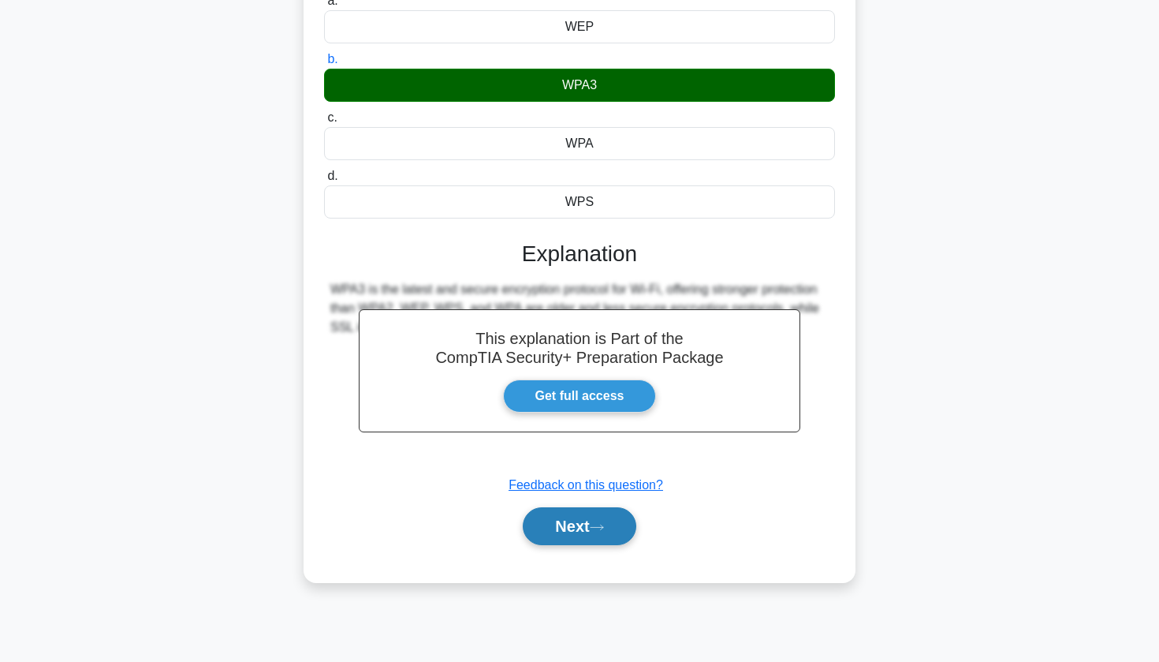
click at [580, 545] on button "Next" at bounding box center [579, 526] width 113 height 38
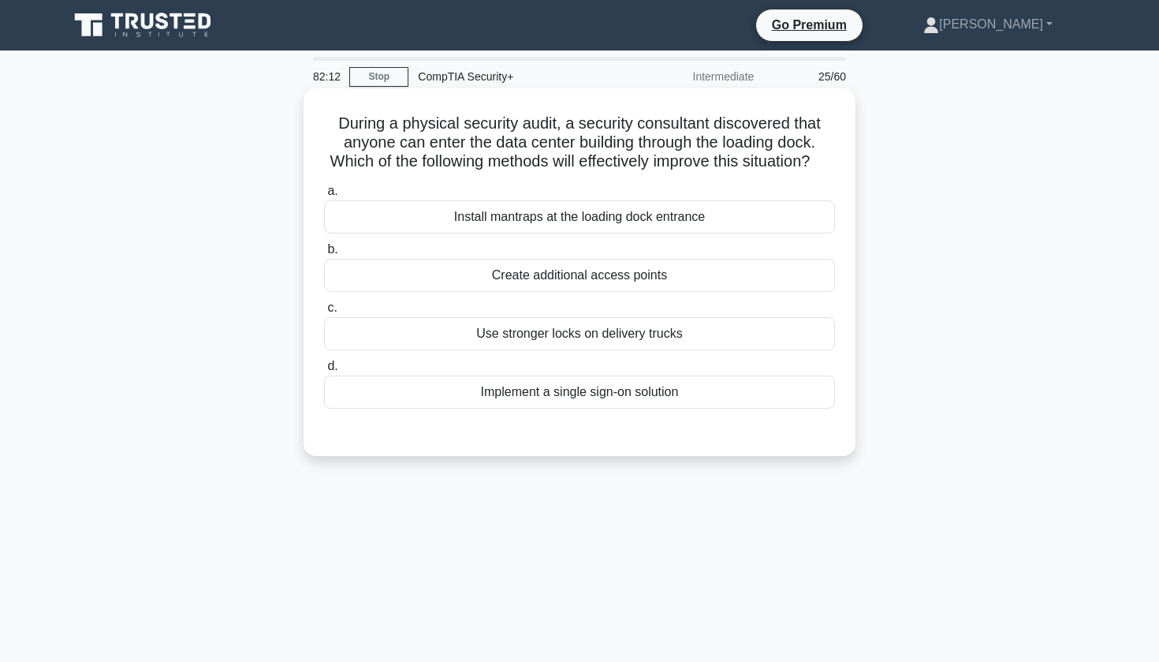
click at [646, 224] on div "Install mantraps at the loading dock entrance" at bounding box center [579, 216] width 511 height 33
click at [324, 196] on input "a. Install mantraps at the loading dock entrance" at bounding box center [324, 191] width 0 height 10
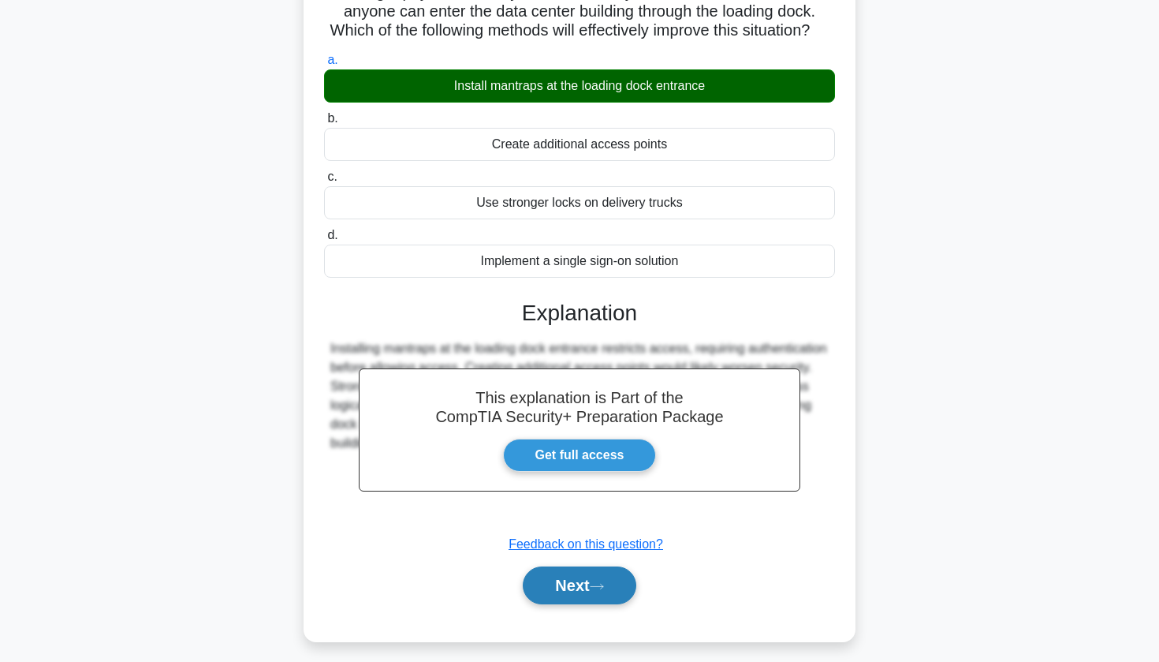
scroll to position [132, 0]
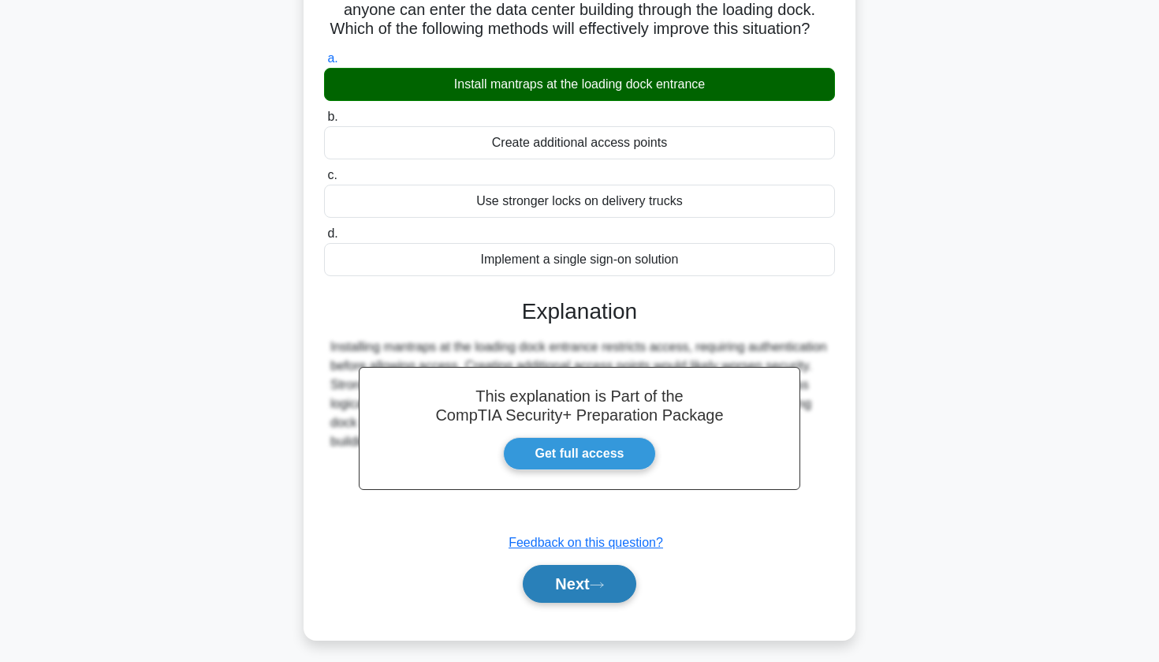
click at [558, 595] on button "Next" at bounding box center [579, 584] width 113 height 38
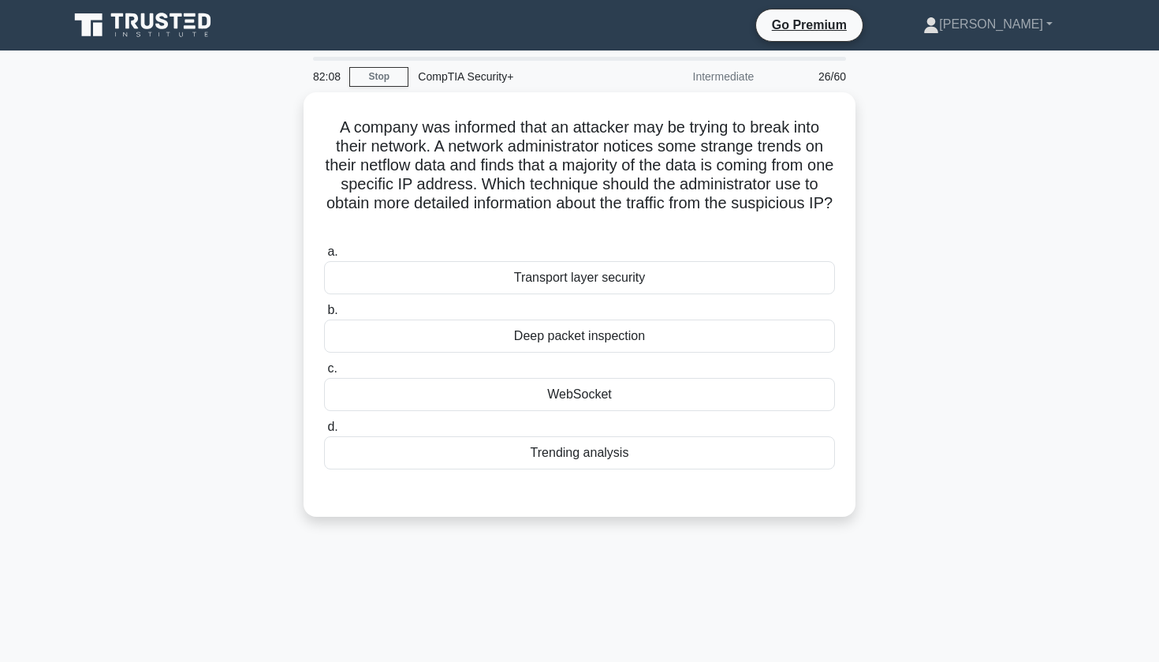
scroll to position [0, 0]
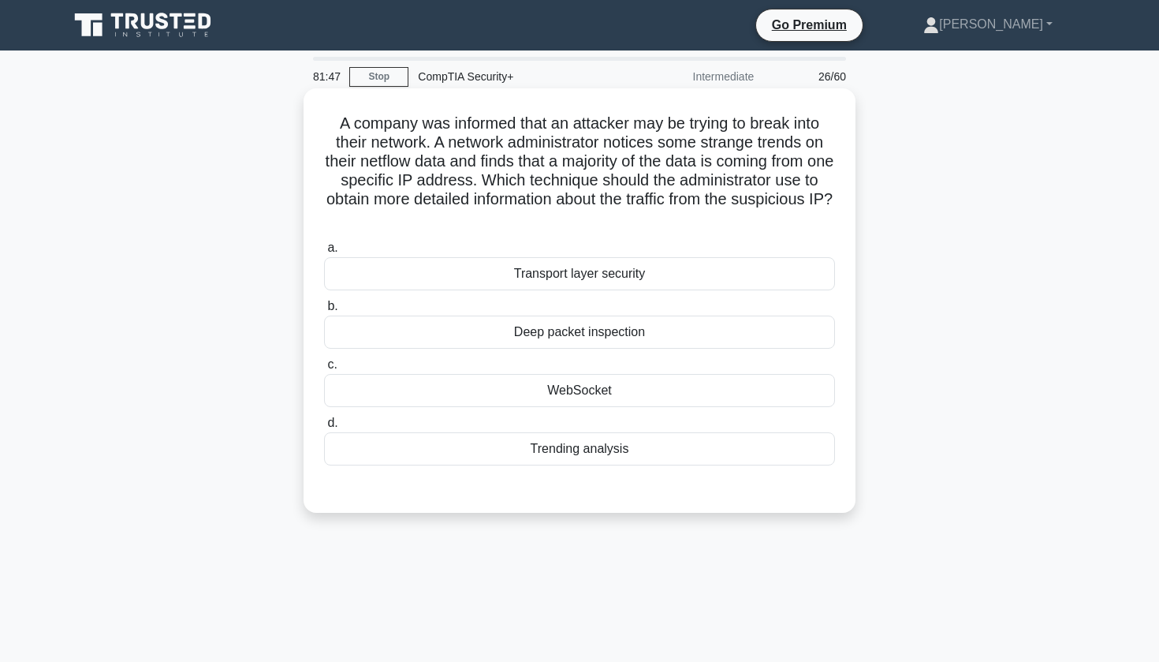
click at [621, 328] on div "Deep packet inspection" at bounding box center [579, 331] width 511 height 33
click at [324, 312] on input "b. Deep packet inspection" at bounding box center [324, 306] width 0 height 10
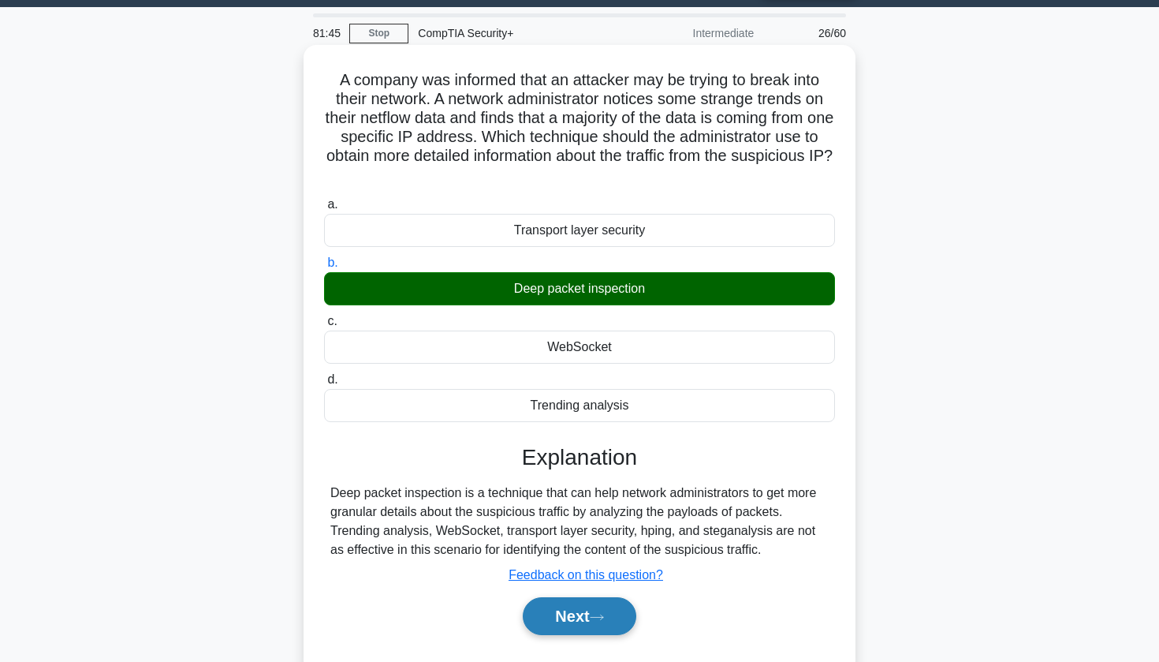
scroll to position [50, 0]
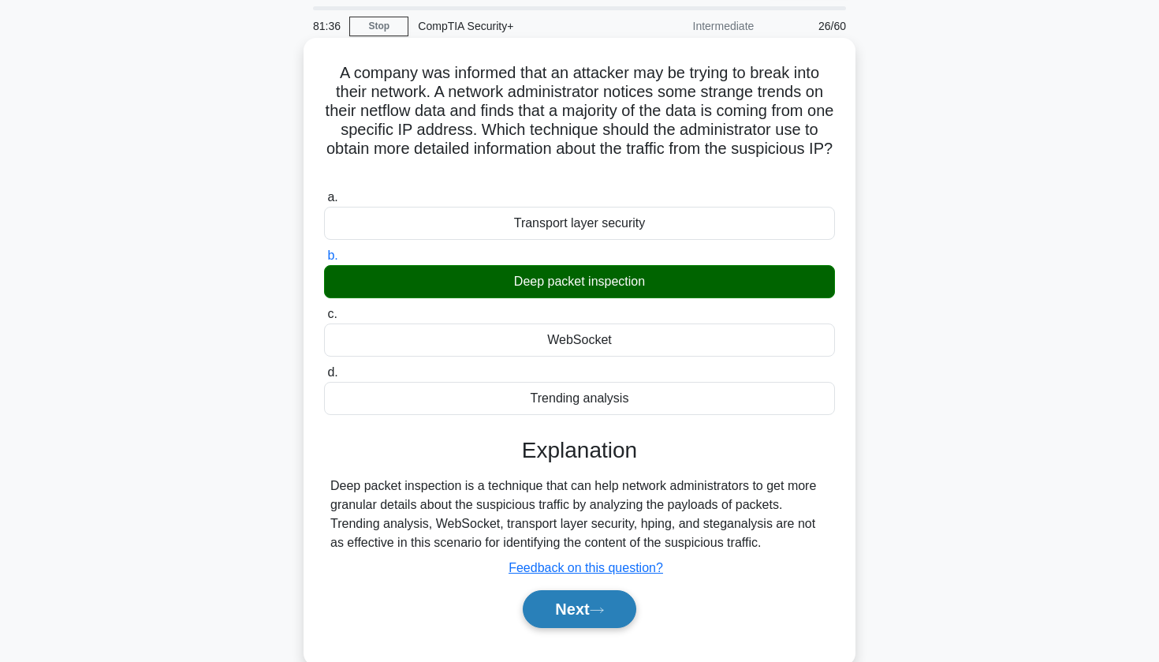
click at [577, 609] on button "Next" at bounding box center [579, 609] width 113 height 38
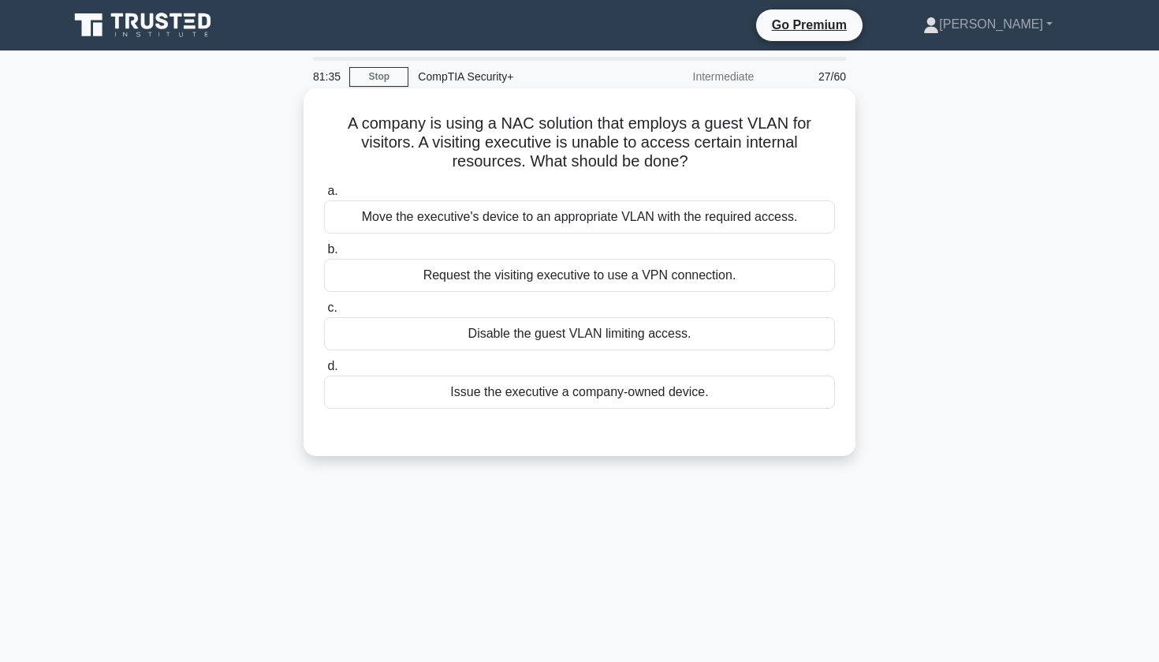
scroll to position [0, 0]
drag, startPoint x: 634, startPoint y: 239, endPoint x: 561, endPoint y: 175, distance: 97.3
click at [561, 175] on div "A company is using a NAC solution that employs a guest VLAN for visitors. A vis…" at bounding box center [579, 272] width 539 height 355
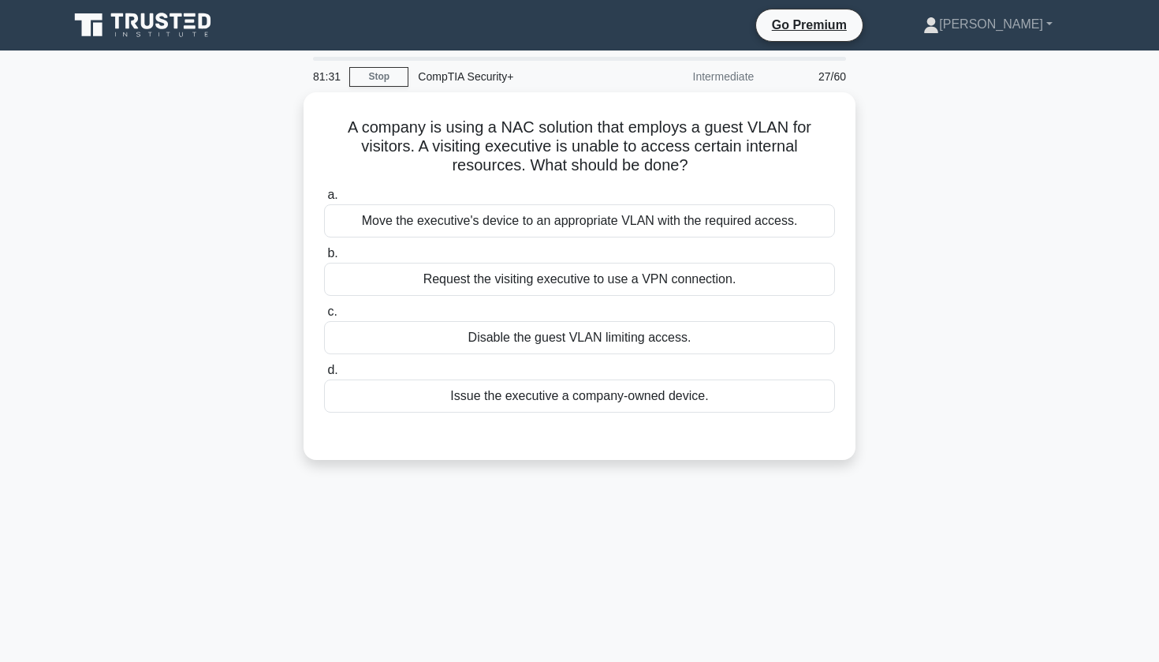
click at [188, 314] on div "A company is using a NAC solution that employs a guest VLAN for visitors. A vis…" at bounding box center [579, 285] width 1041 height 386
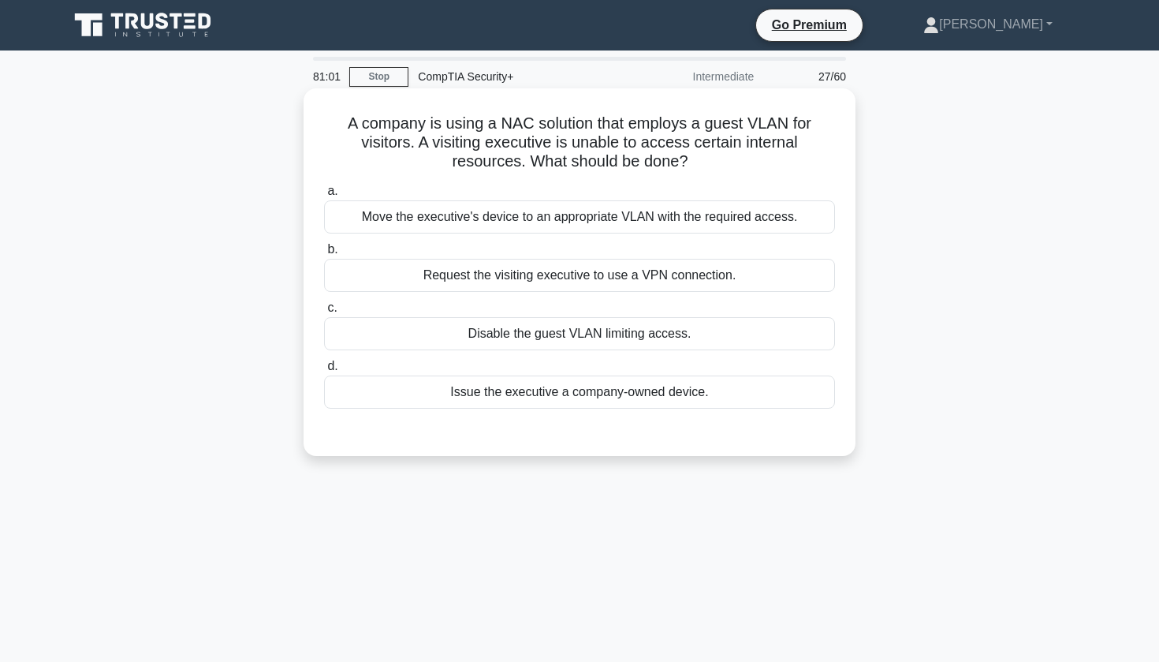
click at [752, 220] on div "Move the executive's device to an appropriate VLAN with the required access." at bounding box center [579, 216] width 511 height 33
click at [324, 196] on input "a. Move the executive's device to an appropriate VLAN with the required access." at bounding box center [324, 191] width 0 height 10
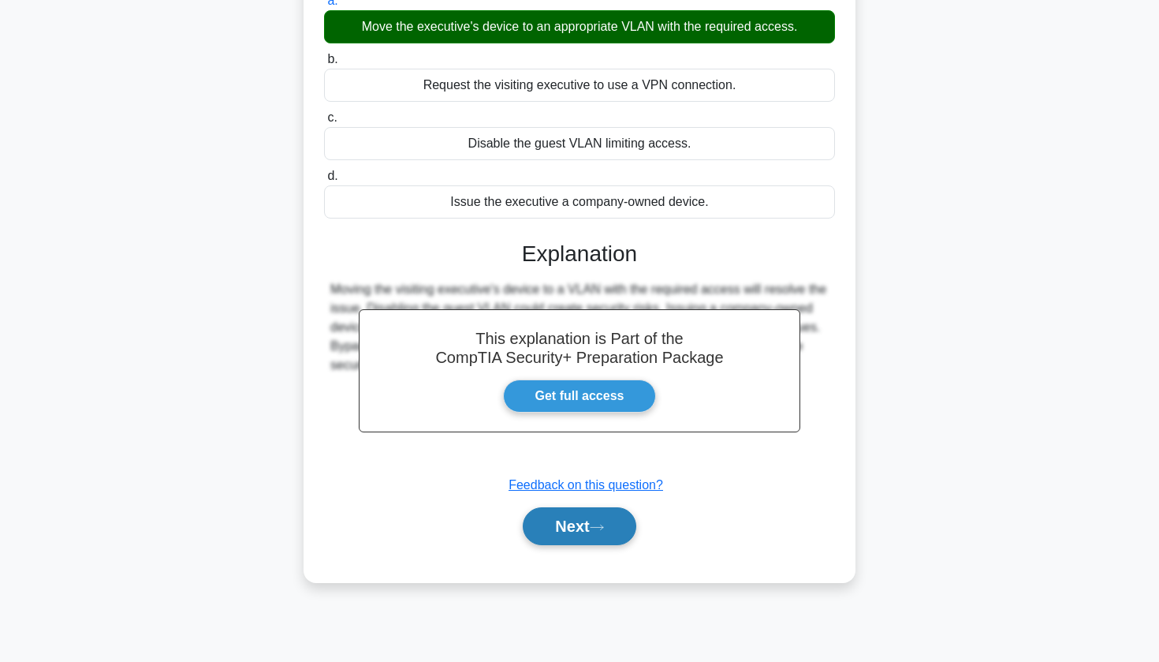
scroll to position [190, 0]
click at [589, 528] on button "Next" at bounding box center [579, 526] width 113 height 38
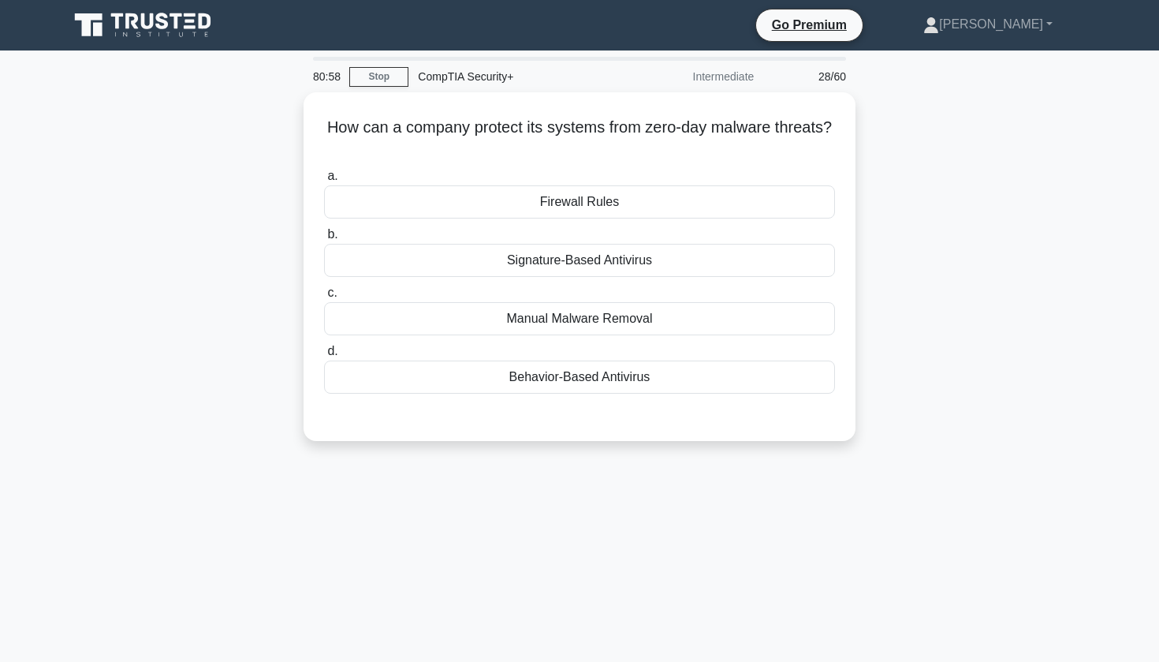
scroll to position [0, 0]
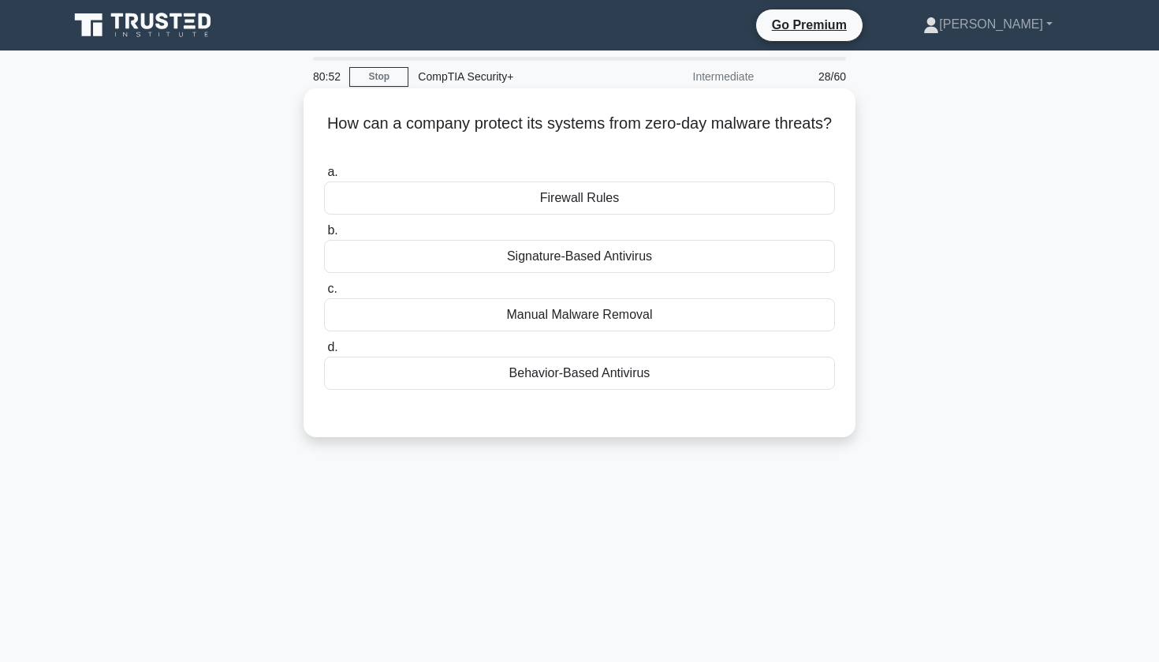
click at [560, 373] on div "Behavior-Based Antivirus" at bounding box center [579, 372] width 511 height 33
click at [324, 353] on input "d. Behavior-Based Antivirus" at bounding box center [324, 347] width 0 height 10
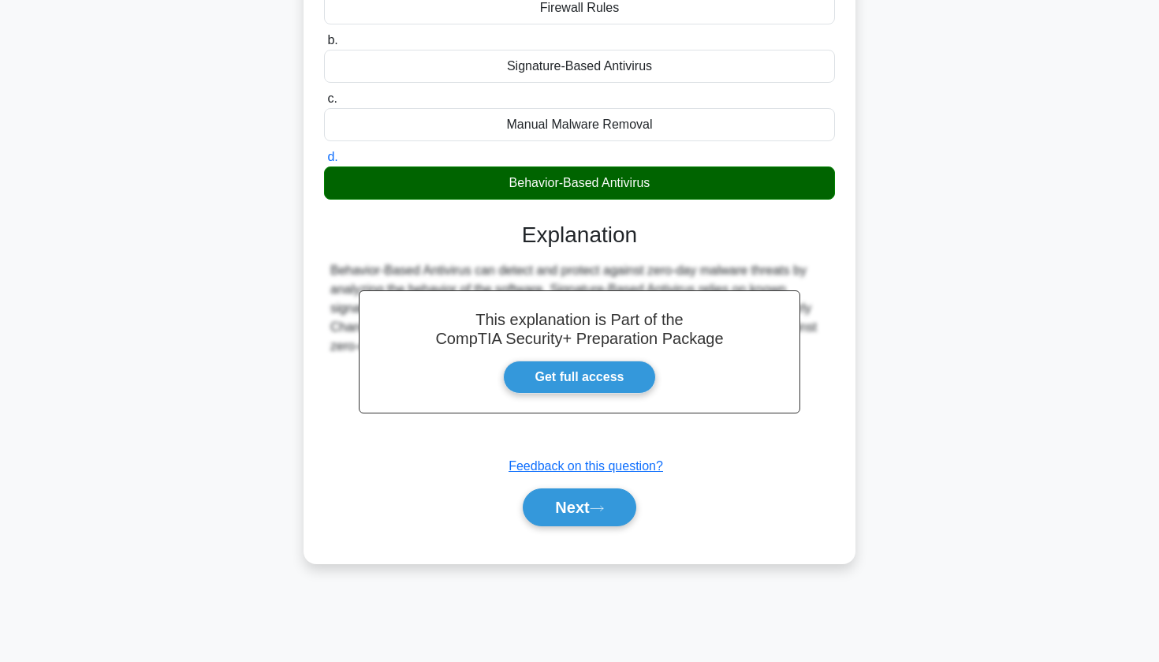
click at [552, 472] on div "Submit feedback Feedback on this question?" at bounding box center [585, 466] width 511 height 19
click at [546, 505] on button "Next" at bounding box center [579, 507] width 113 height 38
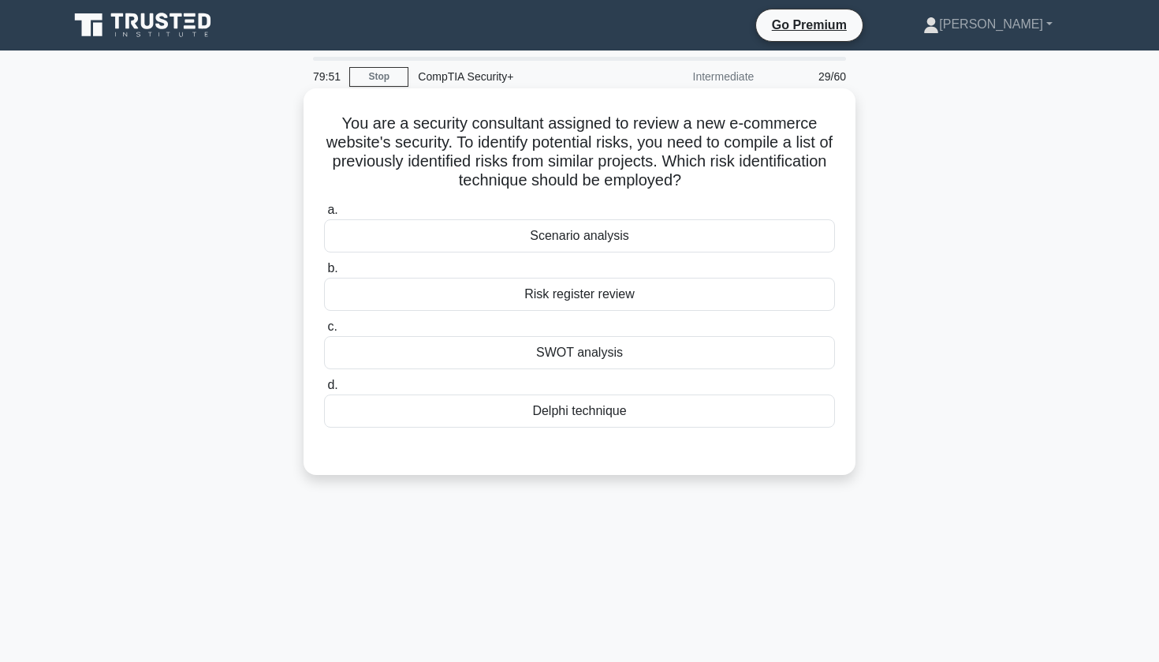
click at [597, 355] on div "SWOT analysis" at bounding box center [579, 352] width 511 height 33
click at [324, 332] on input "c. SWOT analysis" at bounding box center [324, 327] width 0 height 10
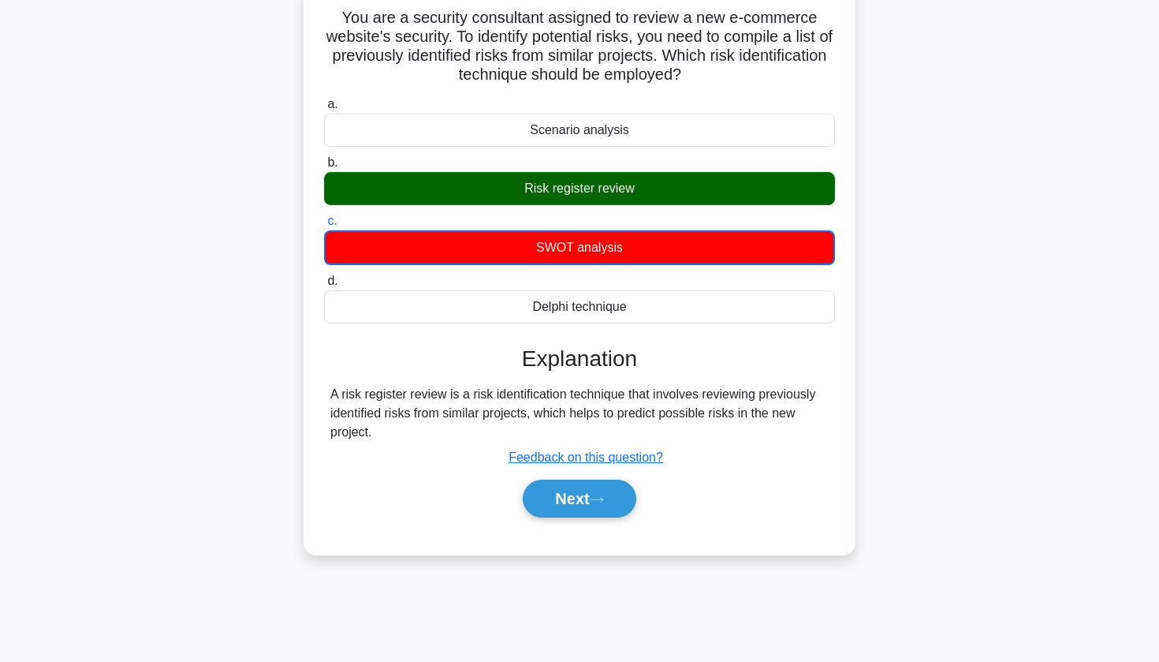
scroll to position [108, 0]
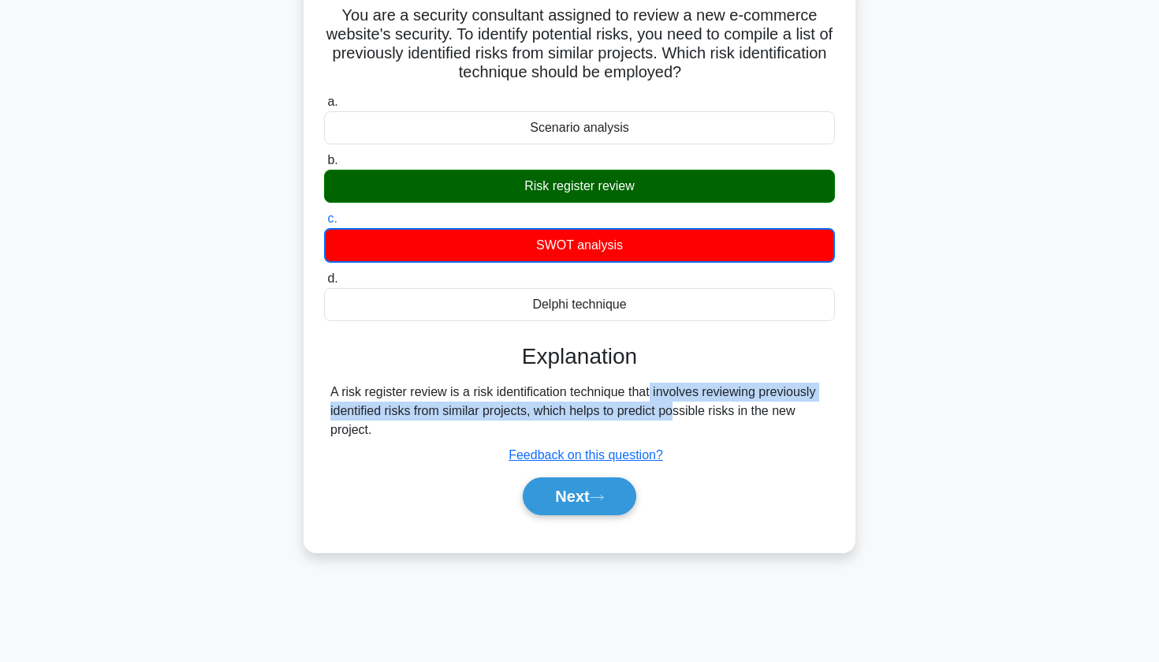
drag, startPoint x: 555, startPoint y: 384, endPoint x: 586, endPoint y: 402, distance: 35.7
click at [586, 402] on div "A risk register review is a risk identification technique that involves reviewi…" at bounding box center [579, 410] width 498 height 57
click at [584, 401] on div "A risk register review is a risk identification technique that involves reviewi…" at bounding box center [579, 410] width 498 height 57
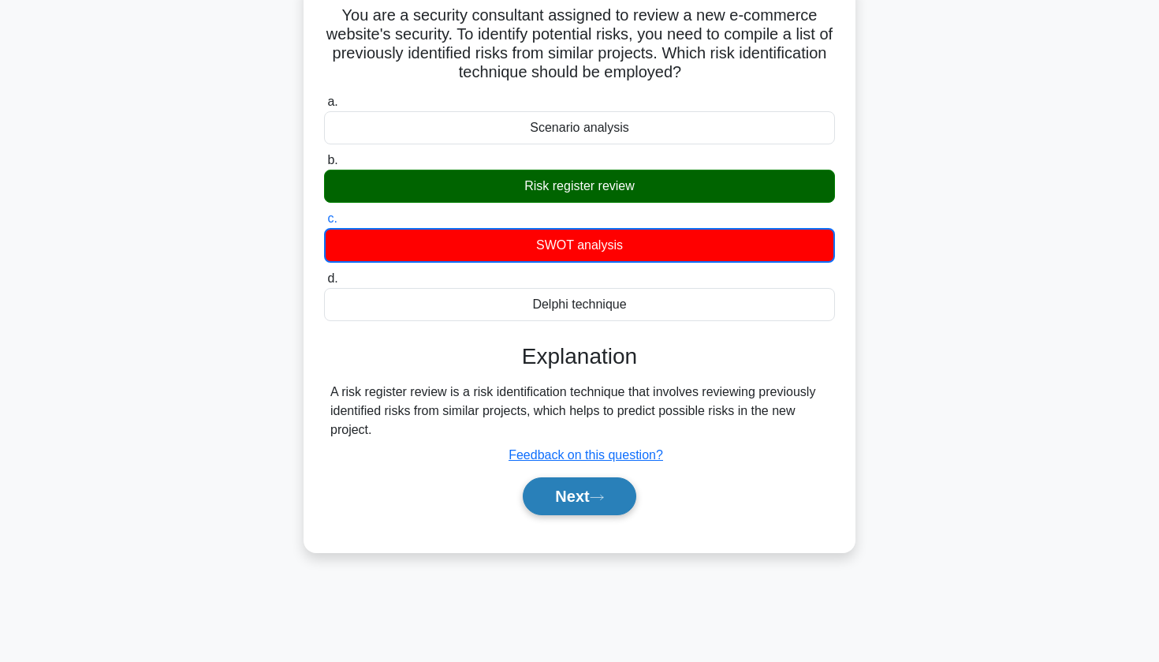
click at [553, 506] on button "Next" at bounding box center [579, 496] width 113 height 38
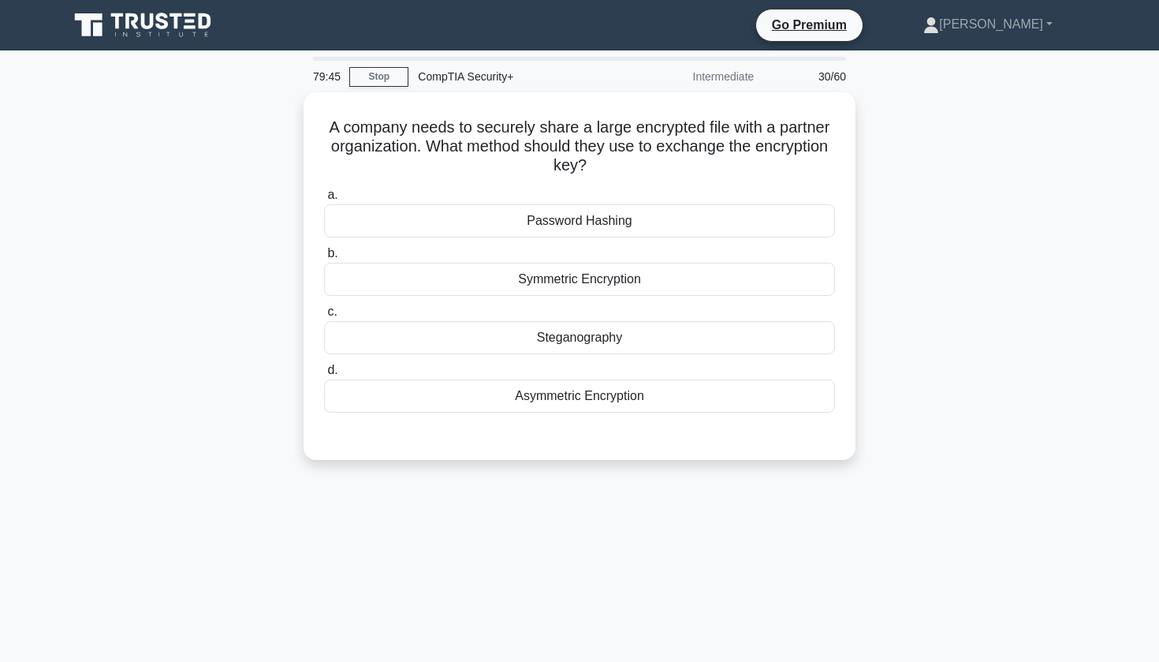
scroll to position [0, 0]
click at [350, 2] on nav "Go Premium Christopher Profile" at bounding box center [579, 25] width 1159 height 50
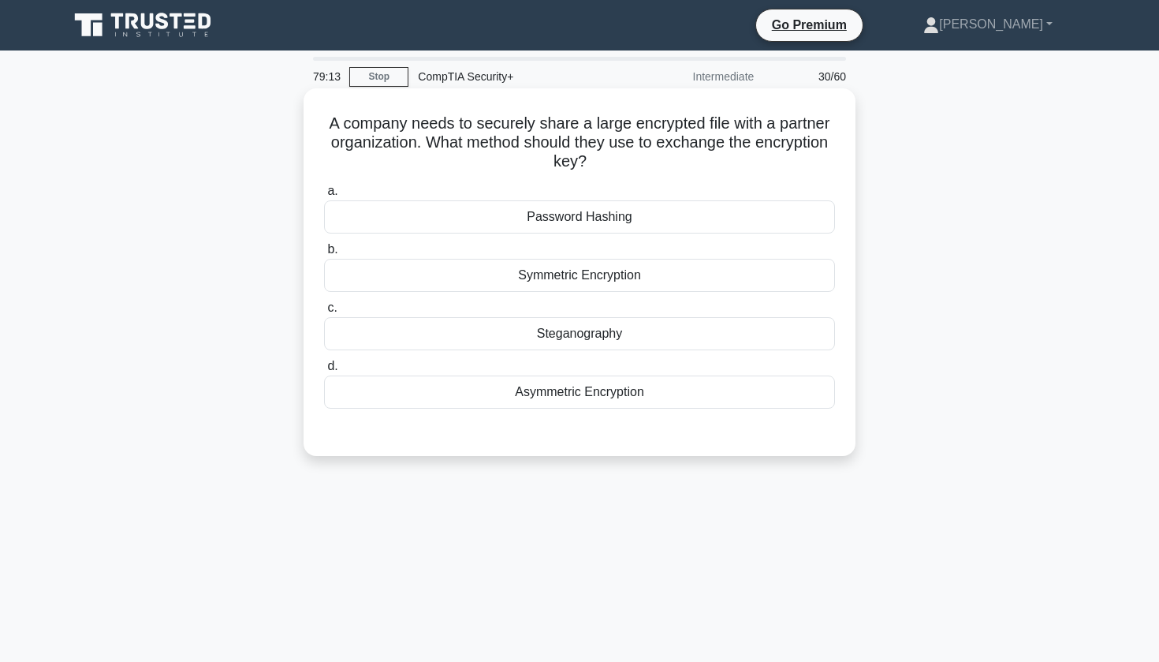
click at [642, 284] on div "Symmetric Encryption" at bounding box center [579, 275] width 511 height 33
click at [324, 255] on input "b. Symmetric Encryption" at bounding box center [324, 249] width 0 height 10
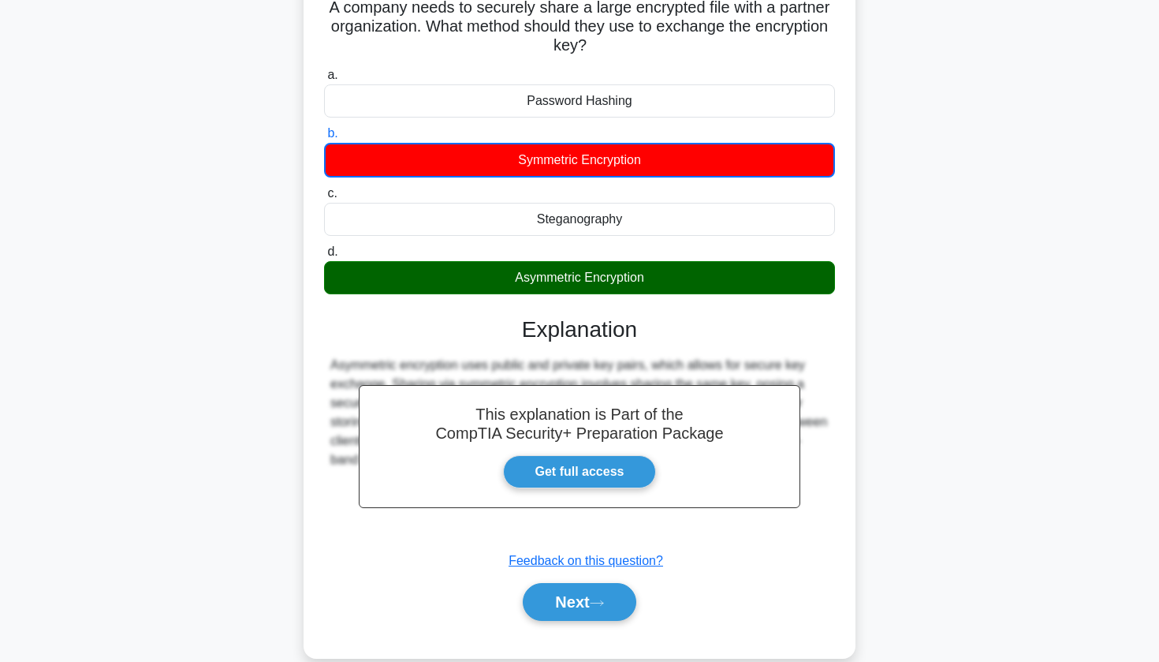
scroll to position [117, 0]
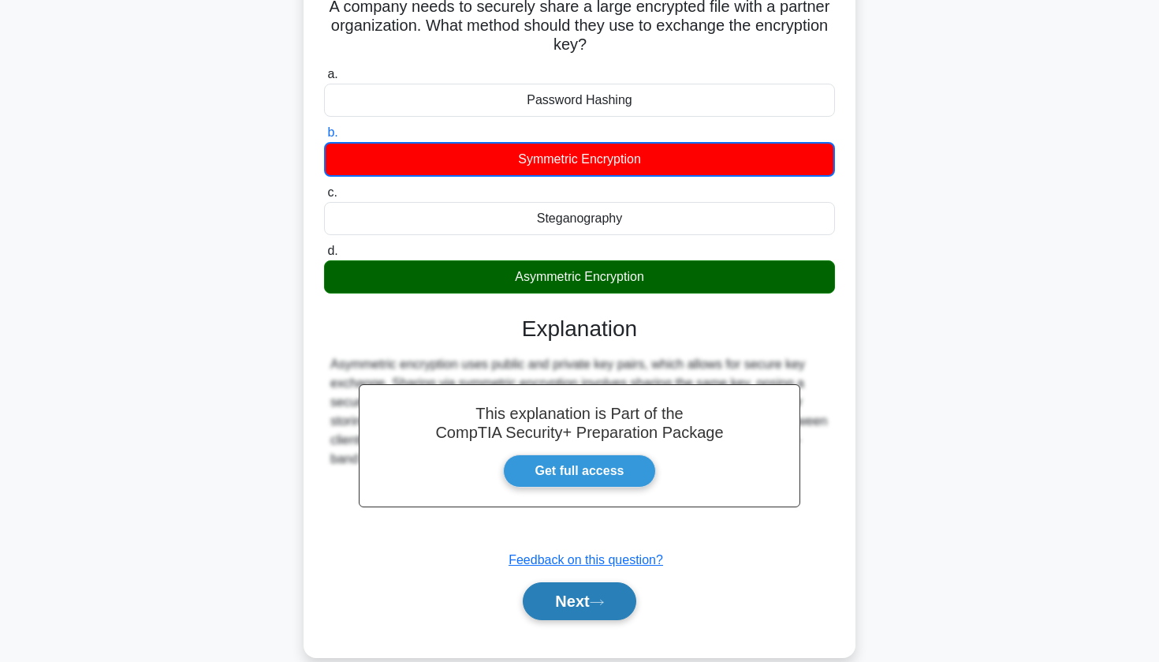
click at [573, 588] on button "Next" at bounding box center [579, 601] width 113 height 38
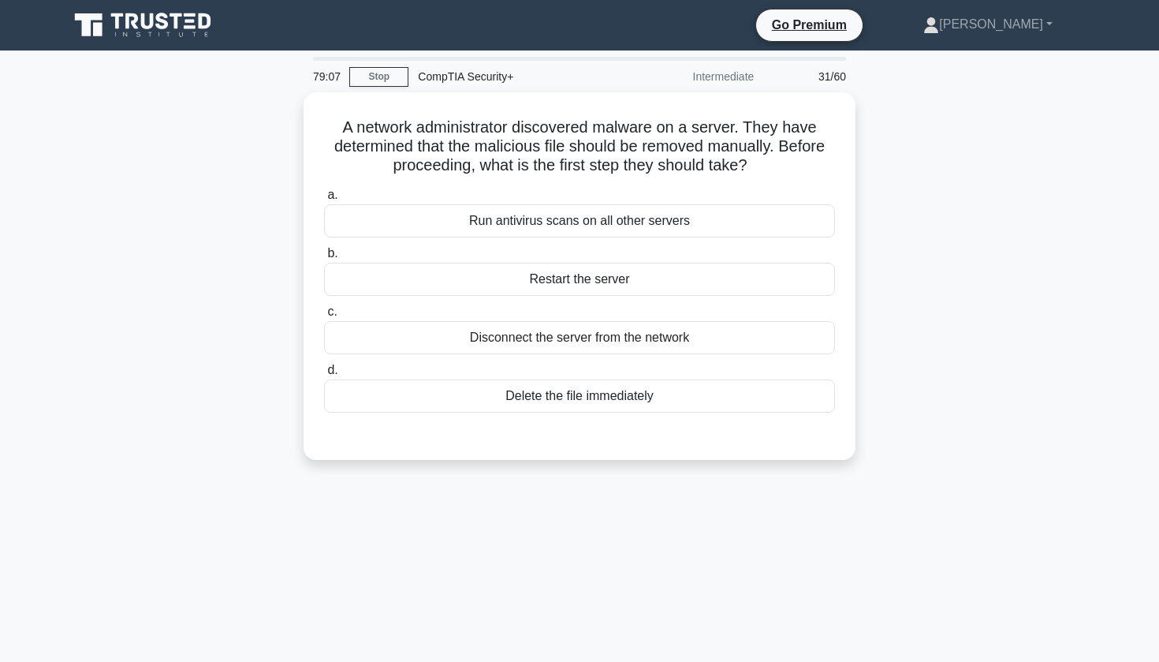
scroll to position [0, 0]
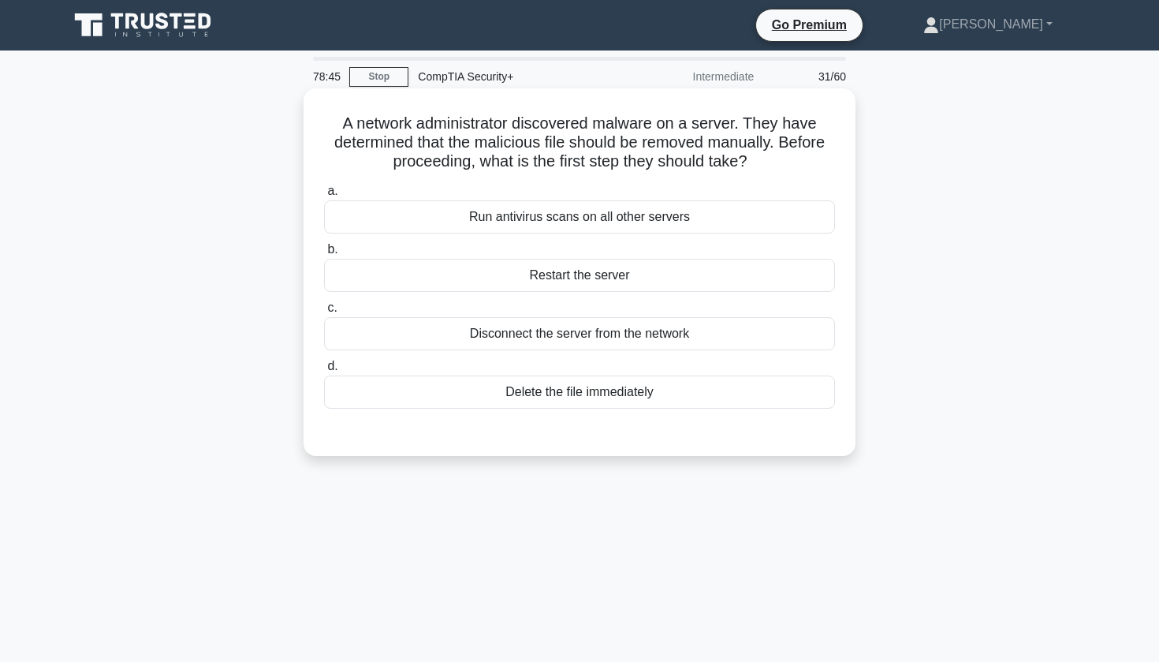
click at [453, 337] on div "Disconnect the server from the network" at bounding box center [579, 333] width 511 height 33
click at [324, 313] on input "c. Disconnect the server from the network" at bounding box center [324, 308] width 0 height 10
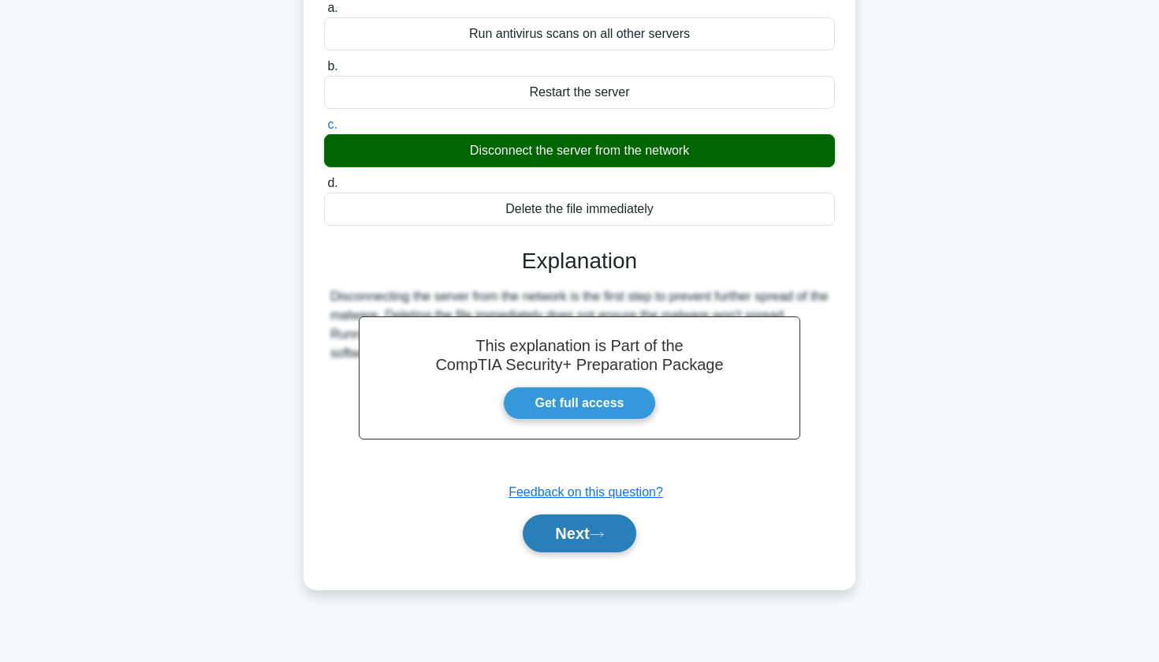
click at [550, 543] on button "Next" at bounding box center [579, 533] width 113 height 38
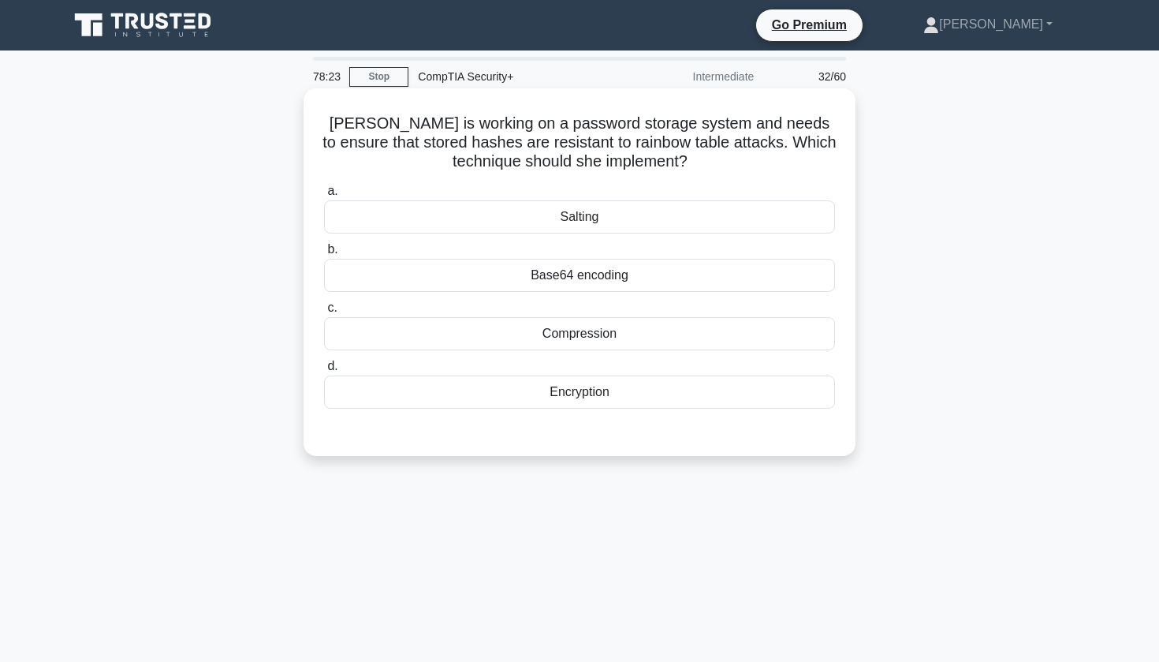
click at [552, 216] on div "Salting" at bounding box center [579, 216] width 511 height 33
click at [324, 196] on input "a. Salting" at bounding box center [324, 191] width 0 height 10
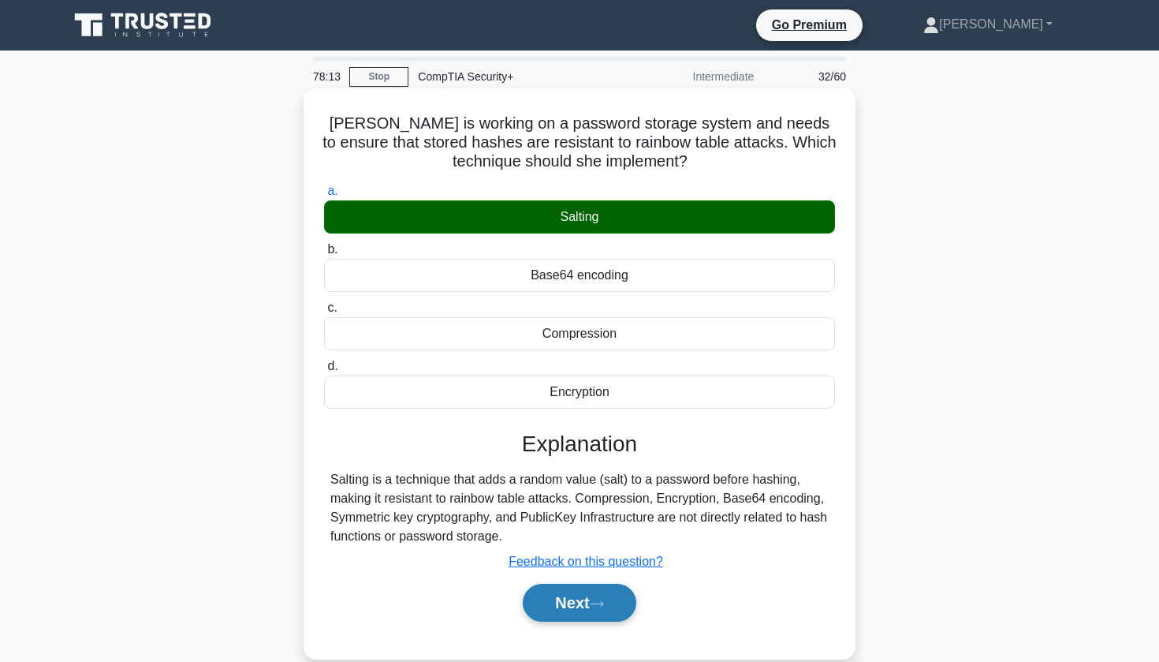
click at [576, 595] on button "Next" at bounding box center [579, 603] width 113 height 38
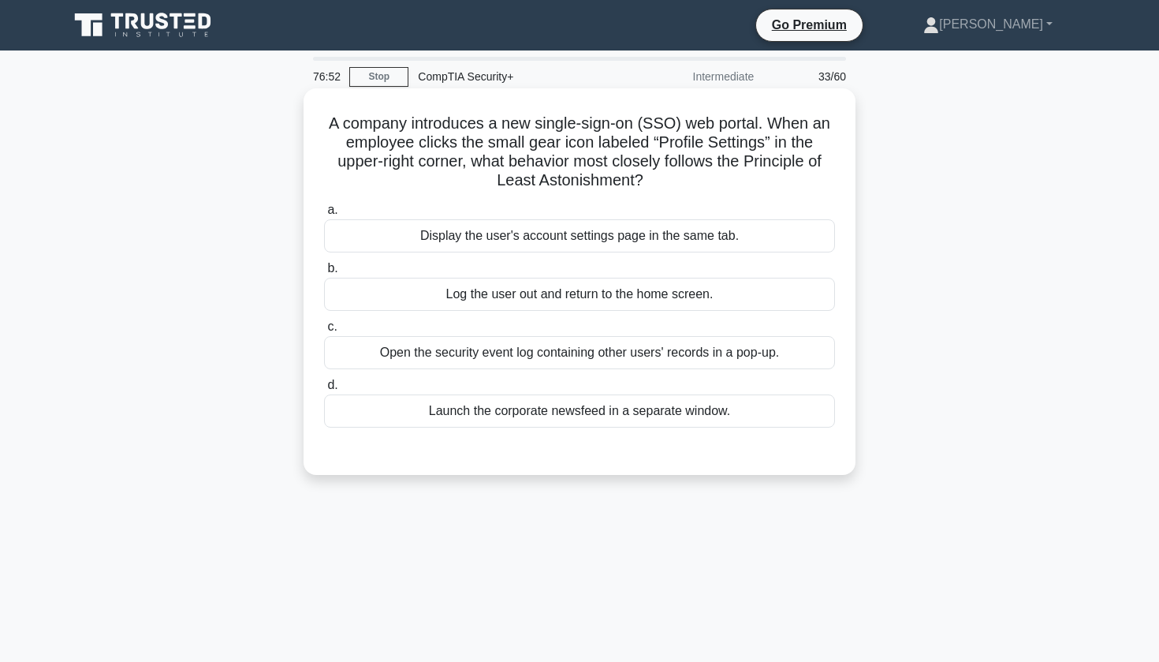
click at [606, 304] on div "Log the user out and return to the home screen." at bounding box center [579, 294] width 511 height 33
click at [324, 274] on input "b. Log the user out and return to the home screen." at bounding box center [324, 268] width 0 height 10
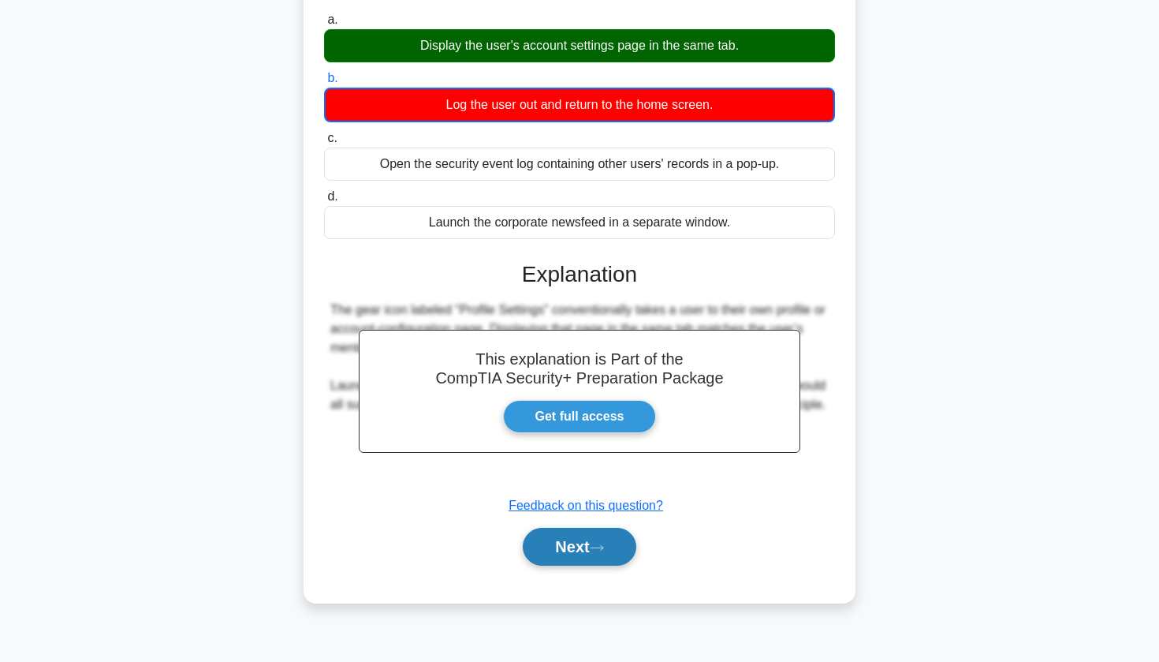
click at [590, 528] on button "Next" at bounding box center [579, 547] width 113 height 38
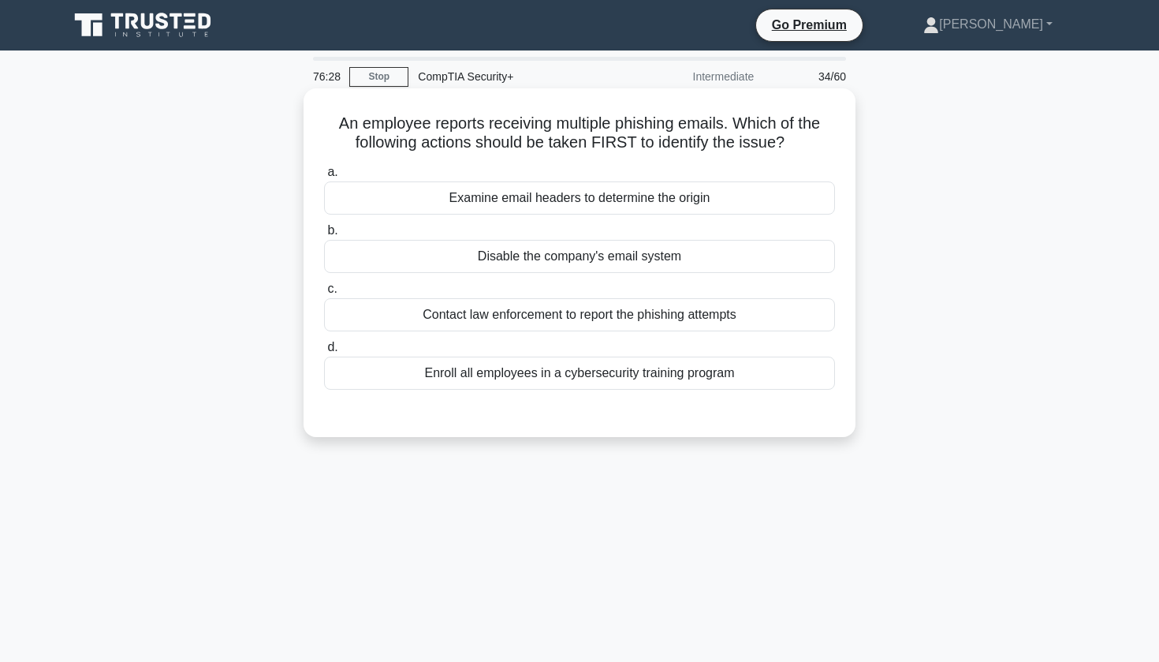
click at [602, 196] on div "Examine email headers to determine the origin" at bounding box center [579, 197] width 511 height 33
click at [324, 177] on input "a. Examine email headers to determine the origin" at bounding box center [324, 172] width 0 height 10
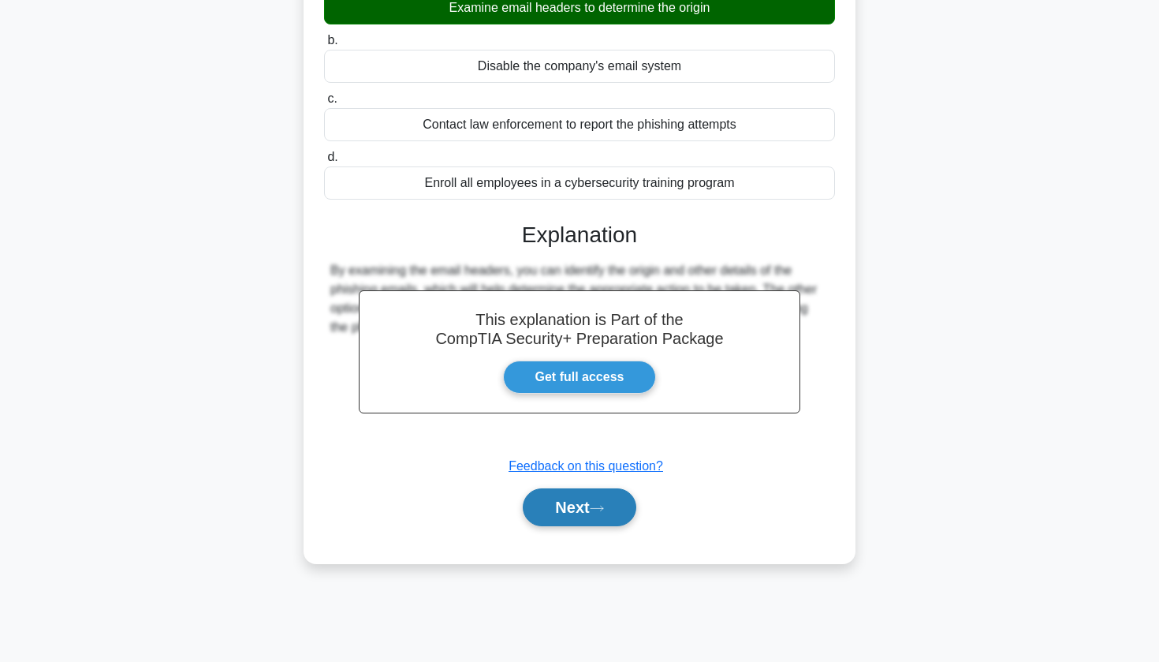
scroll to position [190, 0]
click at [574, 513] on button "Next" at bounding box center [579, 507] width 113 height 38
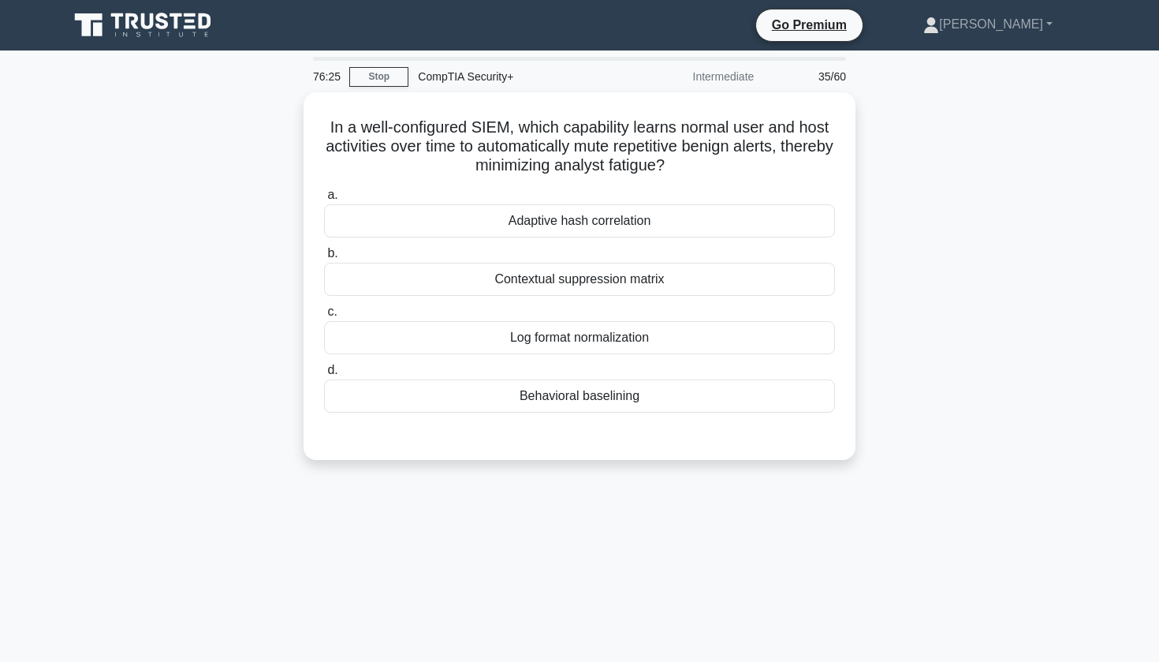
scroll to position [0, 0]
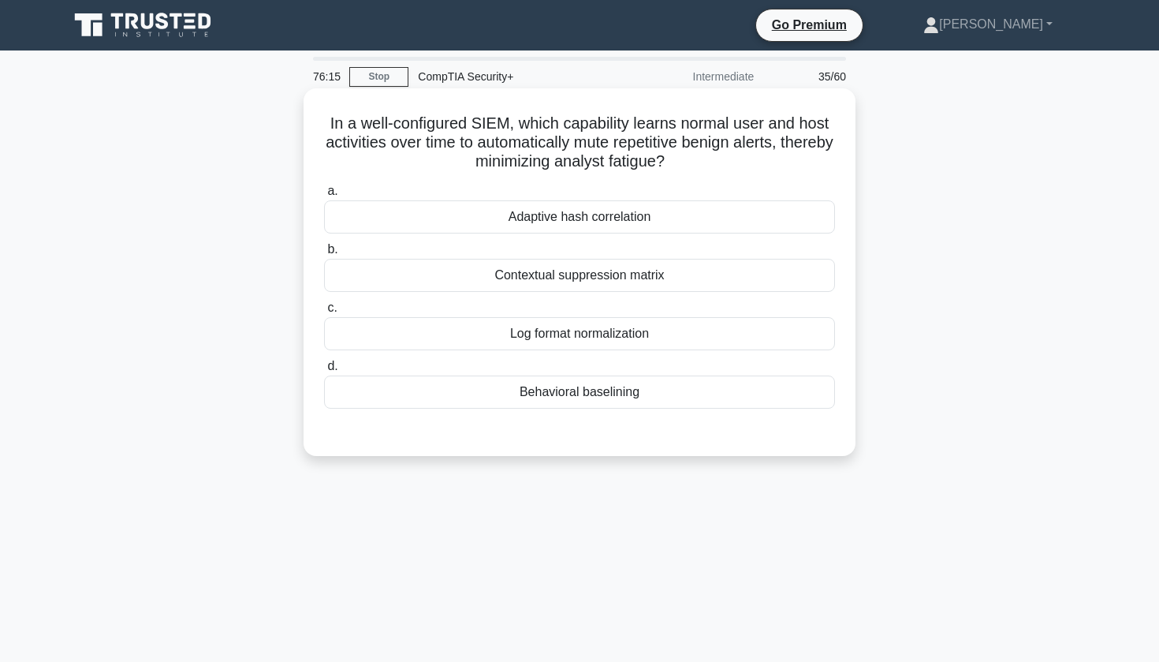
click at [457, 134] on h5 "In a well-configured SIEM, which capability learns normal user and host activit…" at bounding box center [580, 143] width 514 height 58
click at [520, 391] on div "Behavioral baselining" at bounding box center [579, 391] width 511 height 33
click at [324, 371] on input "d. Behavioral baselining" at bounding box center [324, 366] width 0 height 10
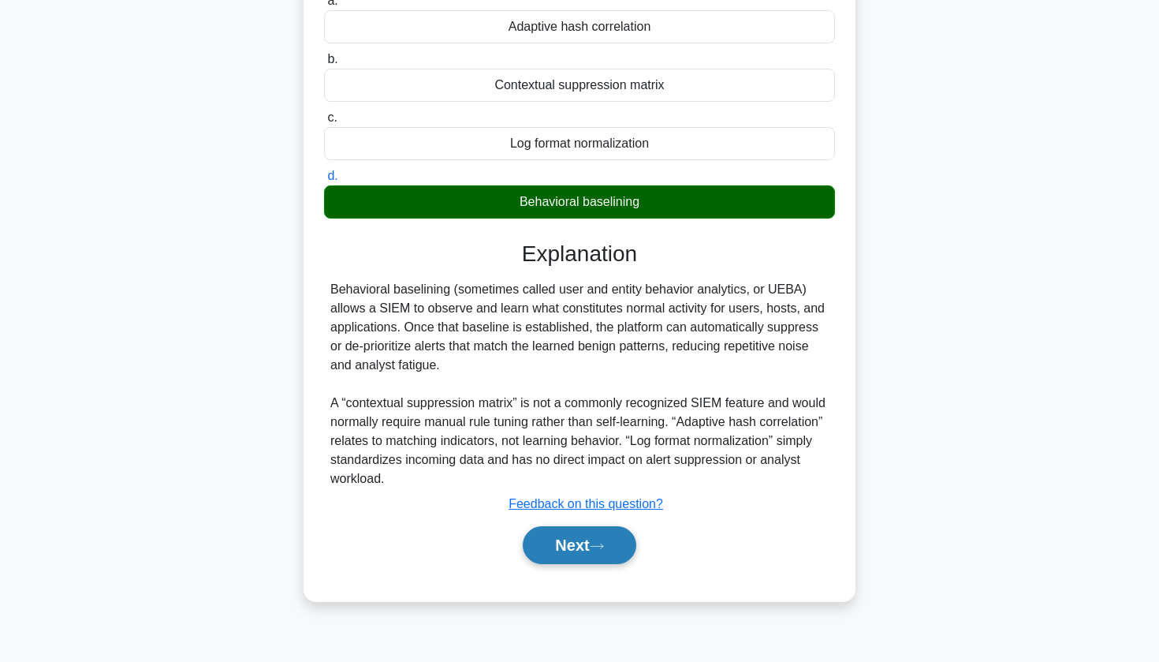
click at [555, 550] on button "Next" at bounding box center [579, 545] width 113 height 38
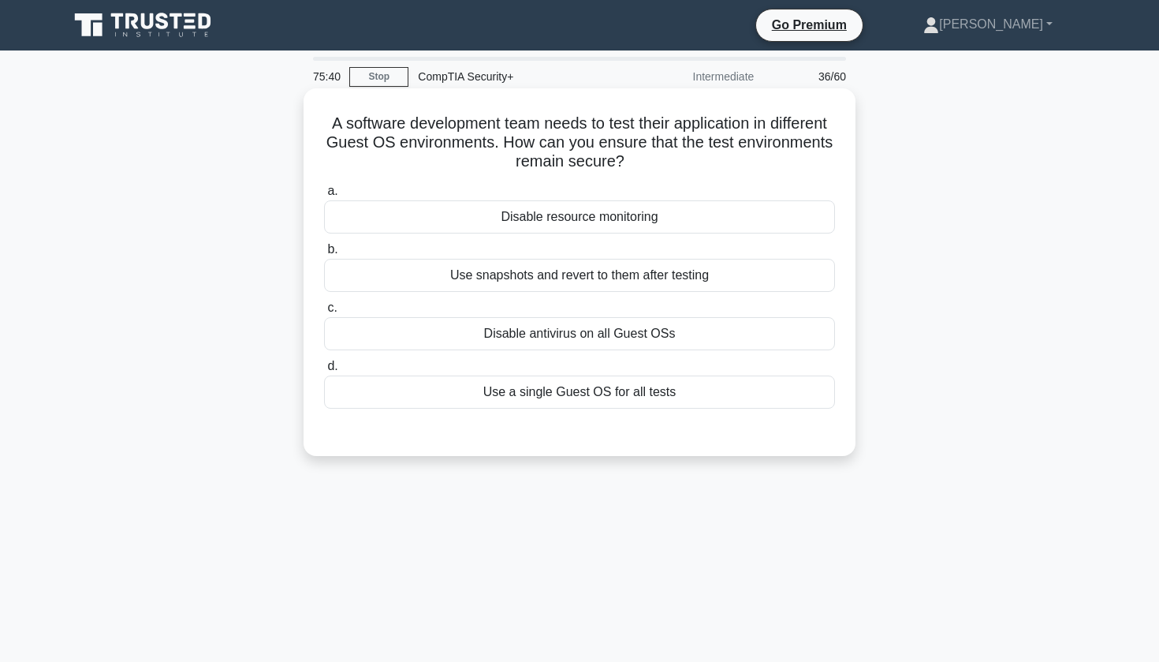
click at [644, 229] on div "Disable resource monitoring" at bounding box center [579, 216] width 511 height 33
click at [324, 196] on input "a. Disable resource monitoring" at bounding box center [324, 191] width 0 height 10
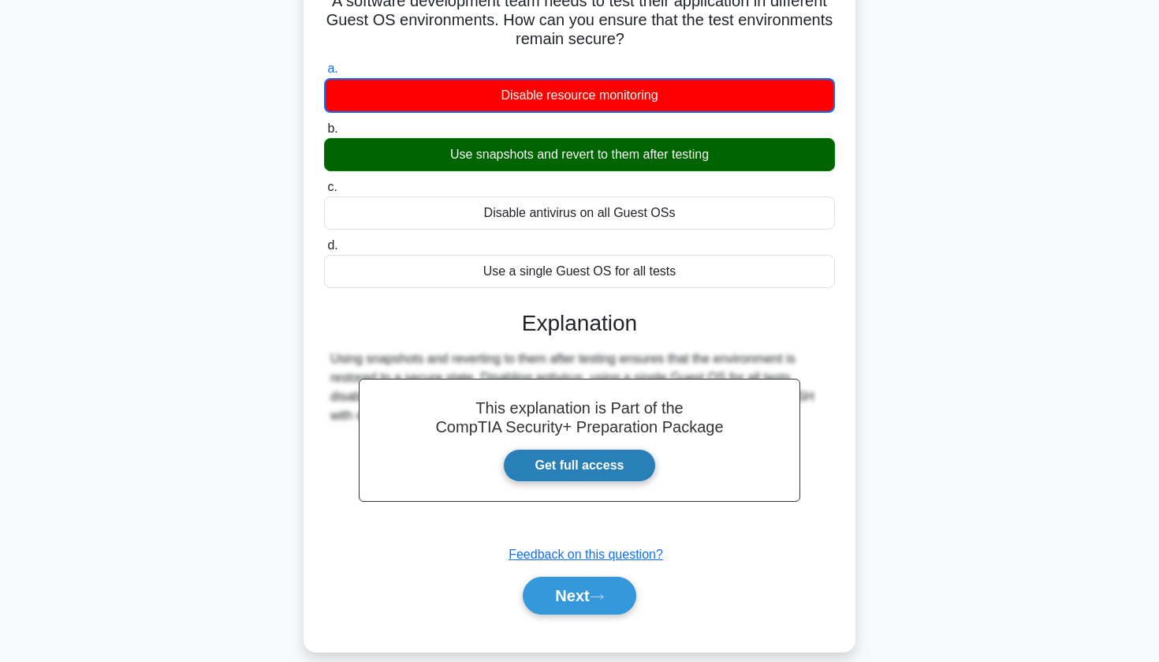
scroll to position [132, 0]
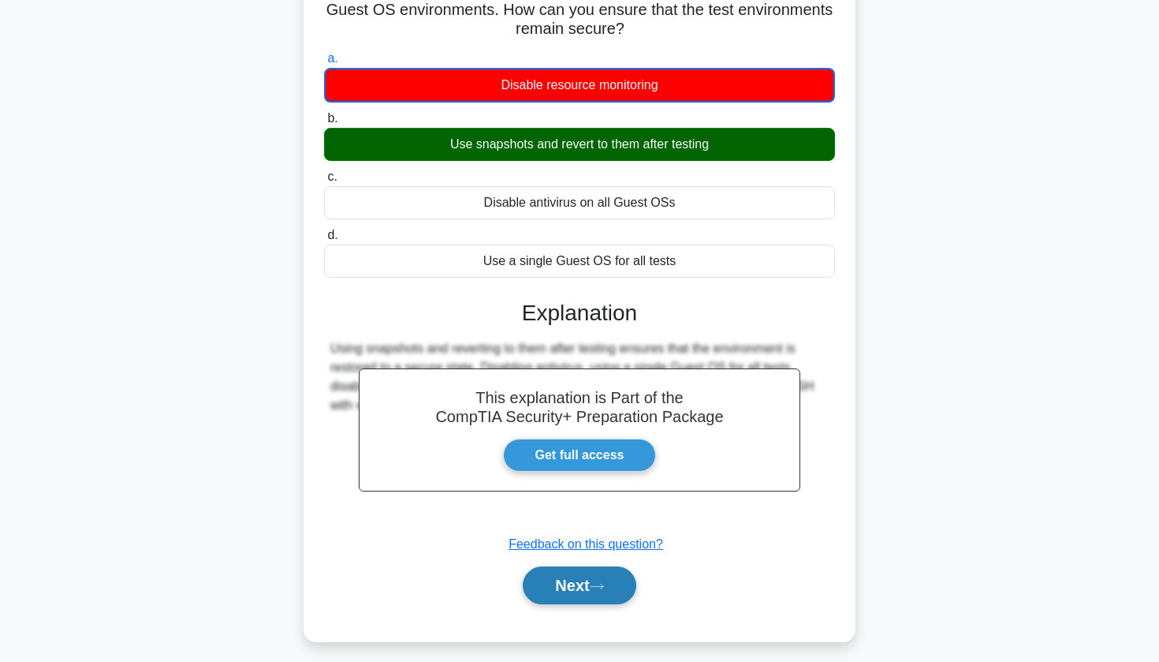
click at [582, 582] on button "Next" at bounding box center [579, 585] width 113 height 38
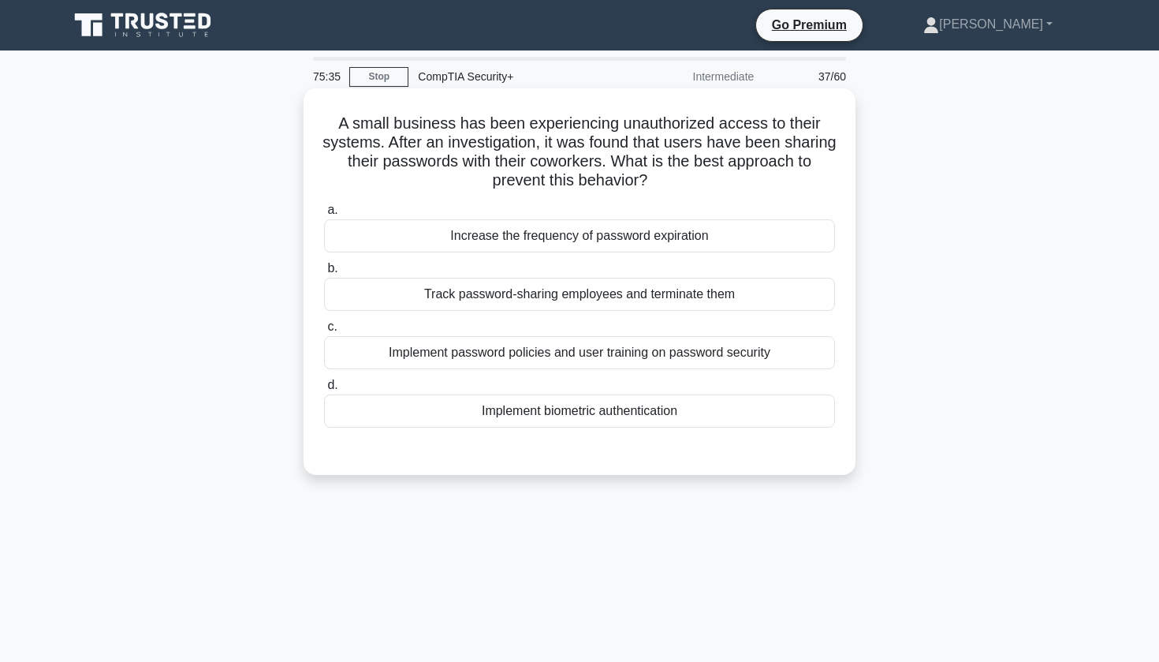
scroll to position [0, 0]
click at [681, 349] on div "Implement password policies and user training on password security" at bounding box center [579, 352] width 511 height 33
click at [324, 332] on input "c. Implement password policies and user training on password security" at bounding box center [324, 327] width 0 height 10
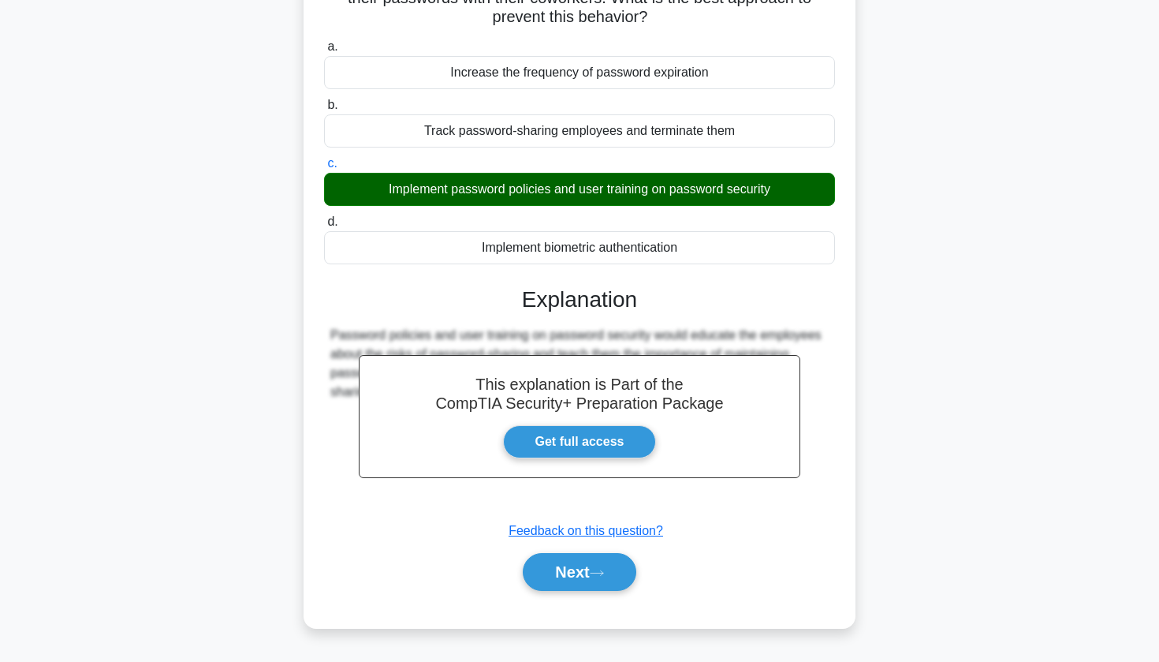
scroll to position [163, 0]
click at [580, 568] on button "Next" at bounding box center [579, 572] width 113 height 38
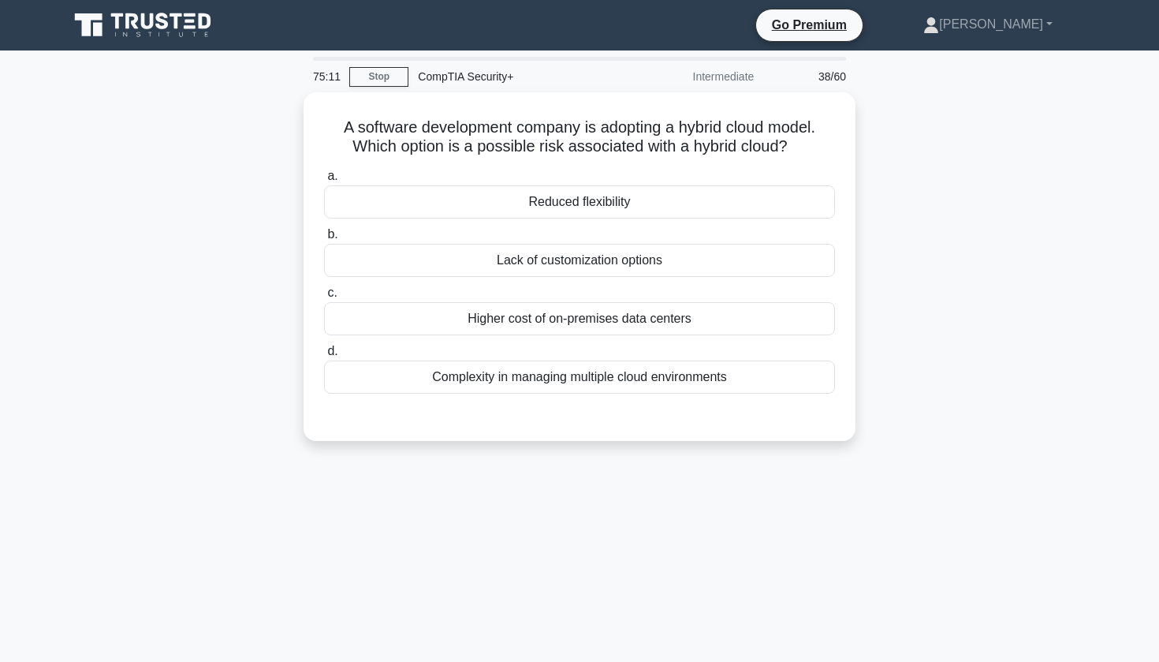
scroll to position [0, 0]
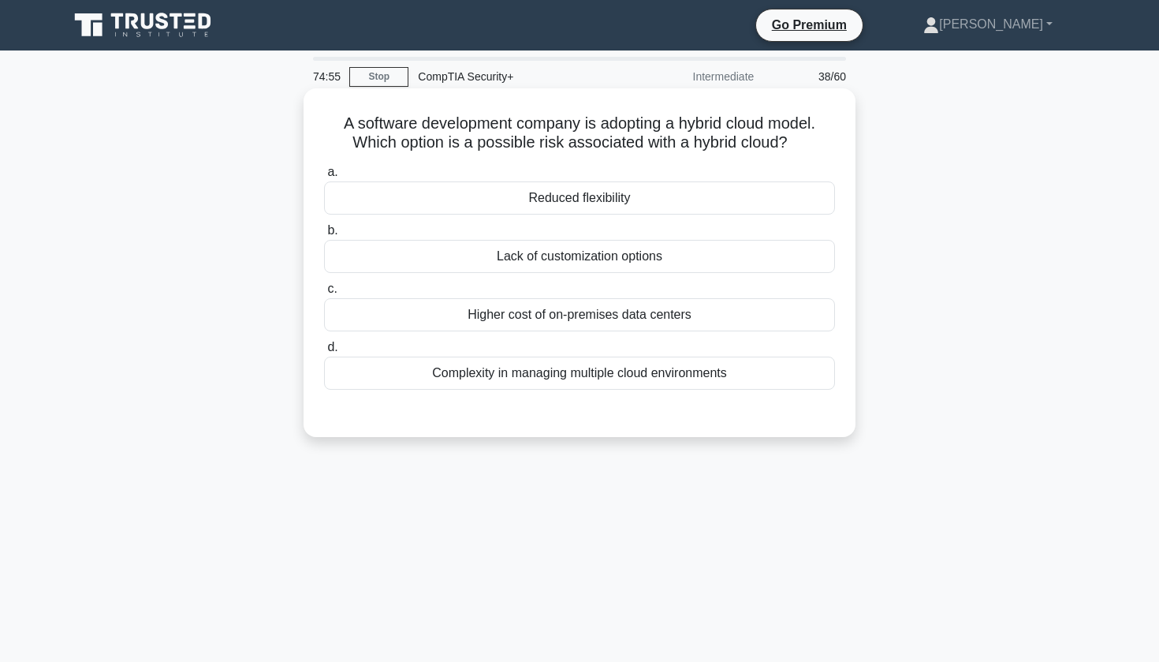
drag, startPoint x: 352, startPoint y: 139, endPoint x: 806, endPoint y: 140, distance: 454.3
click at [806, 140] on h5 "A software development company is adopting a hybrid cloud model. Which option i…" at bounding box center [580, 133] width 514 height 39
copy h5 "Which option is a possible risk associated with a hybrid cloud?"
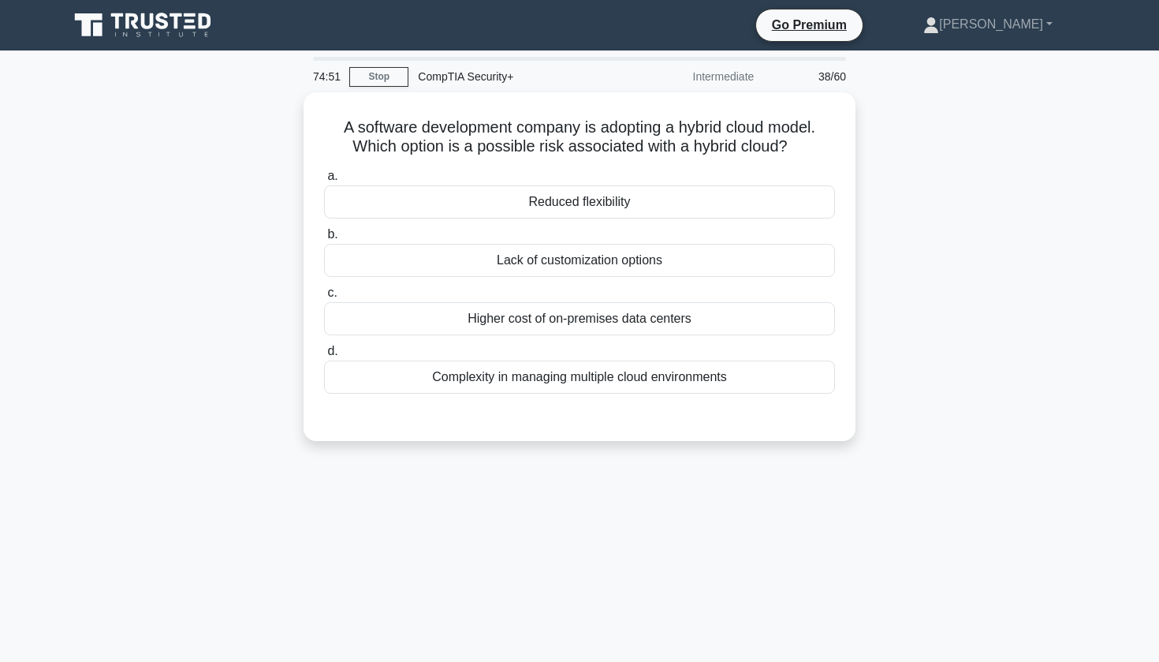
click at [879, 153] on div "A software development company is adopting a hybrid cloud model. Which option i…" at bounding box center [579, 276] width 1041 height 368
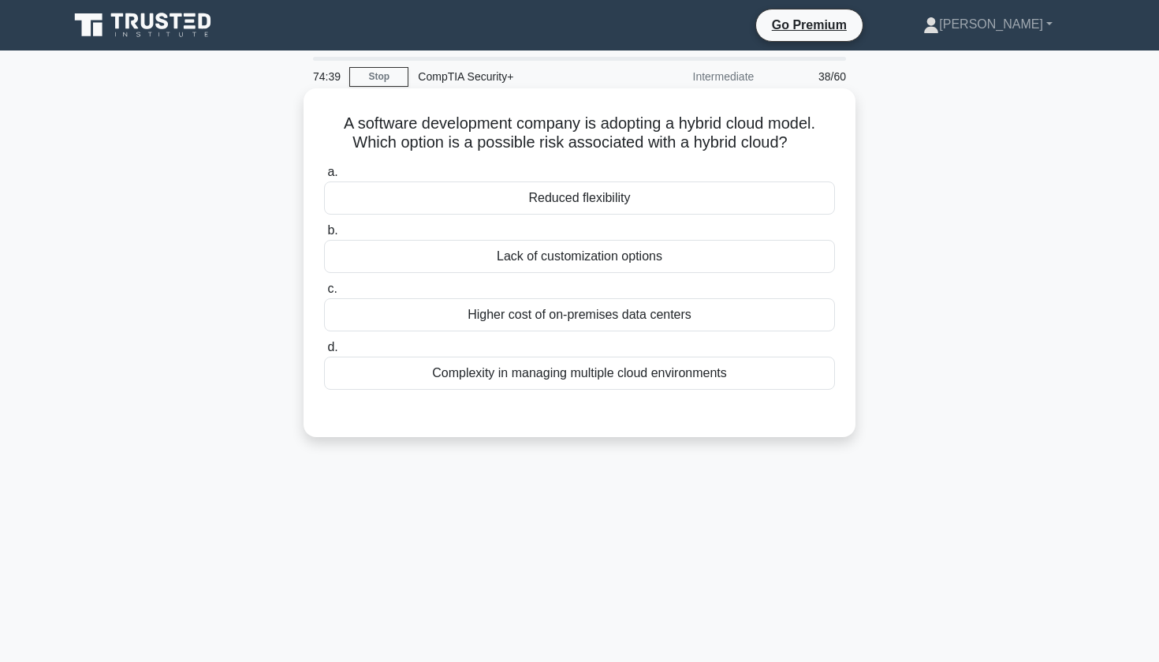
click at [604, 368] on div "Complexity in managing multiple cloud environments" at bounding box center [579, 372] width 511 height 33
click at [324, 353] on input "d. Complexity in managing multiple cloud environments" at bounding box center [324, 347] width 0 height 10
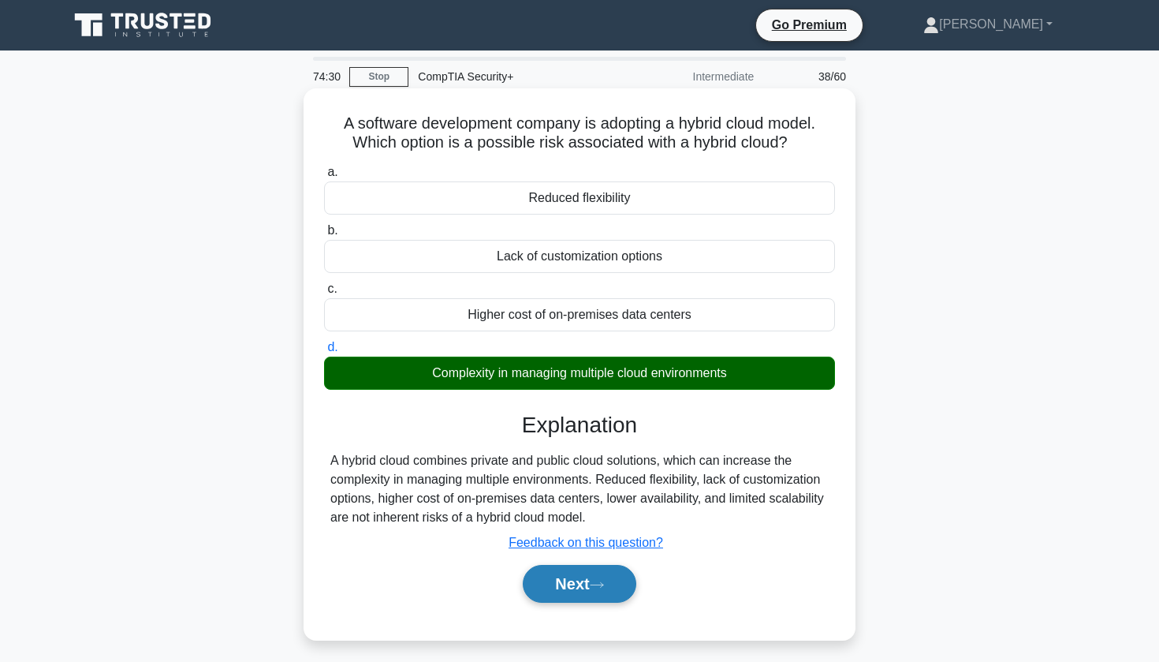
click at [571, 575] on button "Next" at bounding box center [579, 584] width 113 height 38
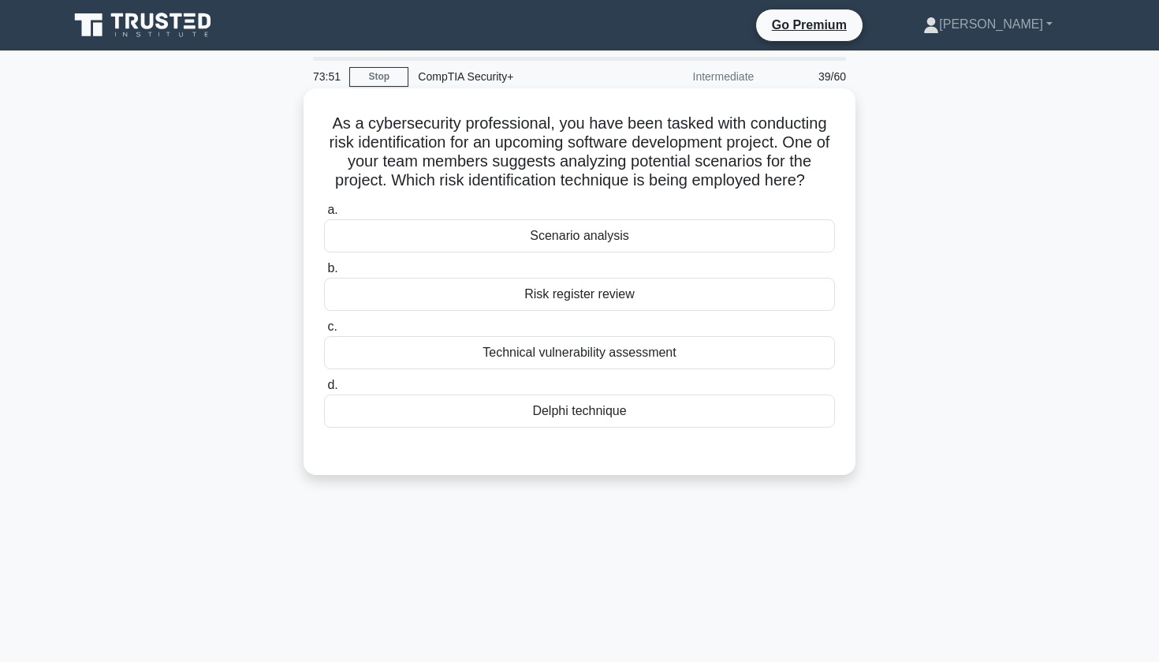
click at [636, 300] on div "Risk register review" at bounding box center [579, 294] width 511 height 33
click at [324, 274] on input "b. Risk register review" at bounding box center [324, 268] width 0 height 10
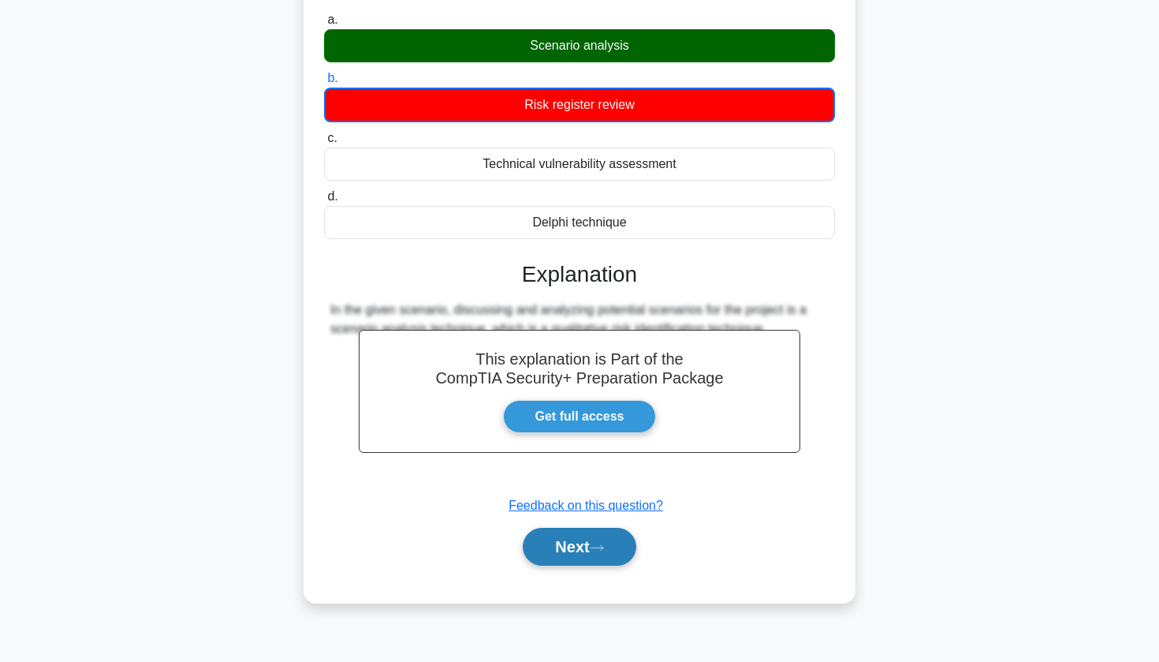
scroll to position [190, 0]
click at [564, 545] on button "Next" at bounding box center [579, 547] width 113 height 38
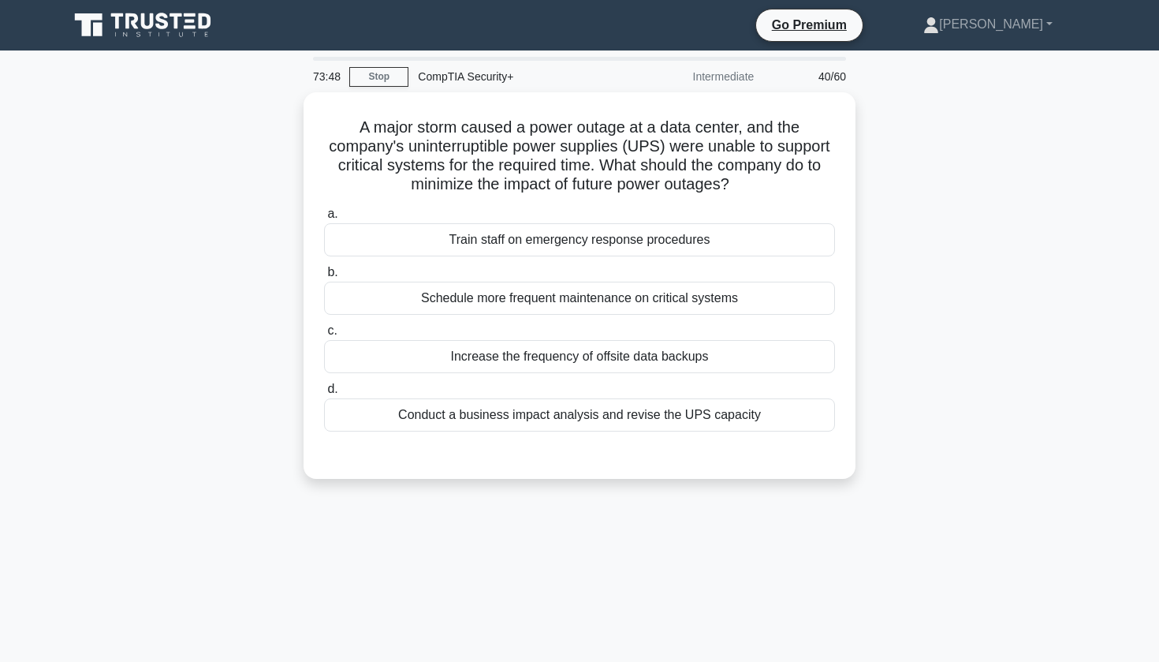
scroll to position [0, 0]
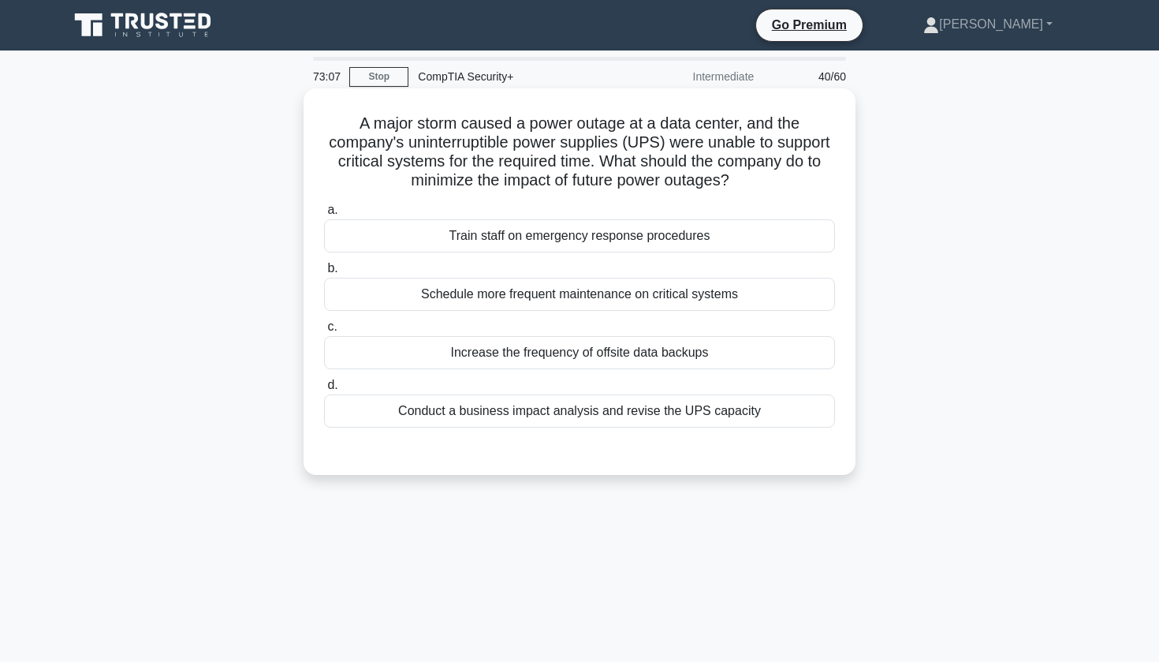
click at [547, 292] on div "Schedule more frequent maintenance on critical systems" at bounding box center [579, 294] width 511 height 33
click at [324, 274] on input "b. Schedule more frequent maintenance on critical systems" at bounding box center [324, 268] width 0 height 10
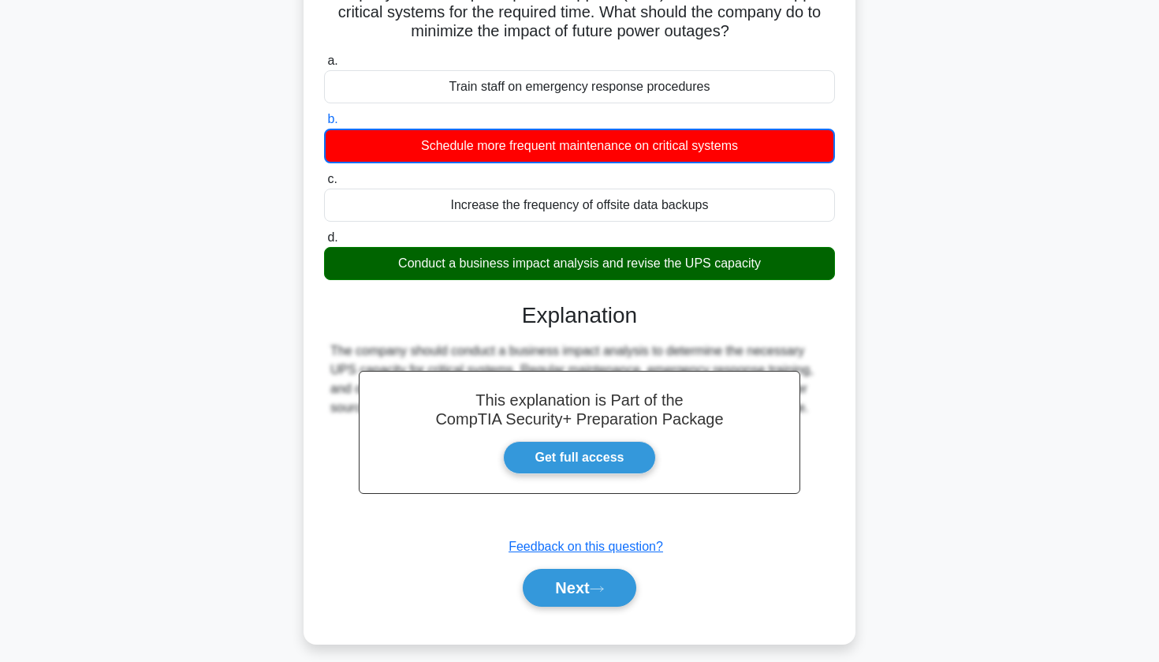
scroll to position [173, 0]
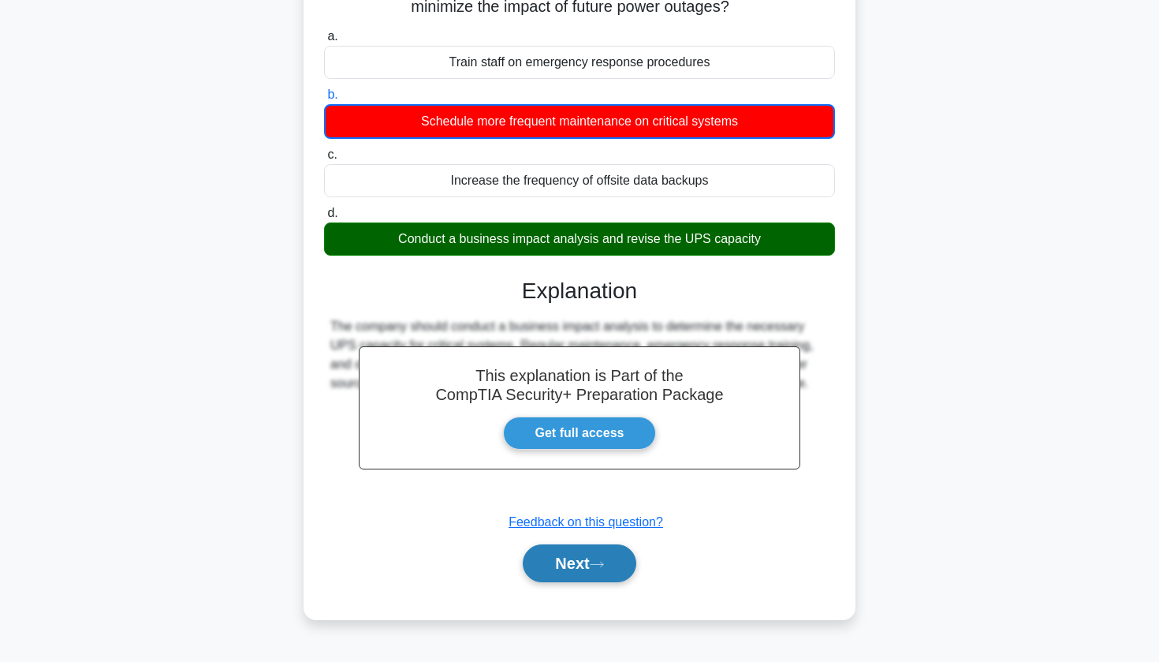
click at [550, 573] on button "Next" at bounding box center [579, 563] width 113 height 38
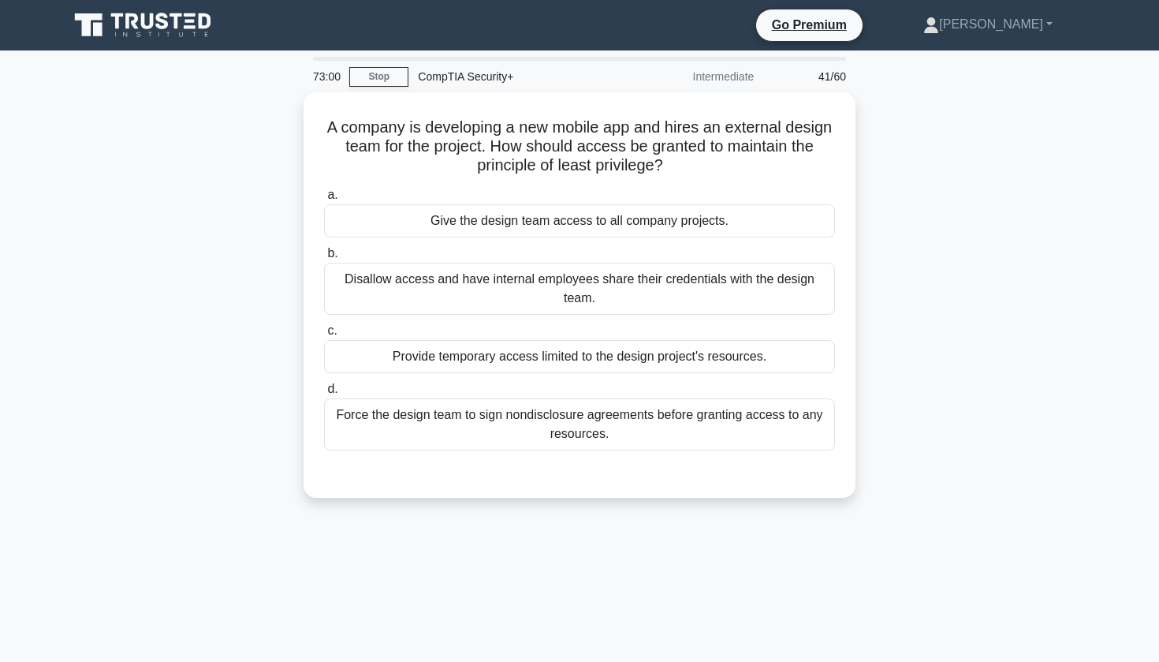
scroll to position [0, 0]
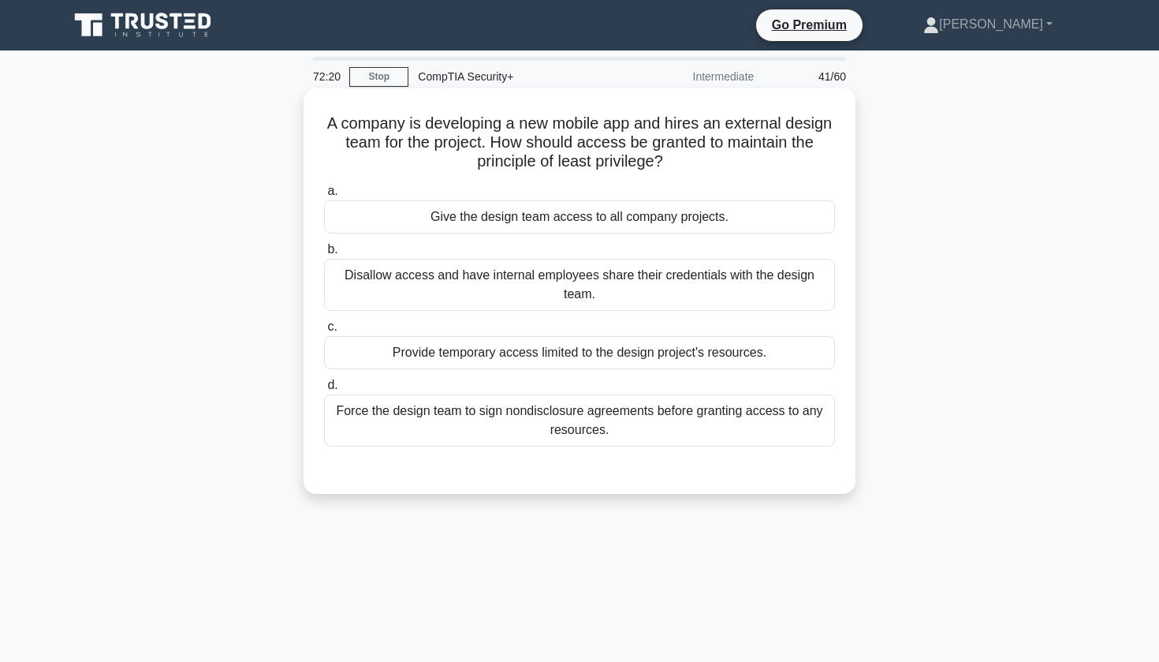
click at [549, 349] on div "Provide temporary access limited to the design project's resources." at bounding box center [579, 352] width 511 height 33
click at [324, 332] on input "c. Provide temporary access limited to the design project's resources." at bounding box center [324, 327] width 0 height 10
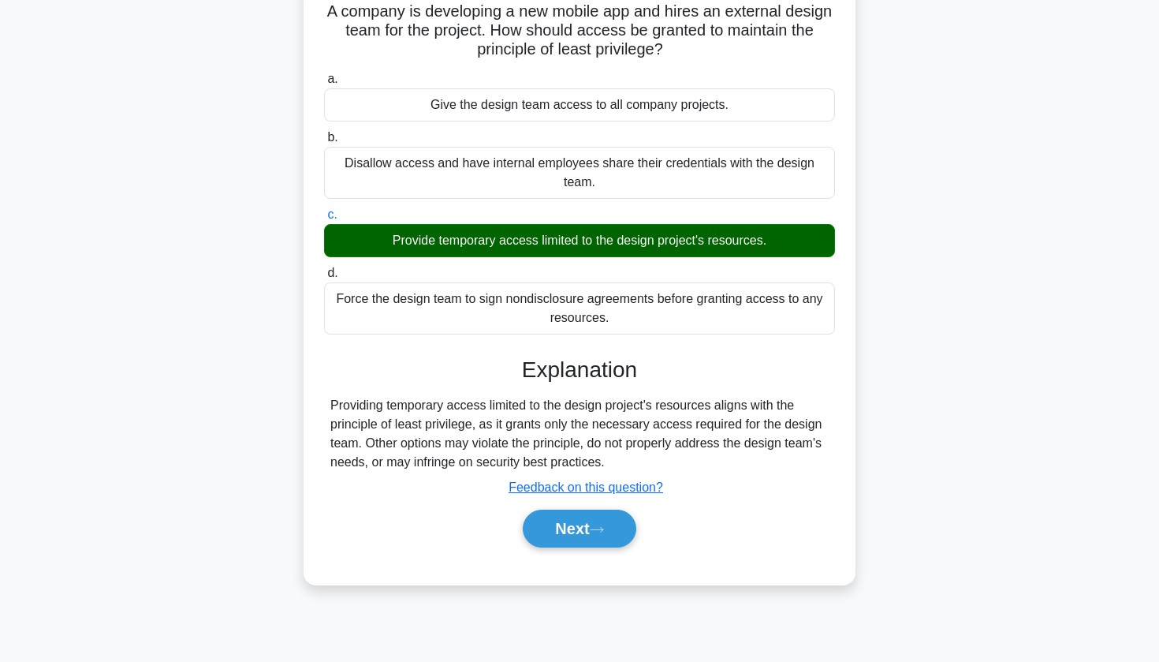
scroll to position [118, 0]
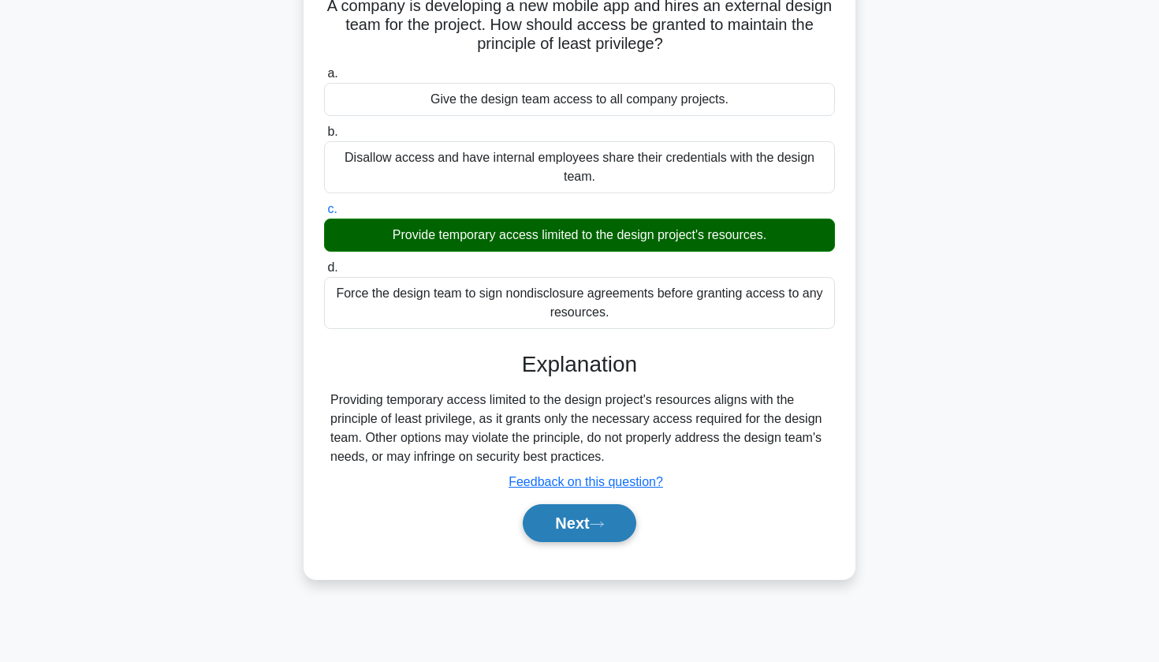
click at [558, 538] on button "Next" at bounding box center [579, 523] width 113 height 38
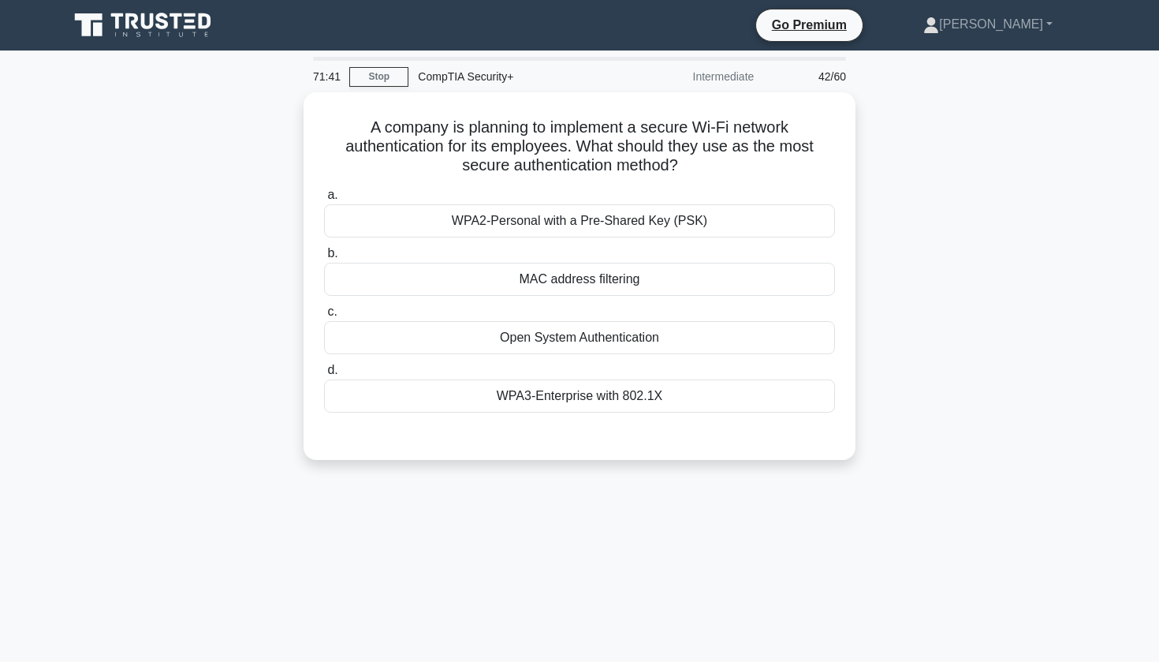
scroll to position [0, 0]
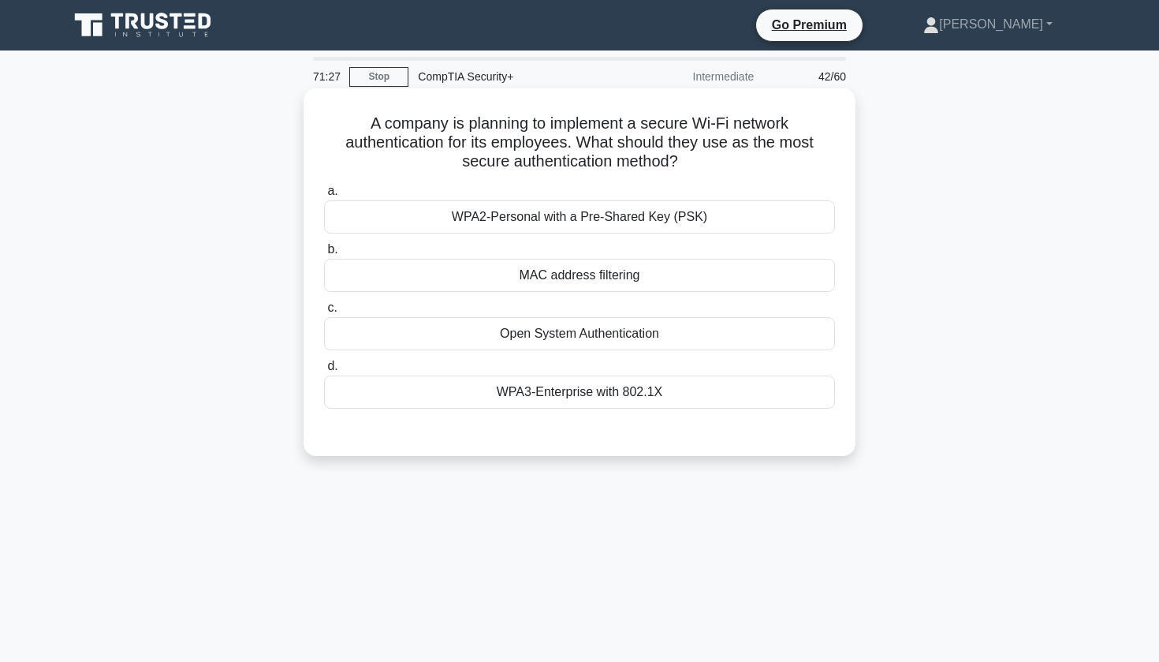
click at [603, 394] on div "WPA3-Enterprise with 802.1X" at bounding box center [579, 391] width 511 height 33
click at [324, 371] on input "d. WPA3-Enterprise with 802.1X" at bounding box center [324, 366] width 0 height 10
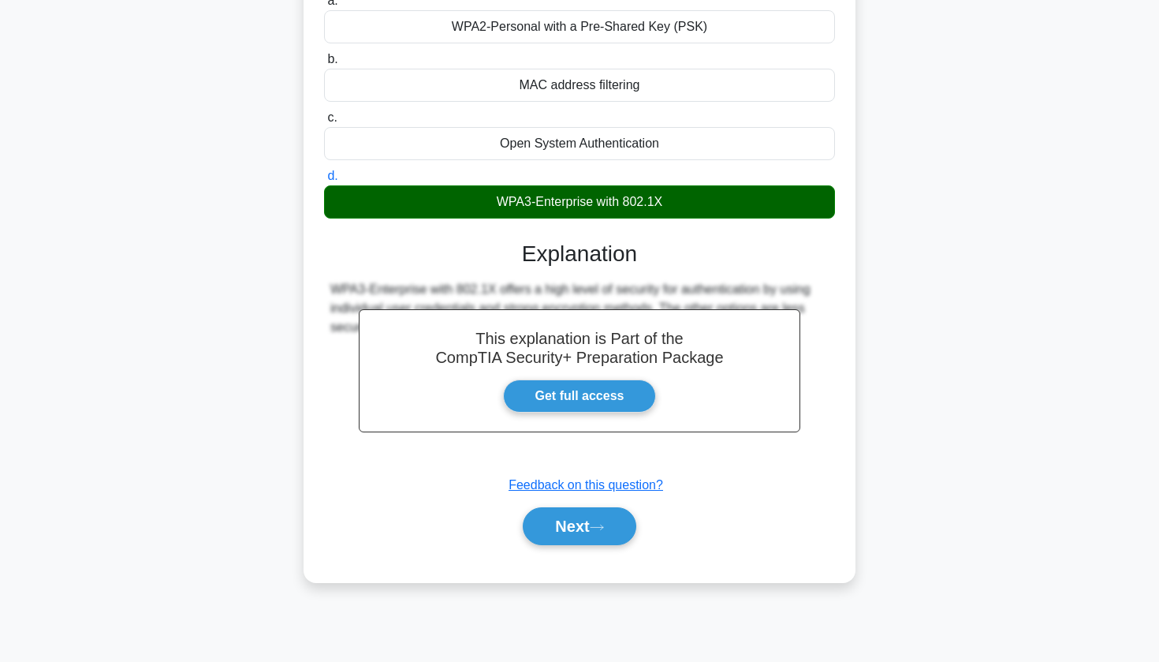
scroll to position [190, 0]
click at [569, 554] on div "a. WPA2-Personal with a Pre-Shared Key (PSK) b. MAC address filtering c. d." at bounding box center [580, 276] width 514 height 576
click at [572, 524] on button "Next" at bounding box center [579, 526] width 113 height 38
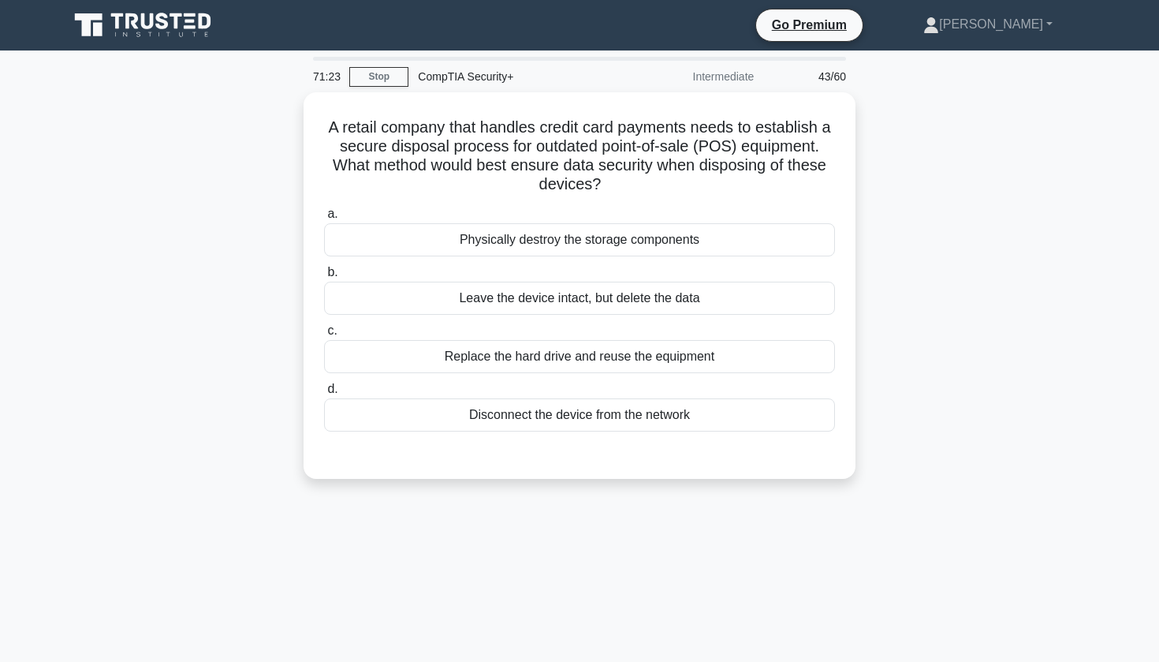
scroll to position [0, 0]
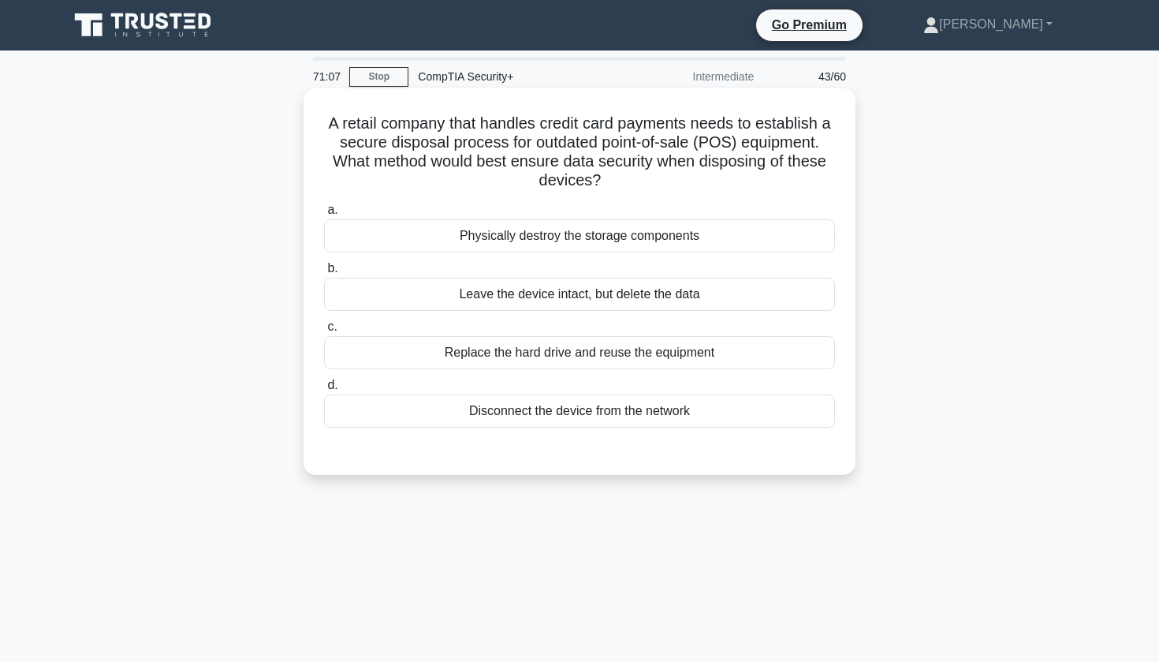
click at [641, 230] on div "Physically destroy the storage components" at bounding box center [579, 235] width 511 height 33
click at [324, 215] on input "a. Physically destroy the storage components" at bounding box center [324, 210] width 0 height 10
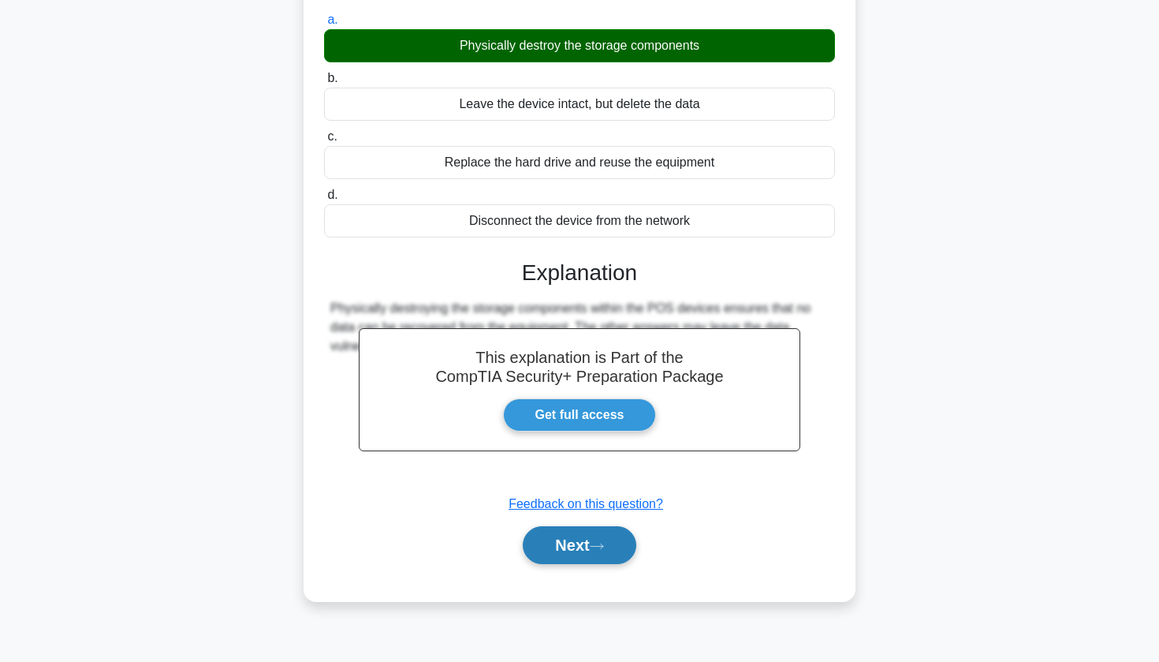
click at [560, 557] on button "Next" at bounding box center [579, 545] width 113 height 38
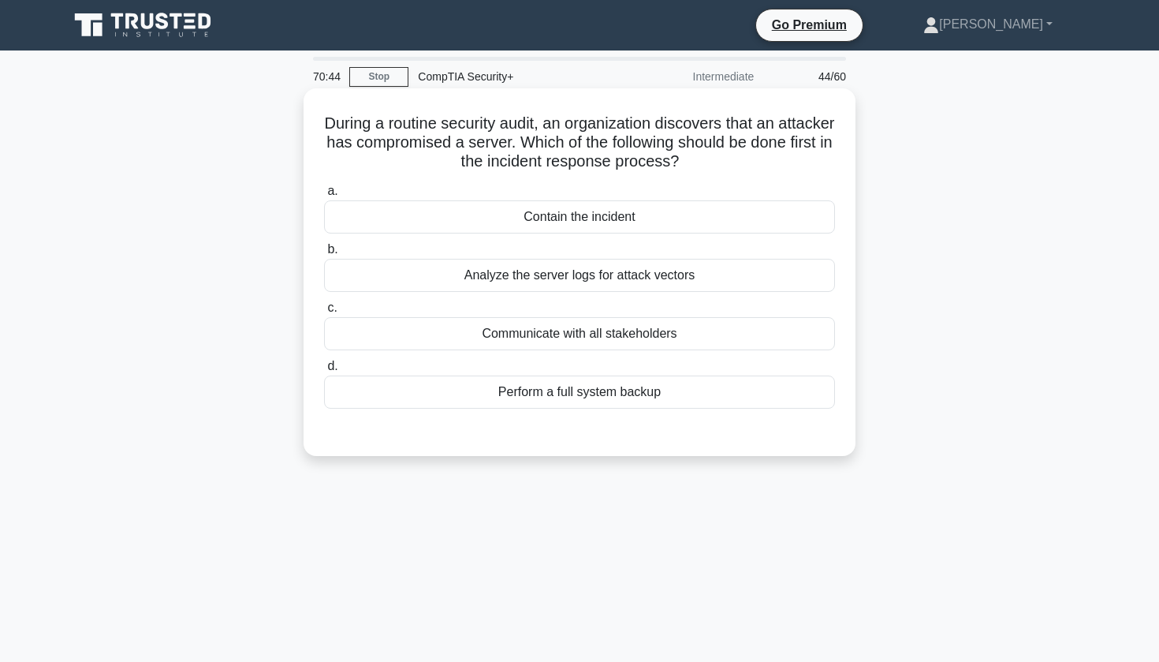
click at [584, 222] on div "Contain the incident" at bounding box center [579, 216] width 511 height 33
click at [324, 196] on input "a. Contain the incident" at bounding box center [324, 191] width 0 height 10
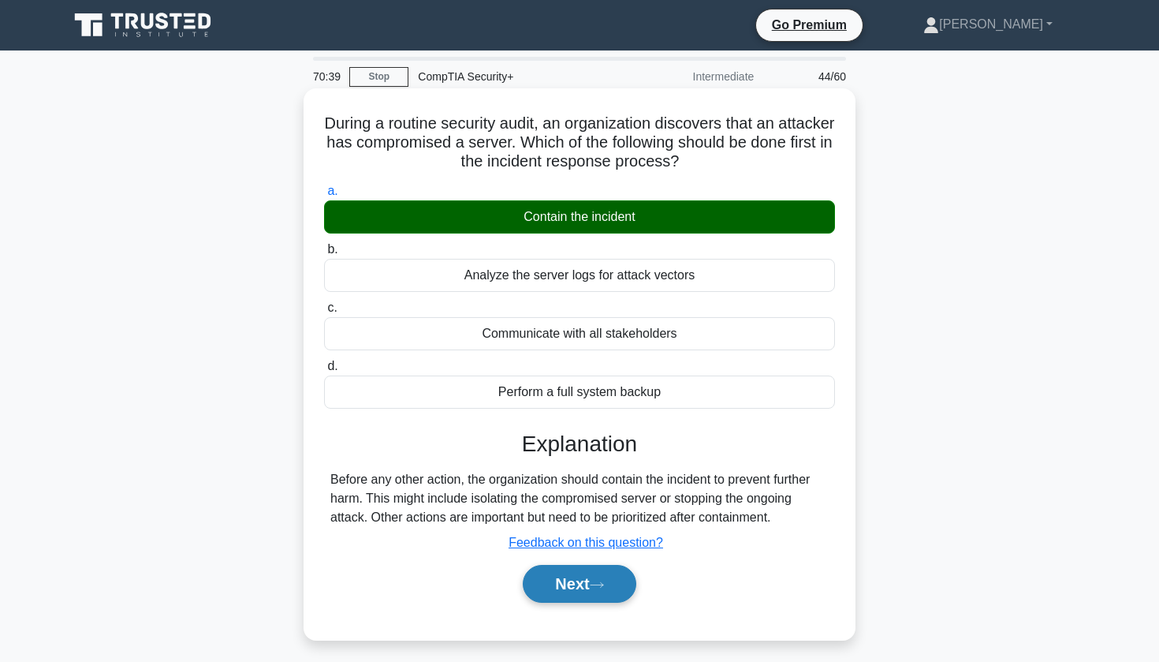
click at [550, 587] on button "Next" at bounding box center [579, 584] width 113 height 38
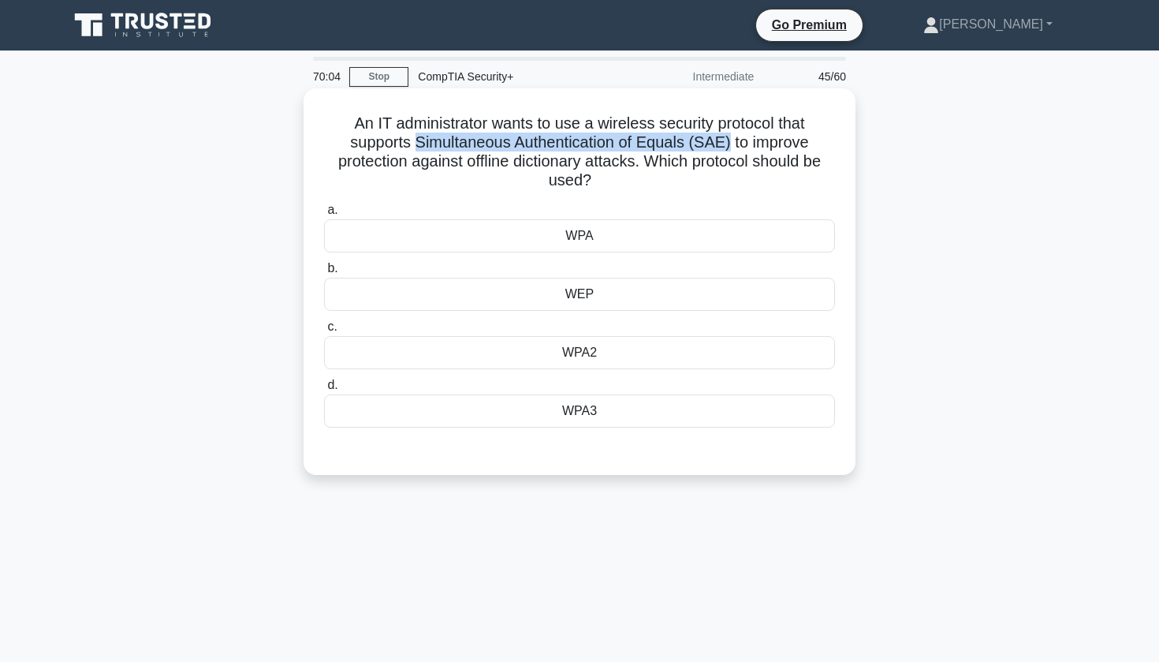
drag, startPoint x: 415, startPoint y: 138, endPoint x: 726, endPoint y: 144, distance: 310.8
click at [726, 144] on h5 "An IT administrator wants to use a wireless security protocol that supports Sim…" at bounding box center [580, 152] width 514 height 77
copy h5 "Simultaneous Authentication of Equals (SAE)"
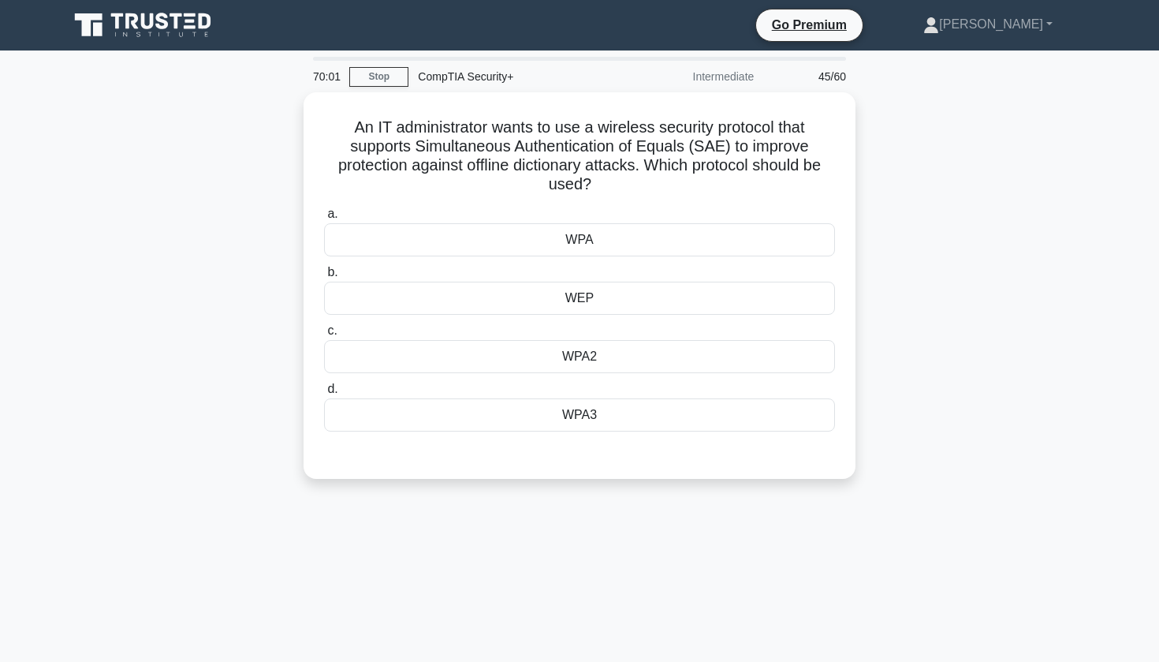
click at [269, 169] on div "An IT administrator wants to use a wireless security protocol that supports Sim…" at bounding box center [579, 294] width 1041 height 405
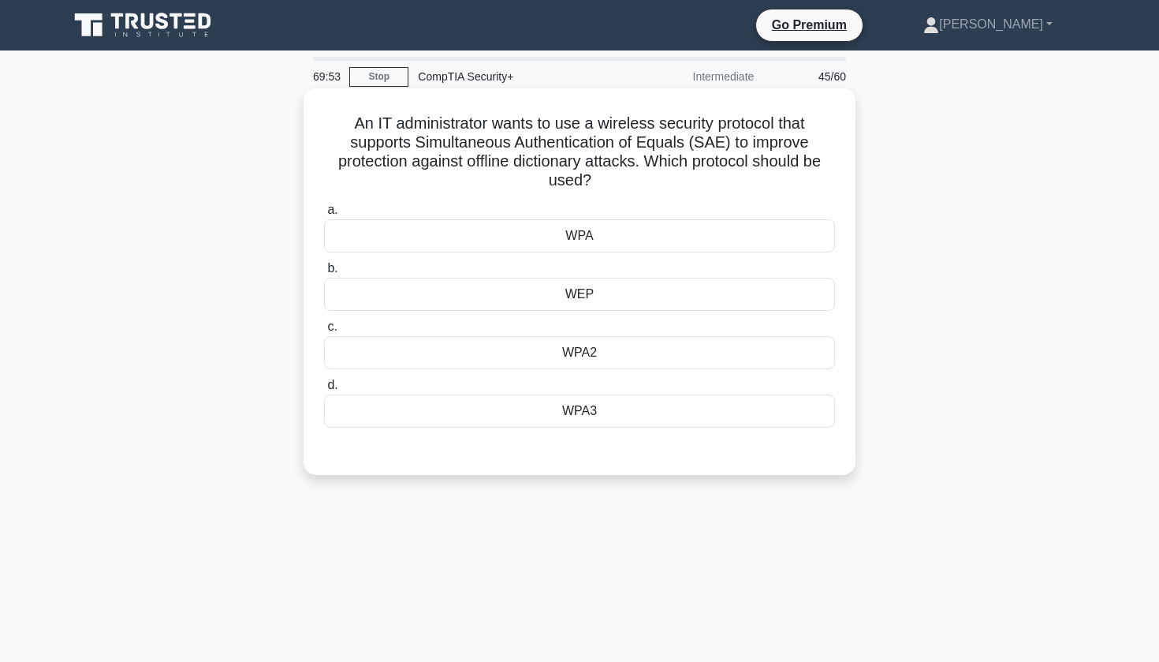
click at [528, 410] on div "WPA3" at bounding box center [579, 410] width 511 height 33
click at [324, 390] on input "d. WPA3" at bounding box center [324, 385] width 0 height 10
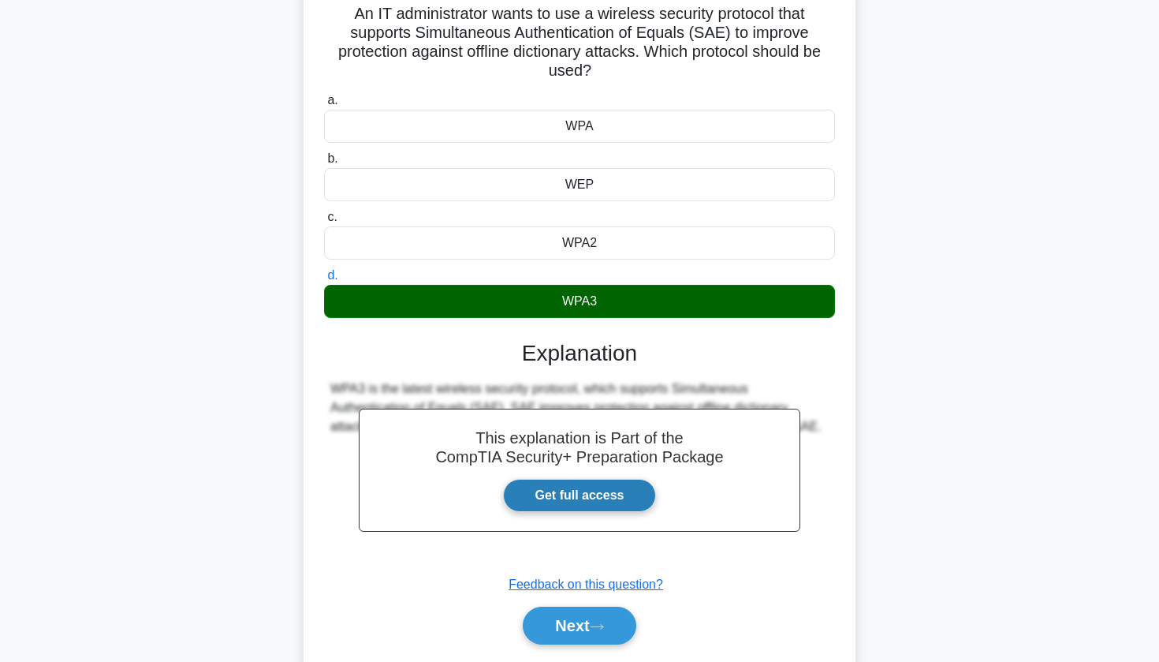
scroll to position [113, 0]
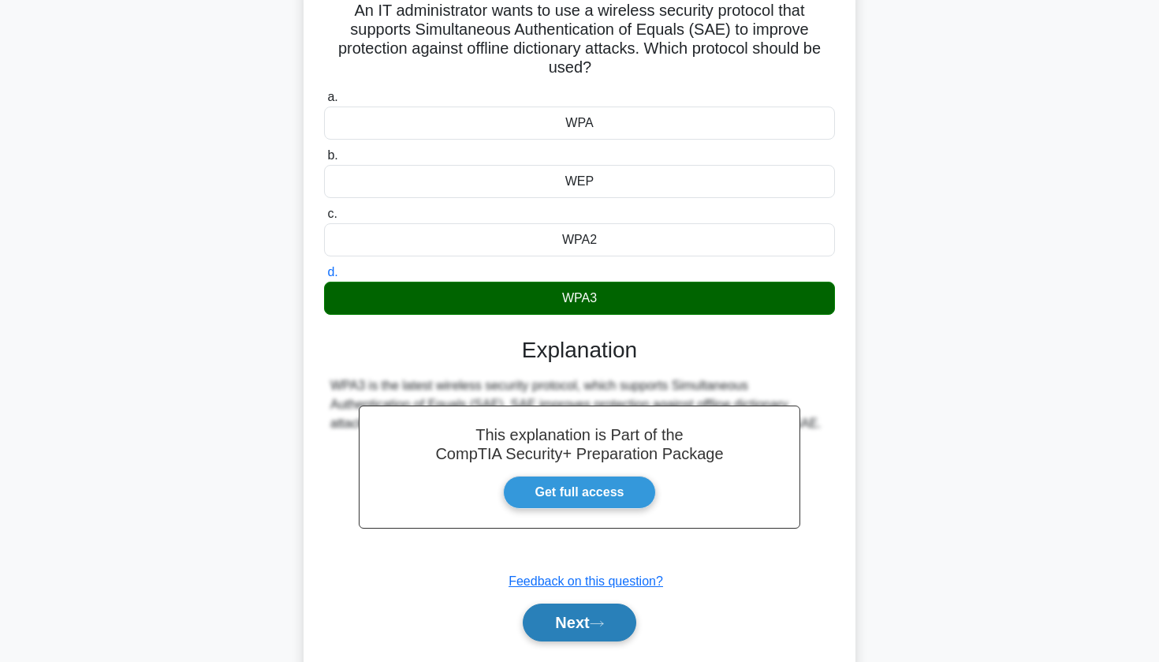
click at [560, 629] on button "Next" at bounding box center [579, 622] width 113 height 38
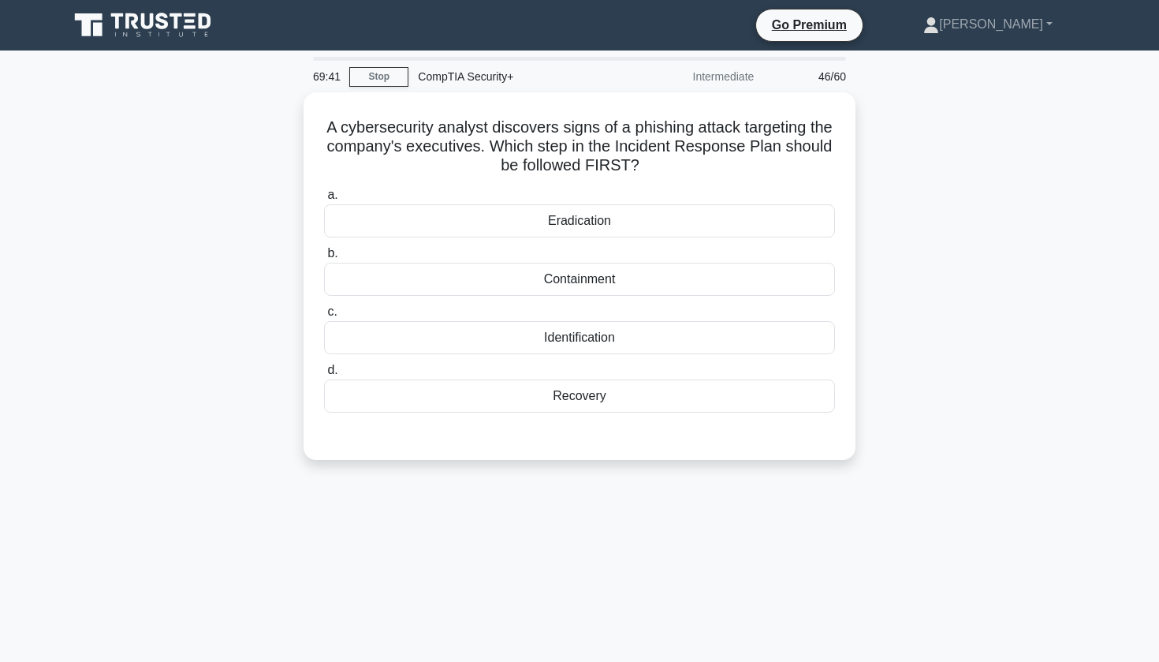
scroll to position [0, 0]
